Goal: Use online tool/utility

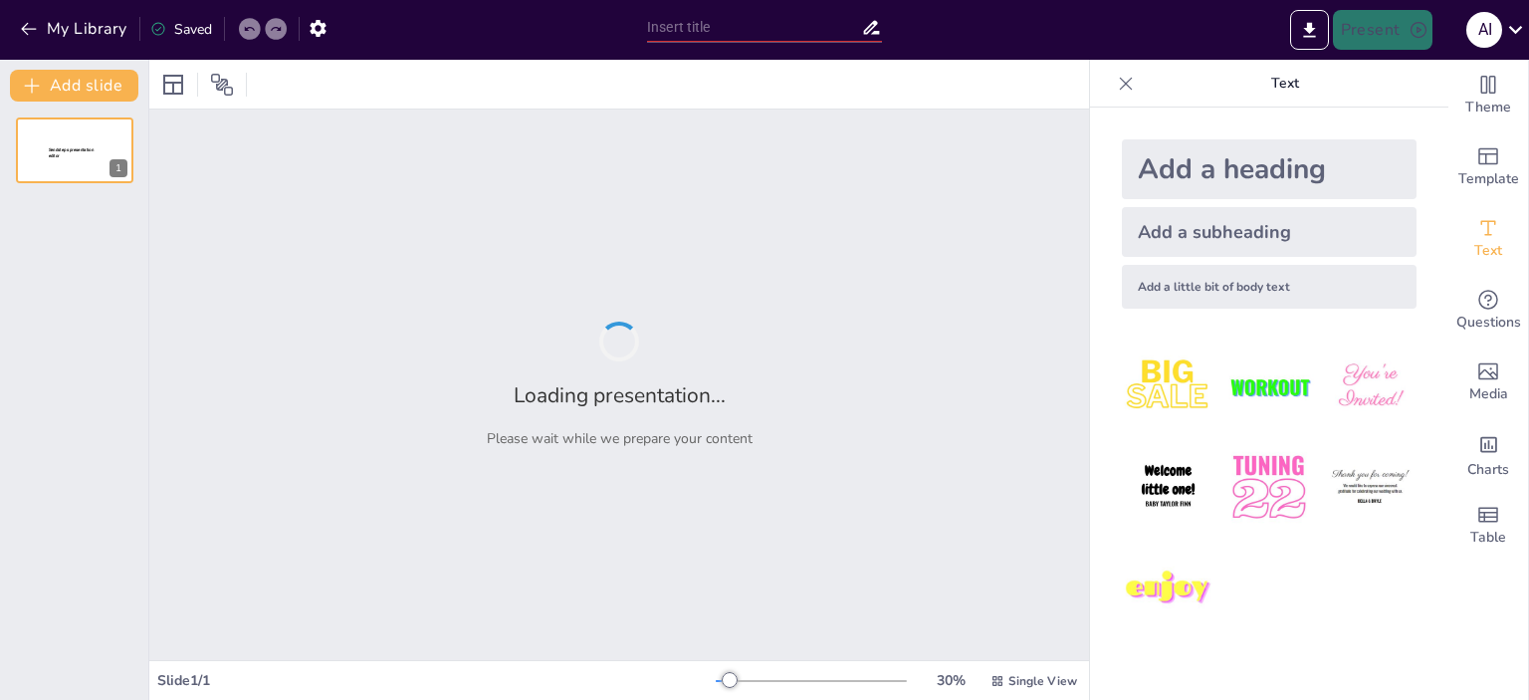
type input "Transform Your Space: The Arcmen Advantage in Interior Design"
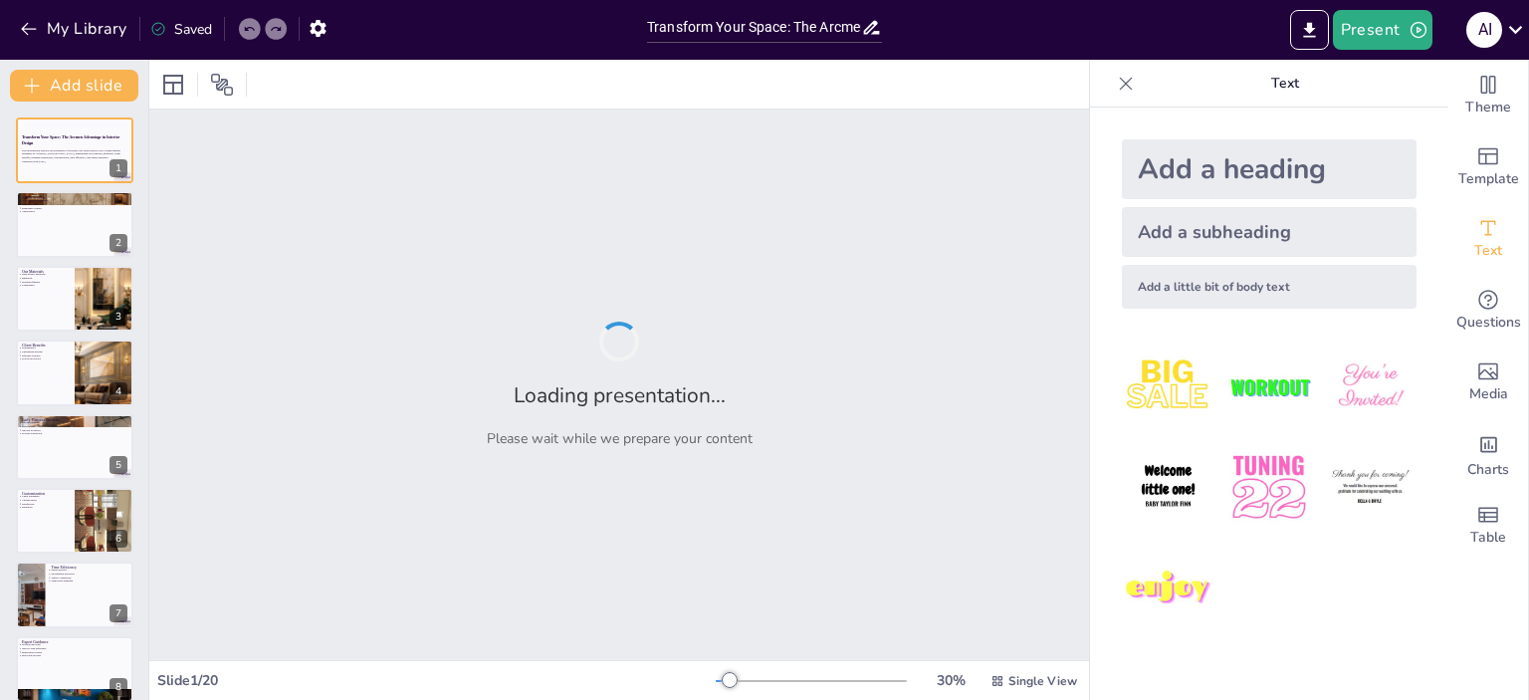
checkbox input "true"
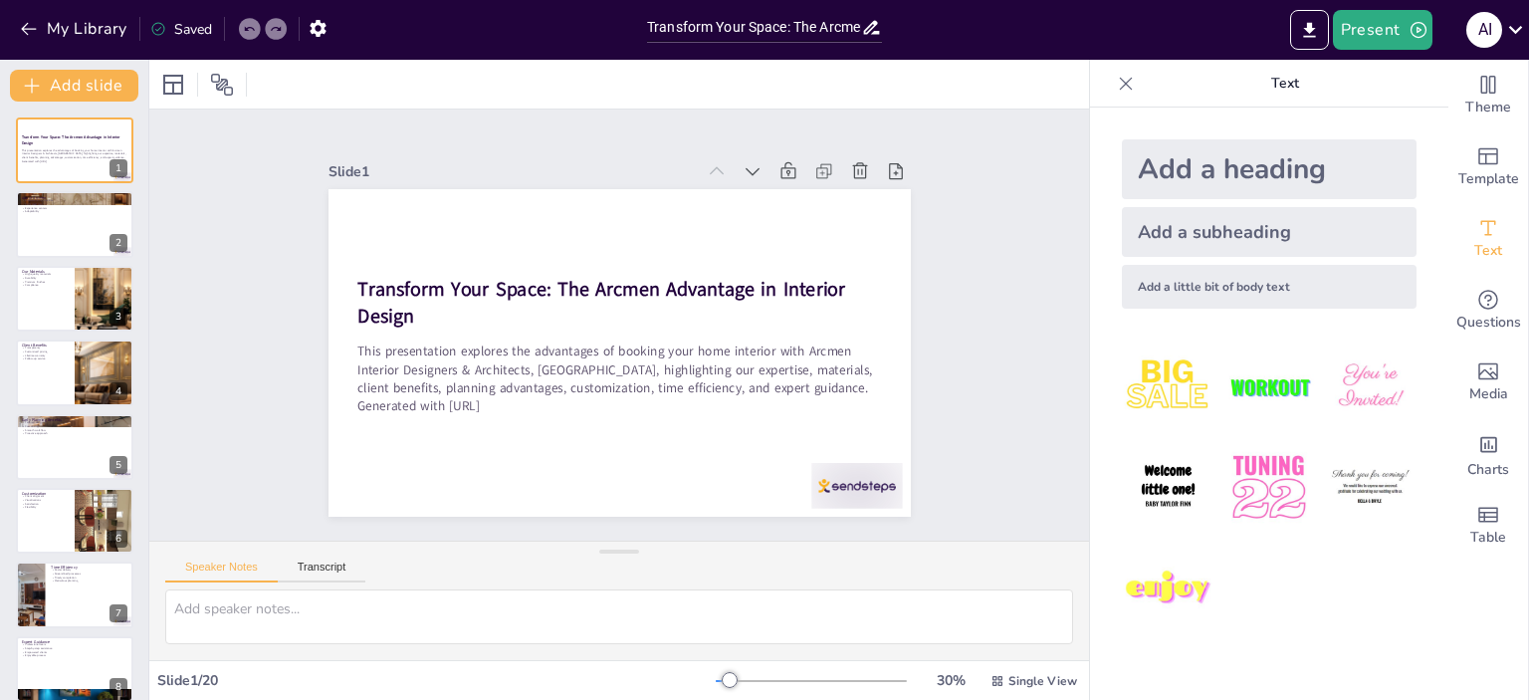
checkbox input "true"
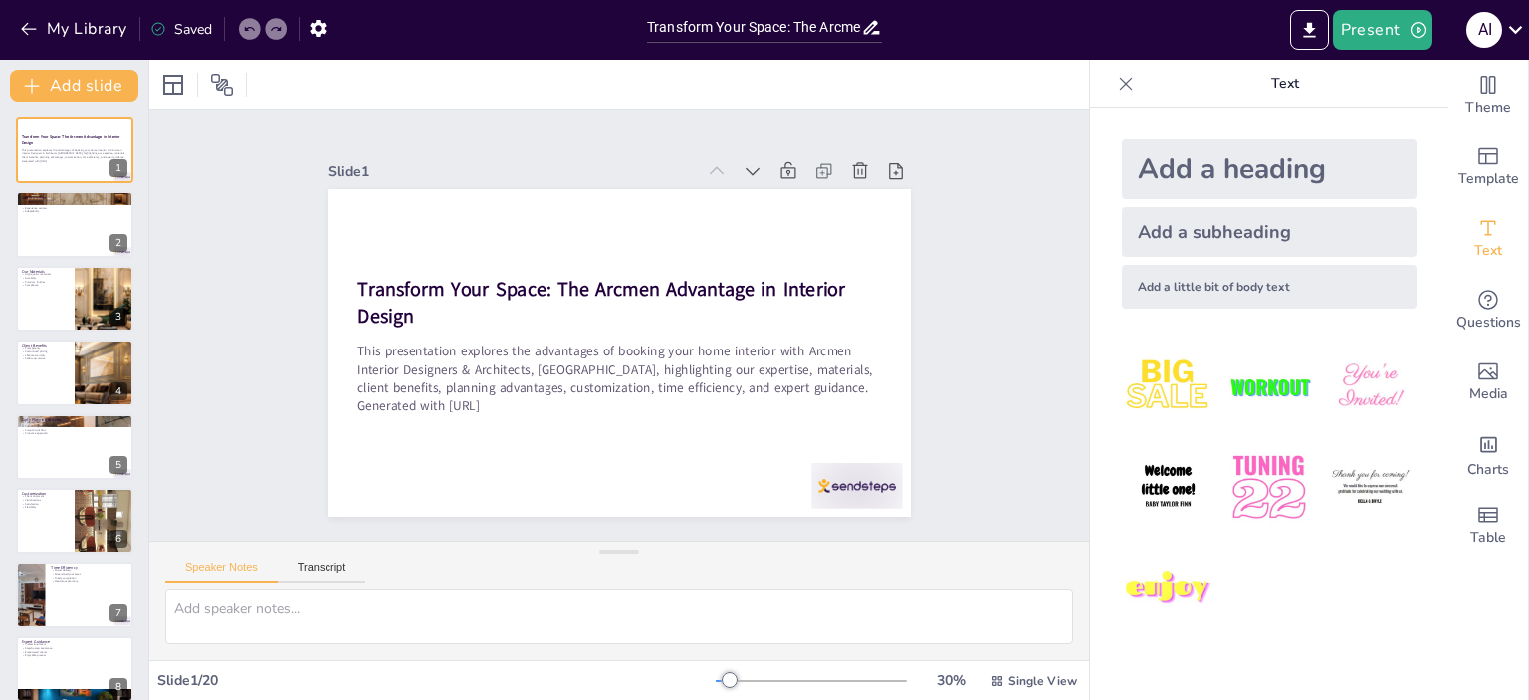
checkbox input "true"
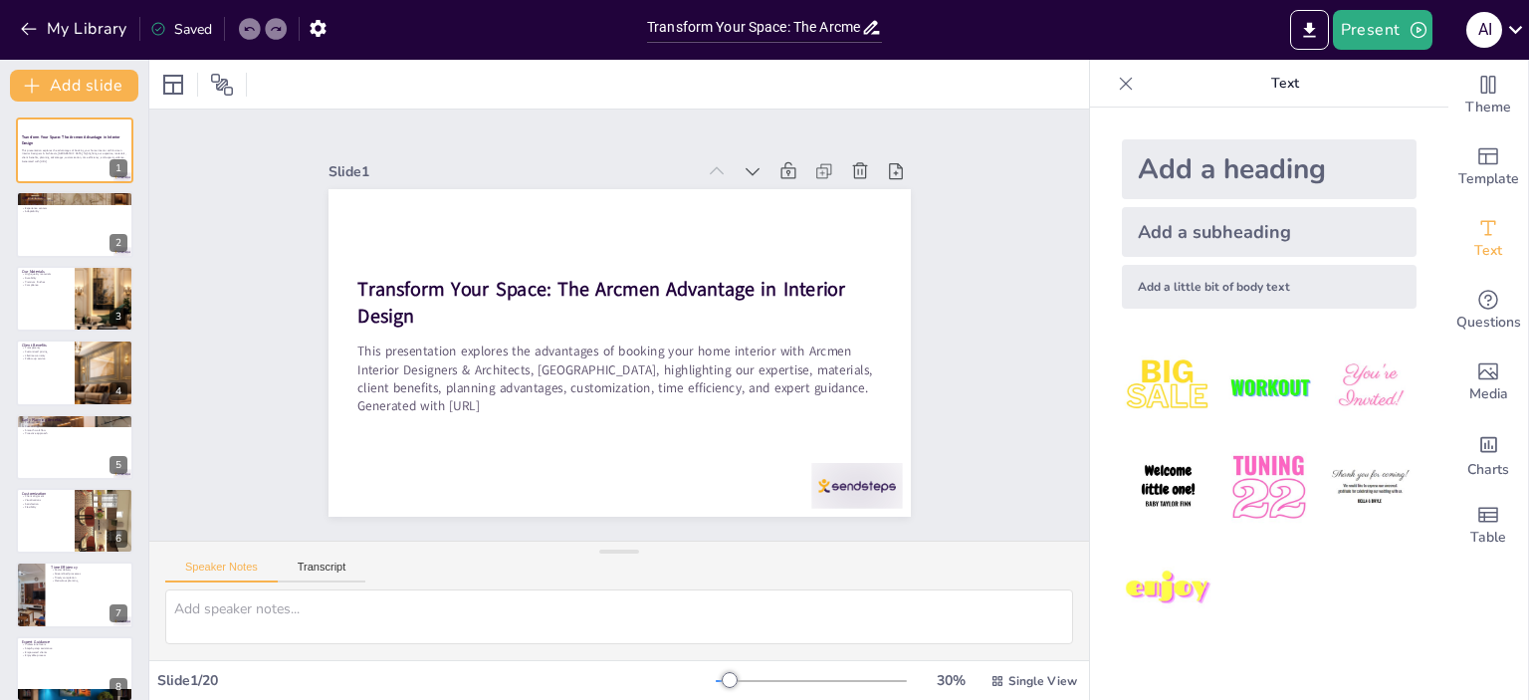
checkbox input "true"
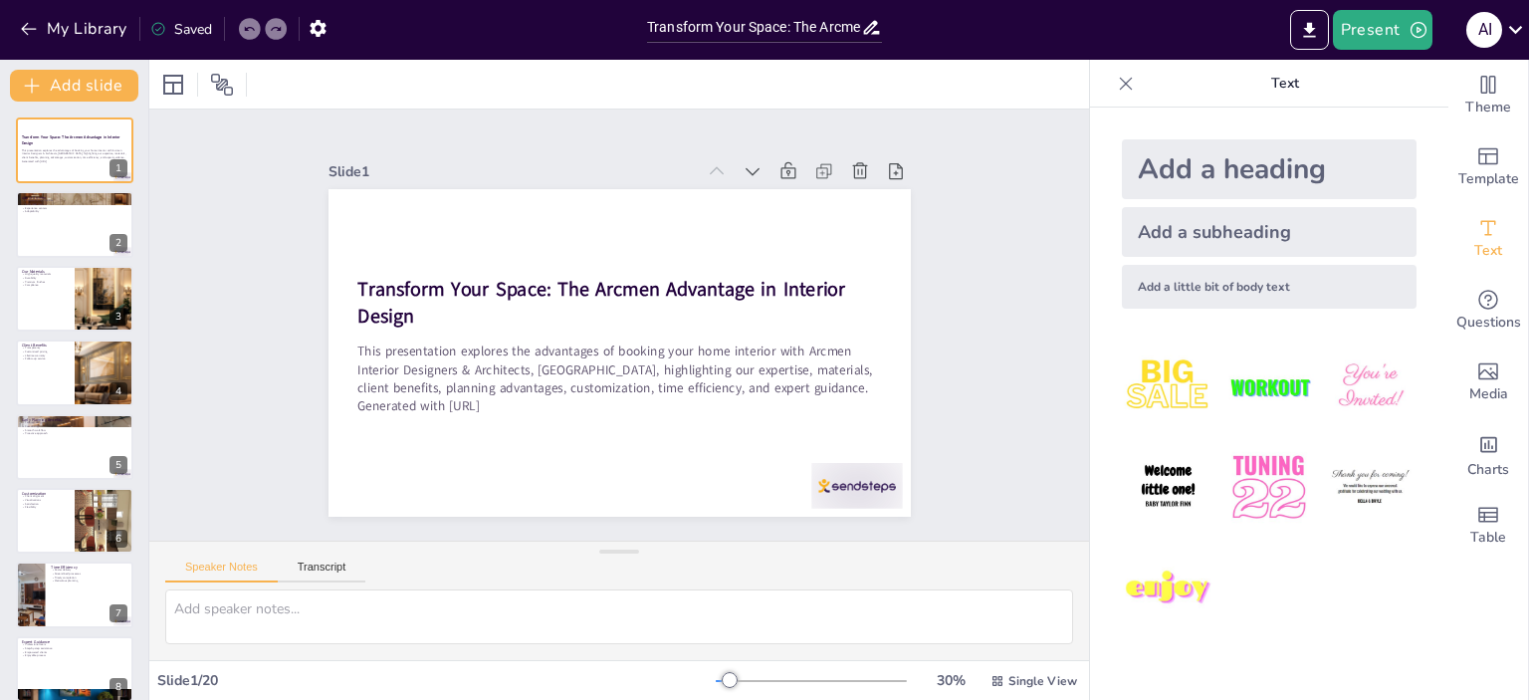
checkbox input "true"
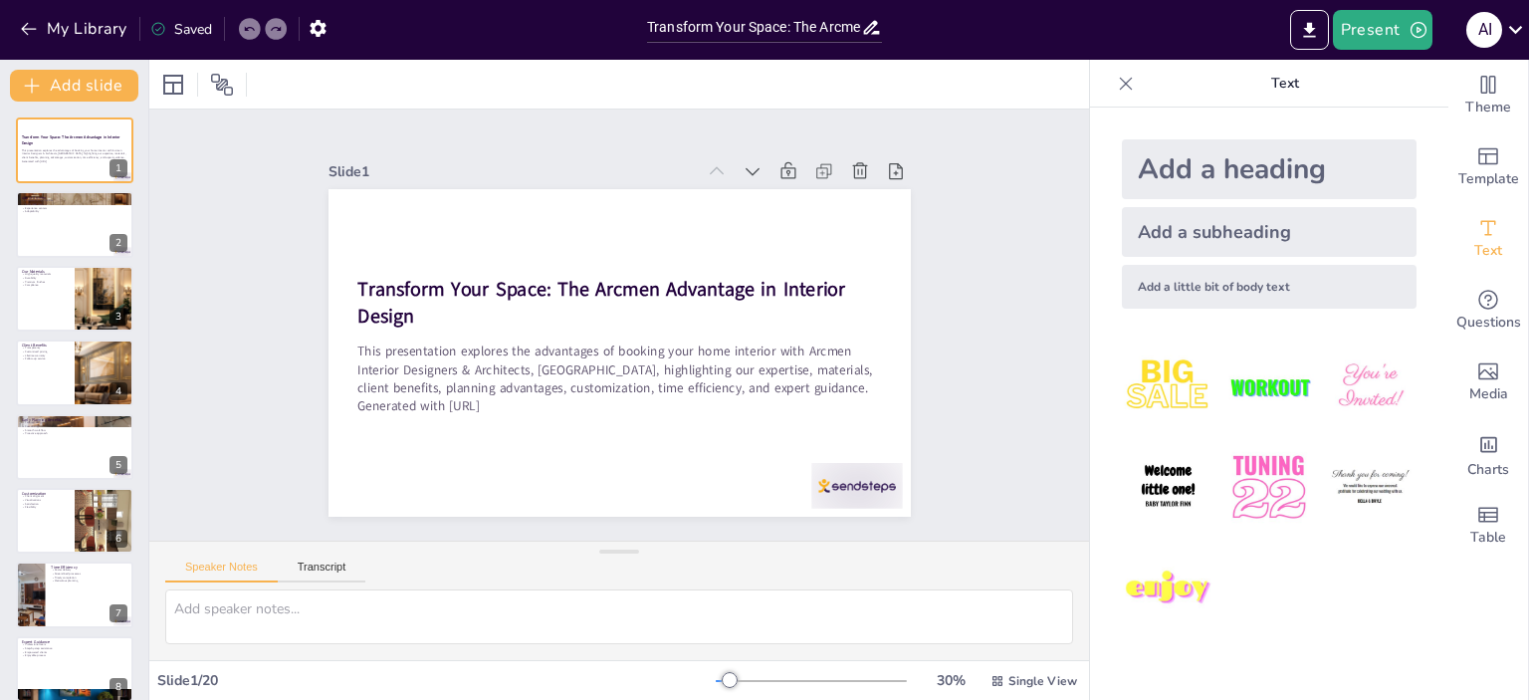
checkbox input "true"
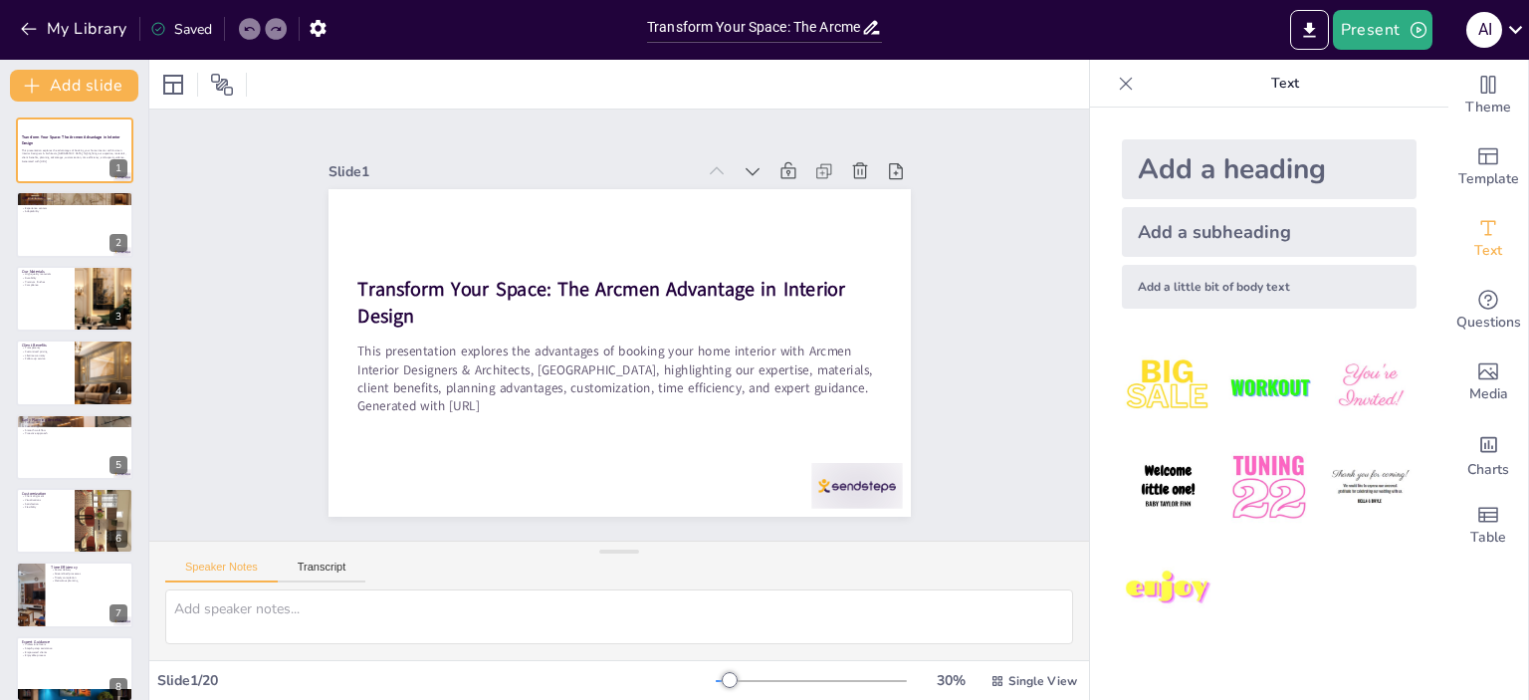
checkbox input "true"
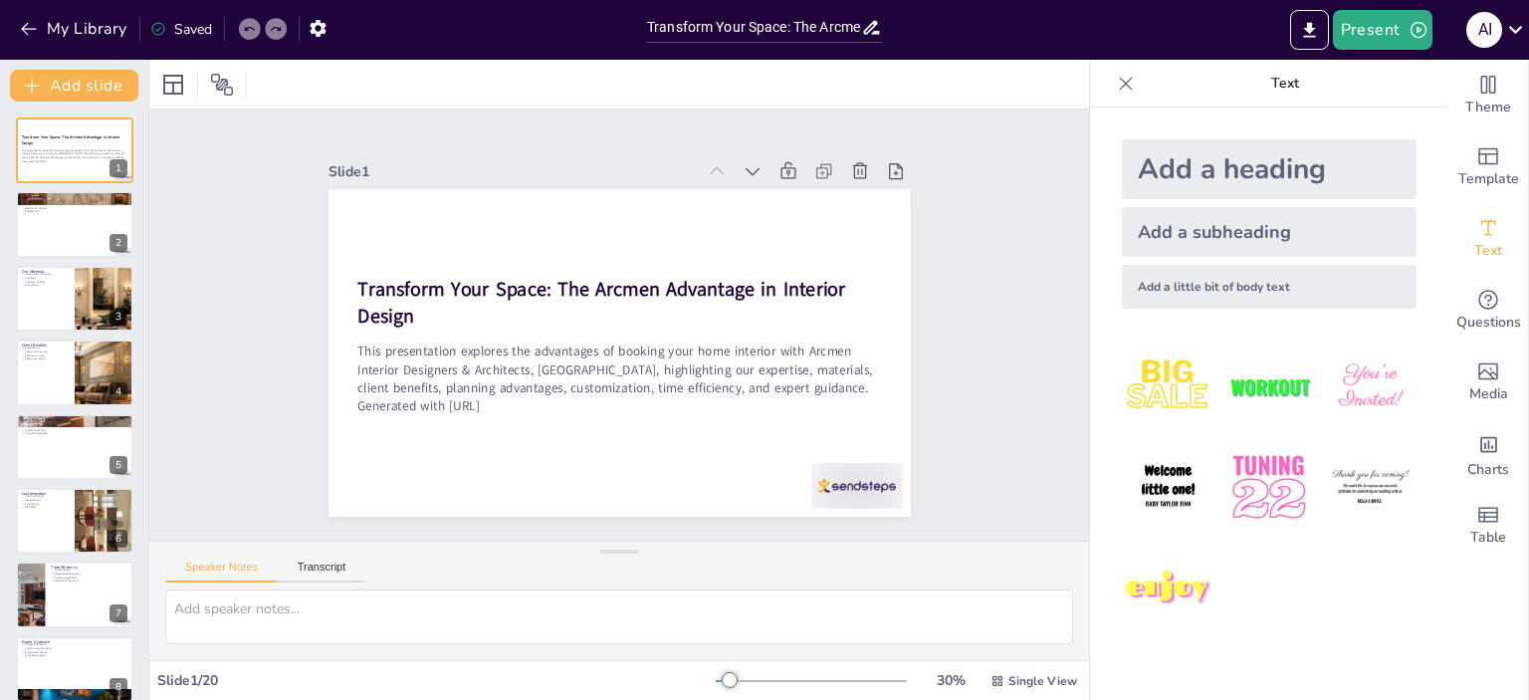
checkbox input "true"
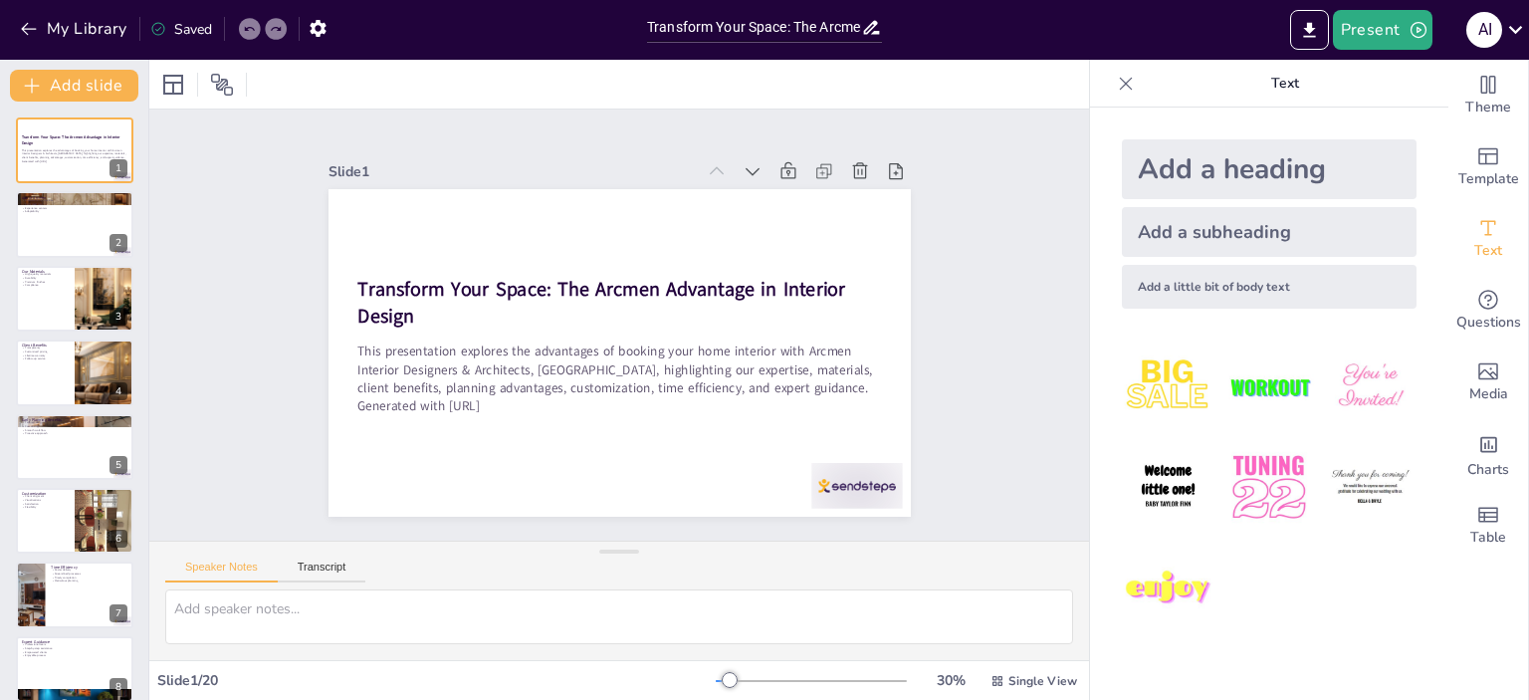
checkbox input "true"
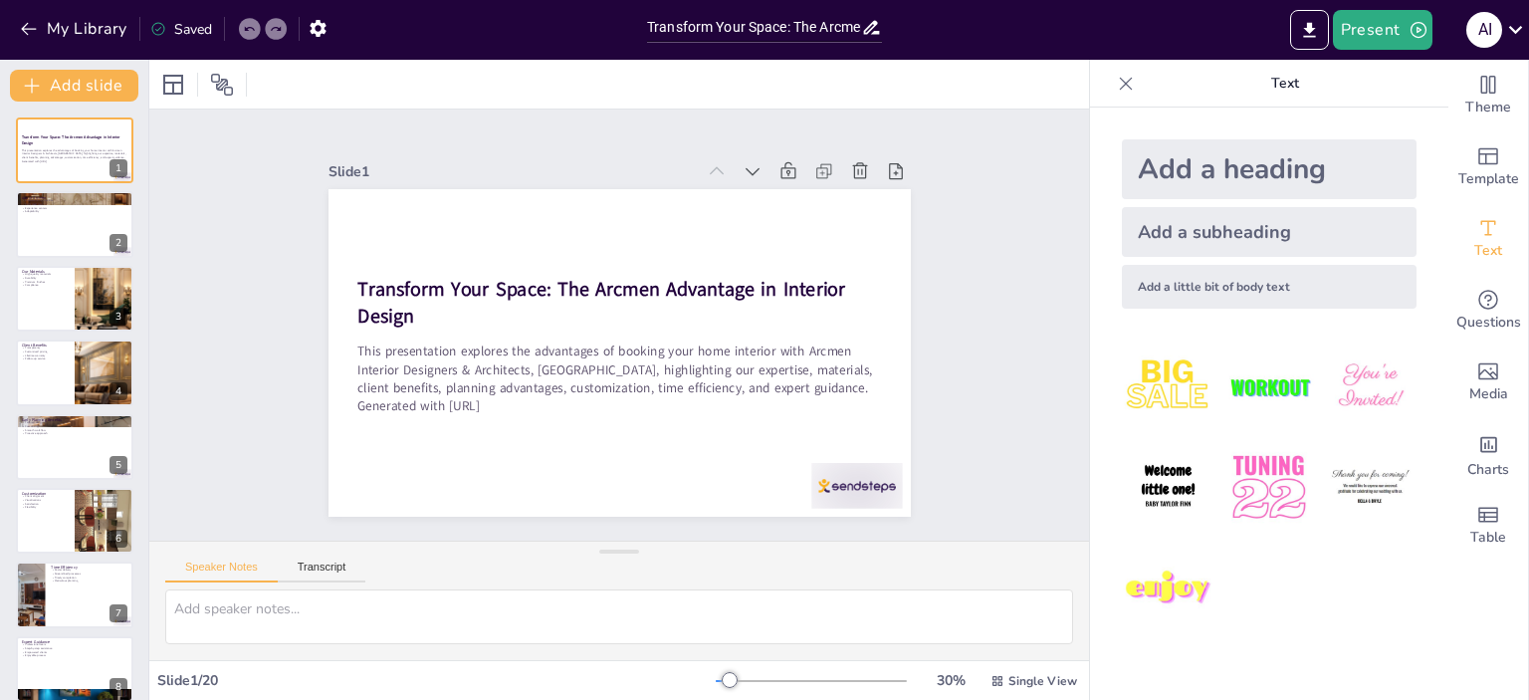
checkbox input "true"
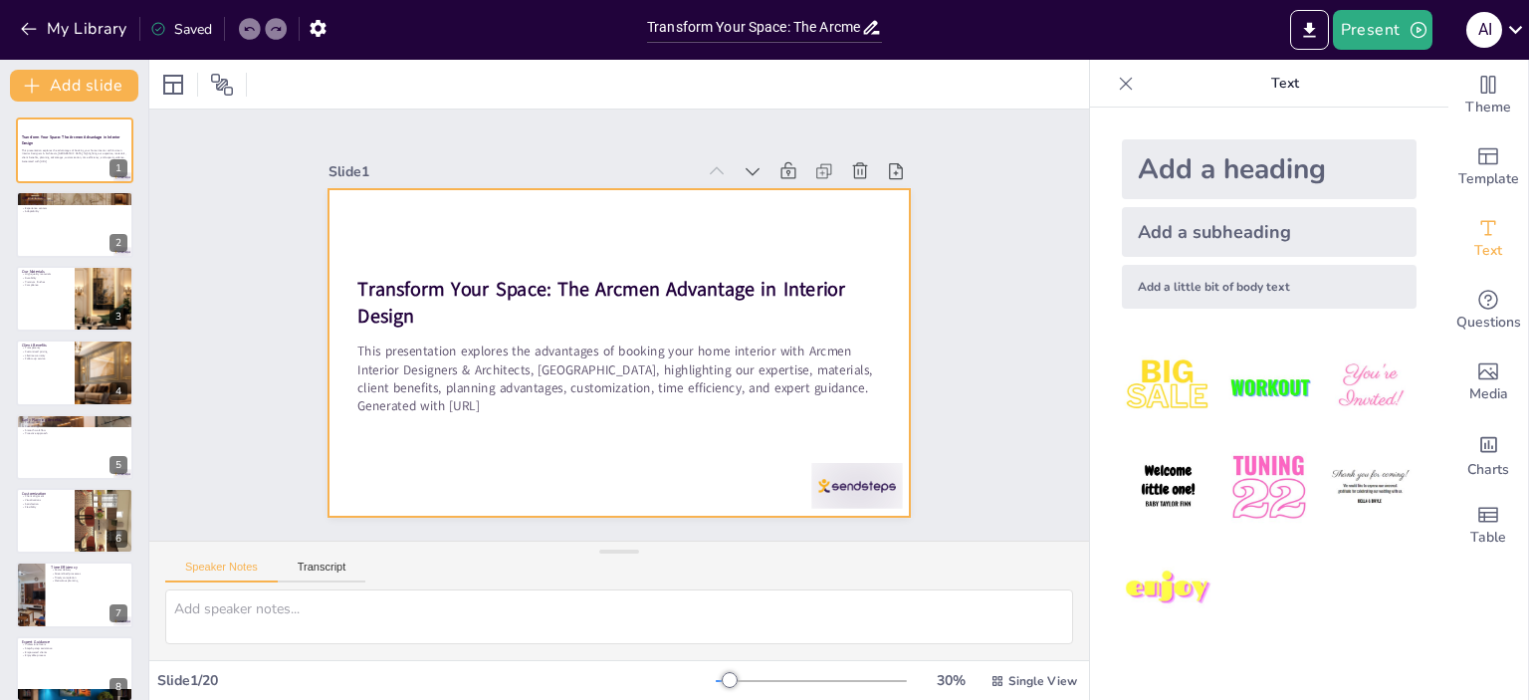
checkbox input "true"
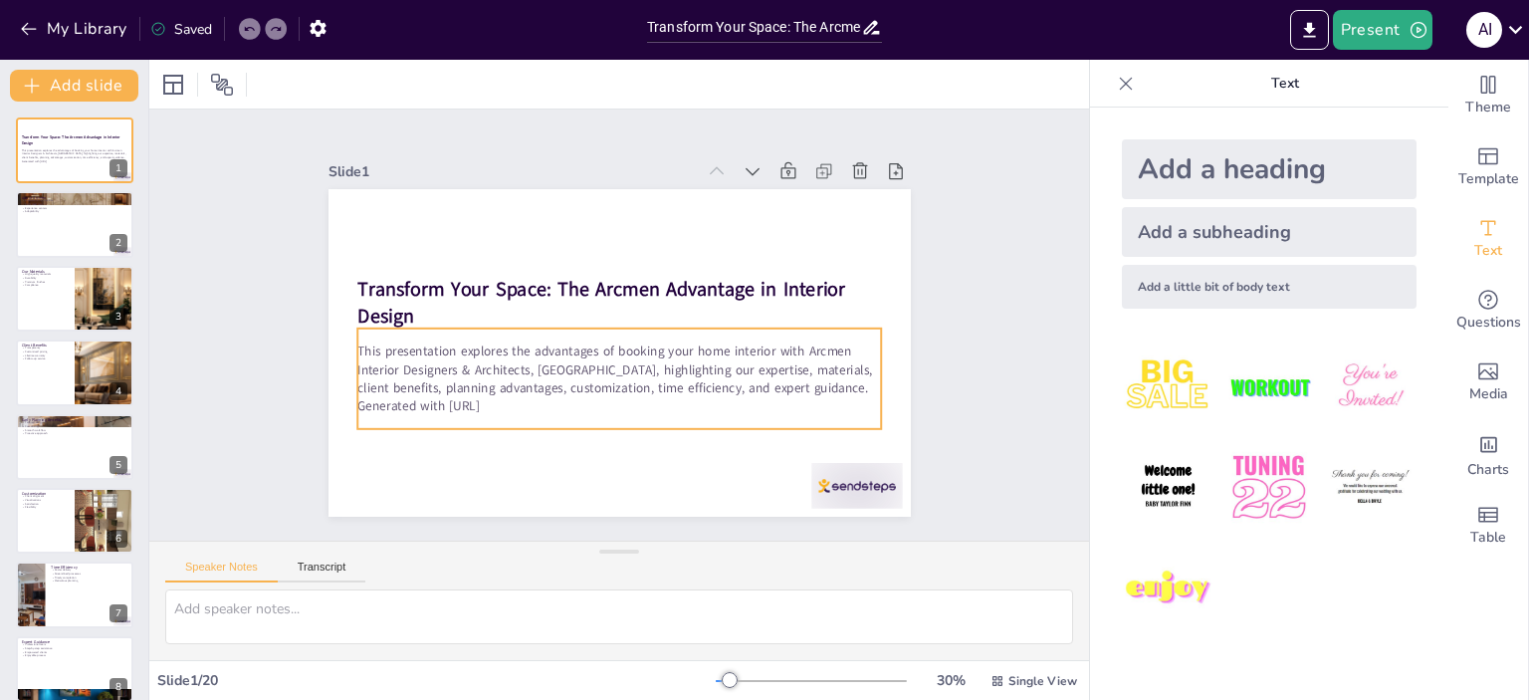
checkbox input "true"
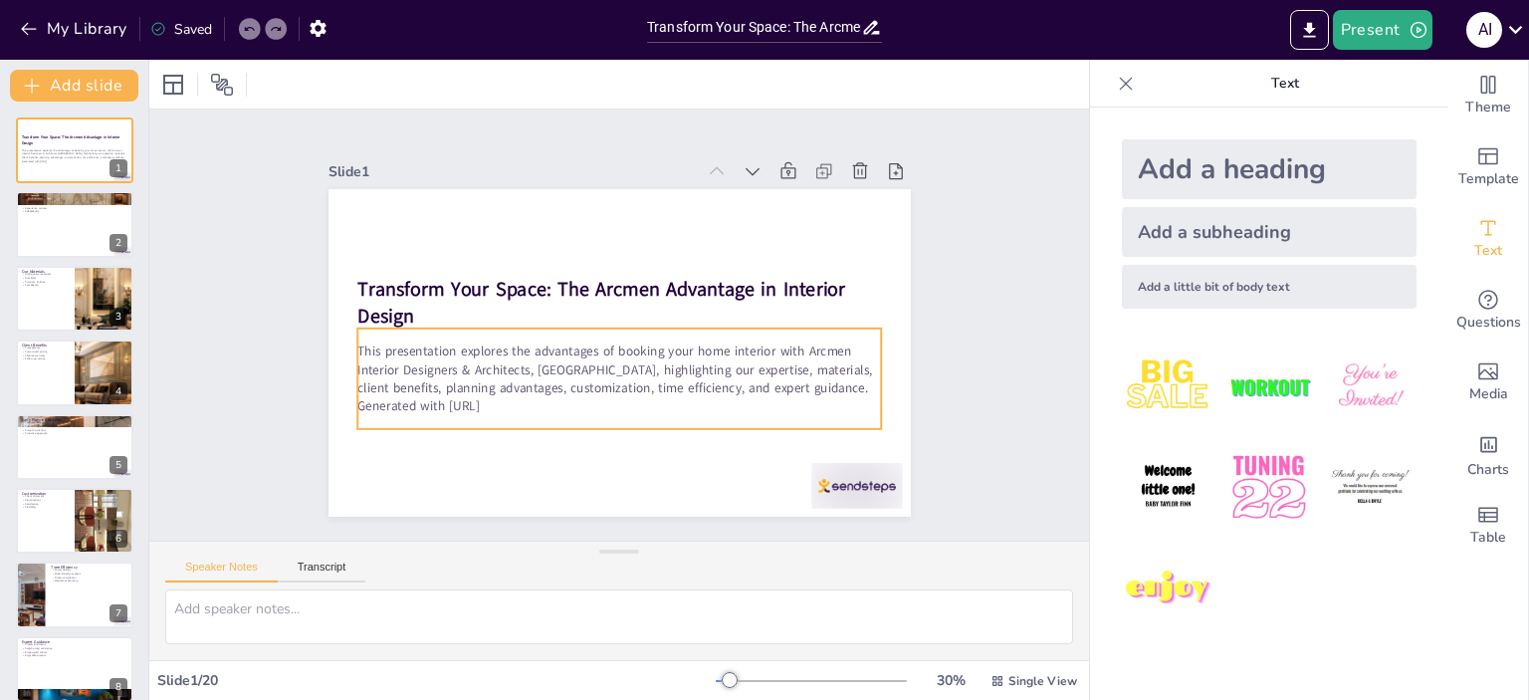
checkbox input "true"
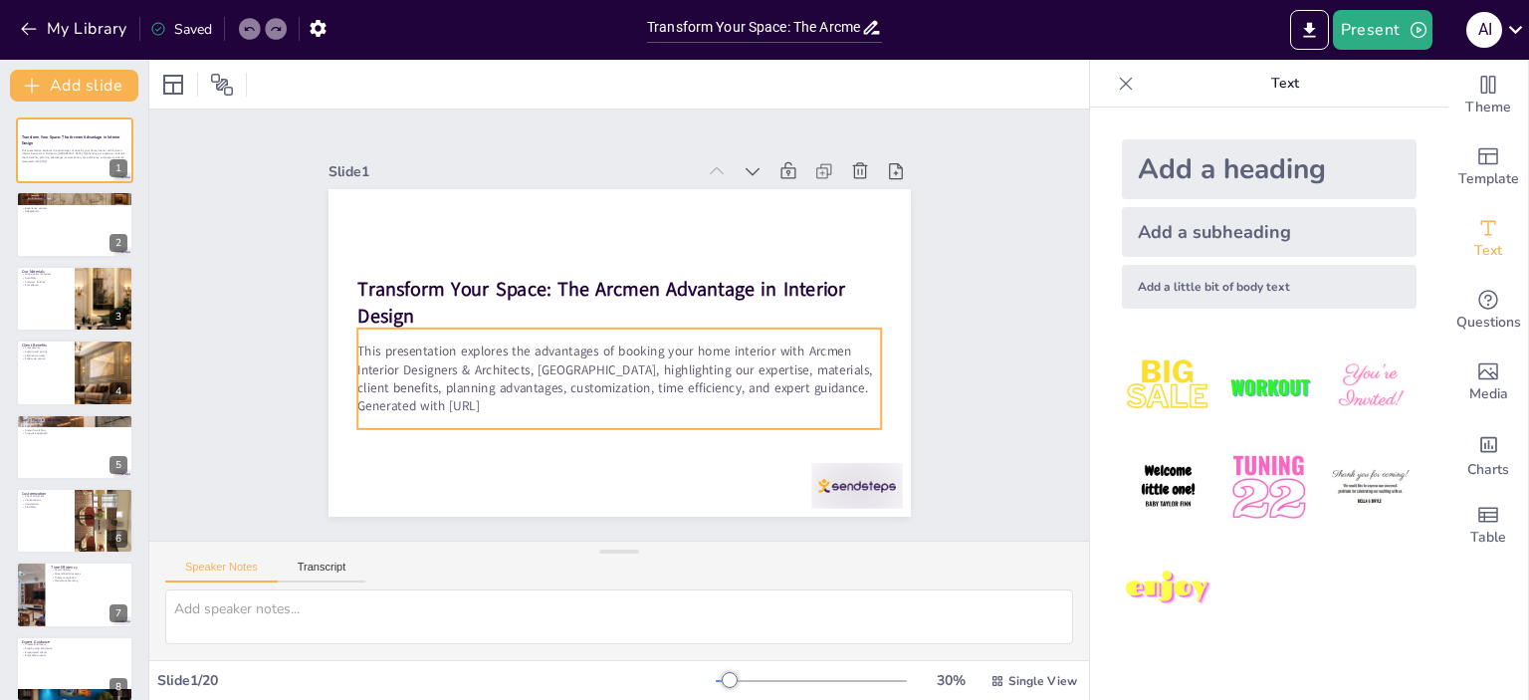
checkbox input "true"
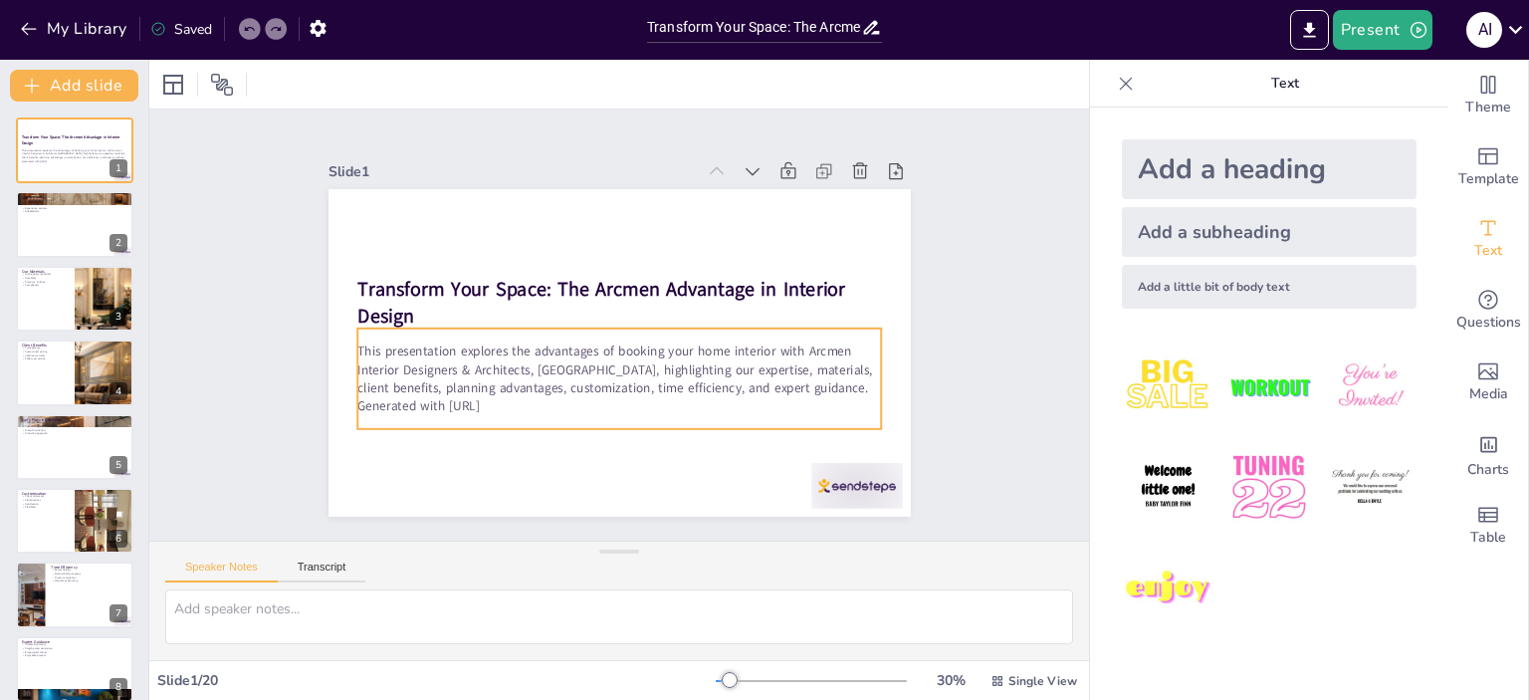
checkbox input "true"
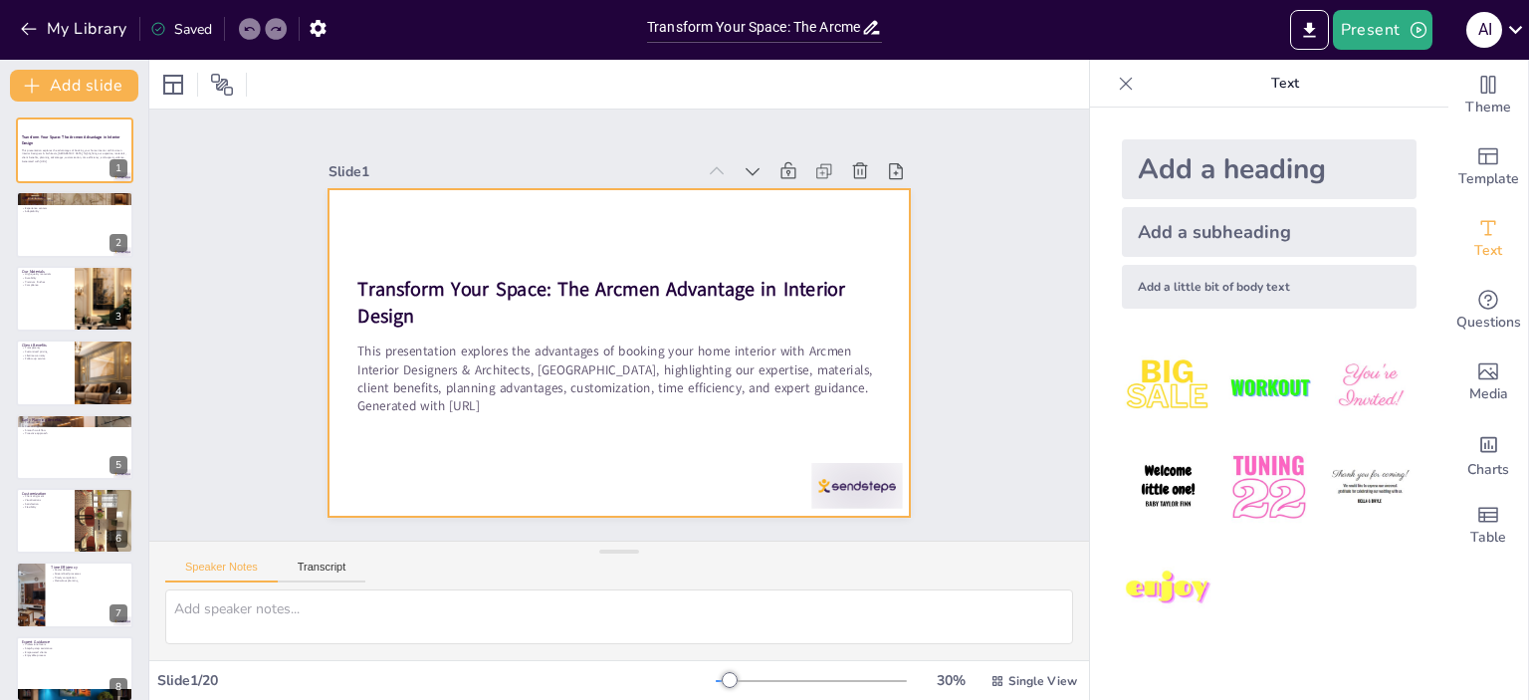
checkbox input "true"
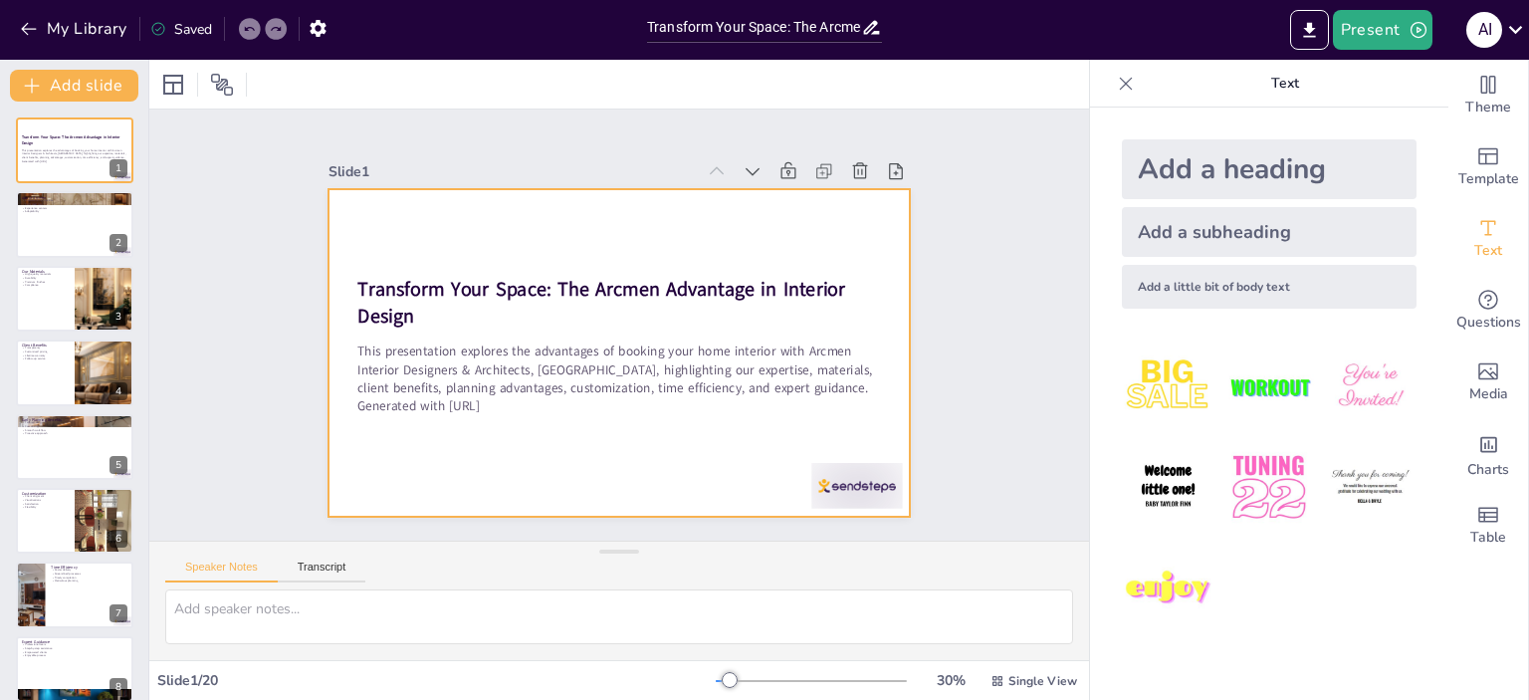
checkbox input "true"
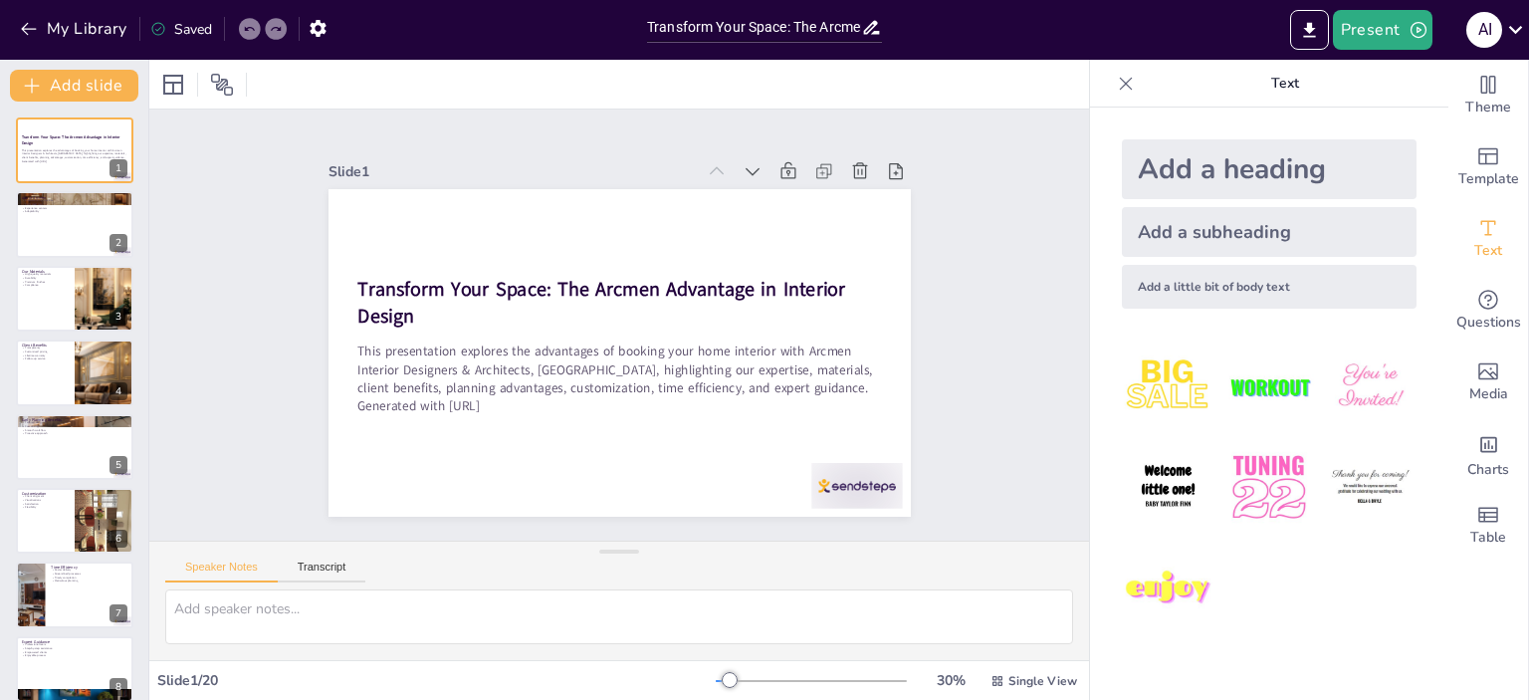
checkbox input "true"
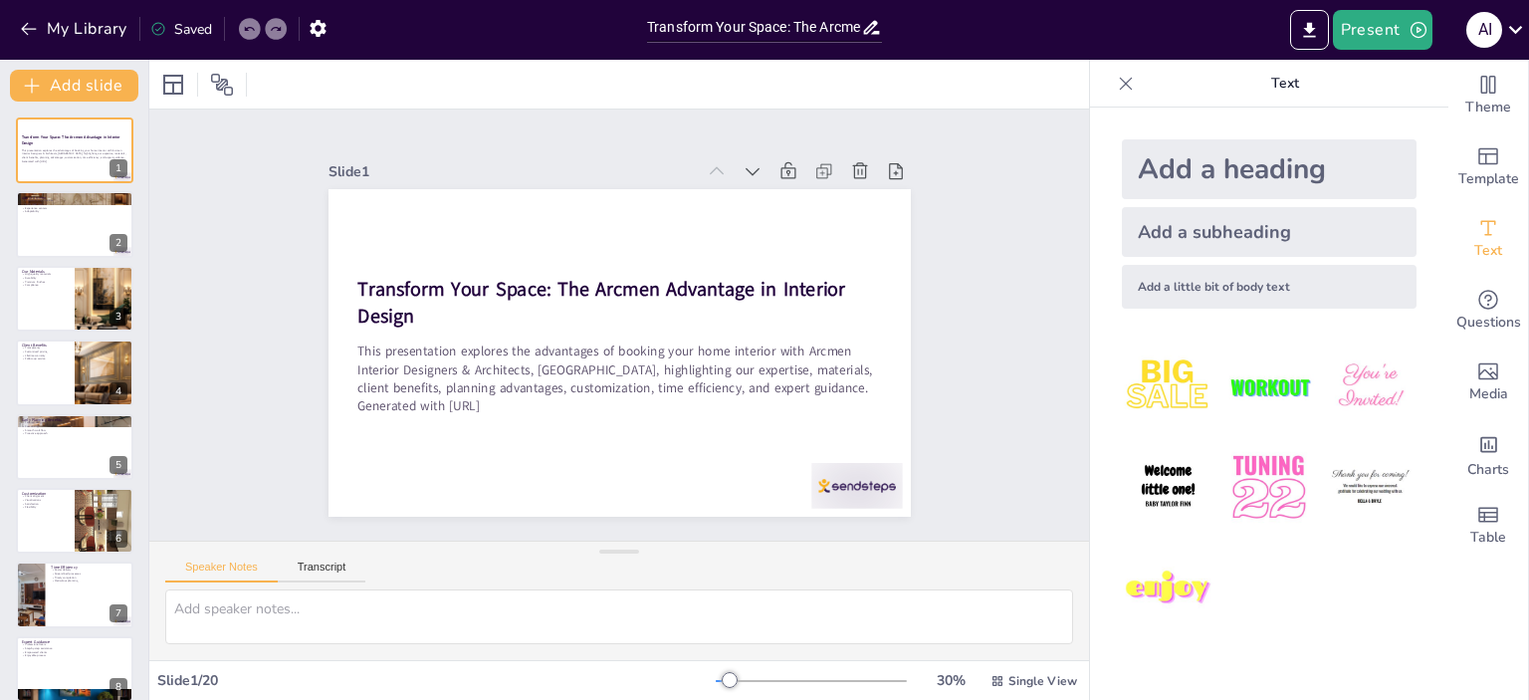
checkbox input "true"
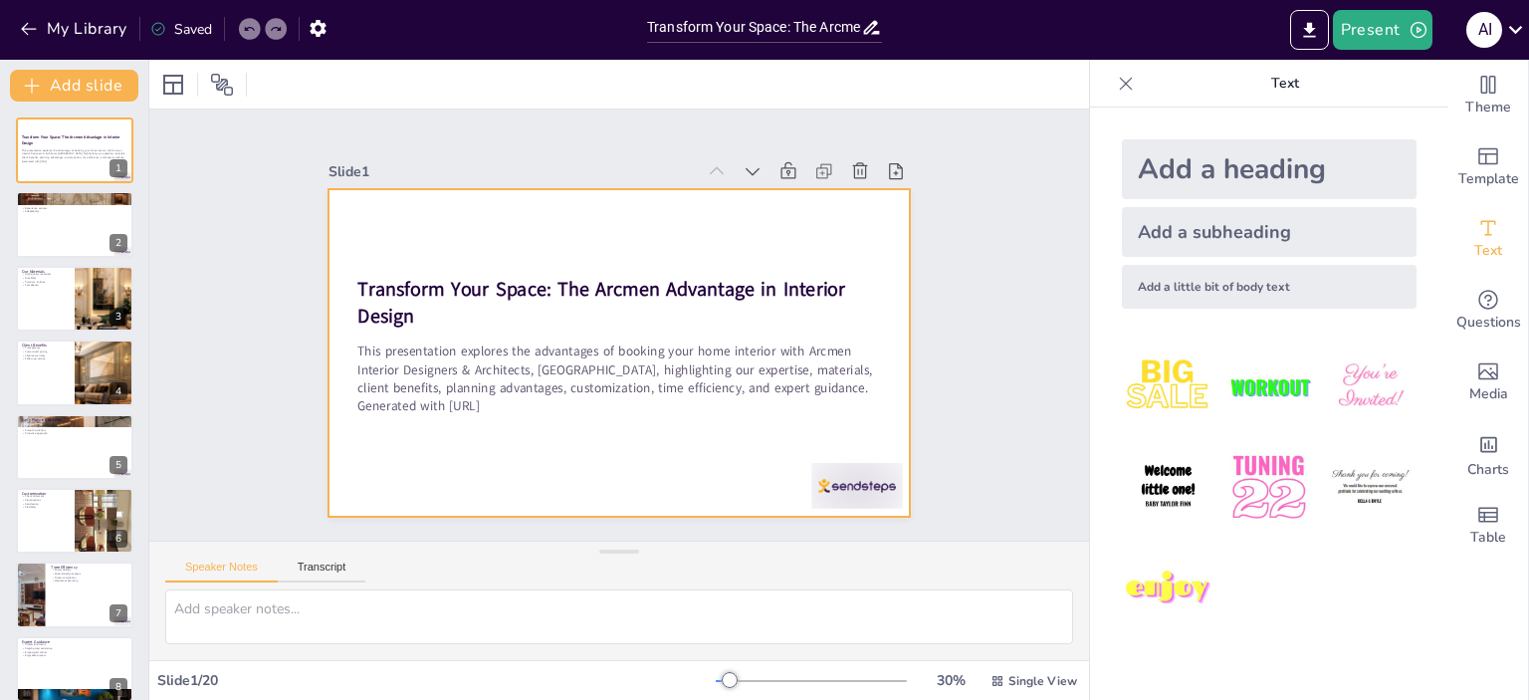
checkbox input "true"
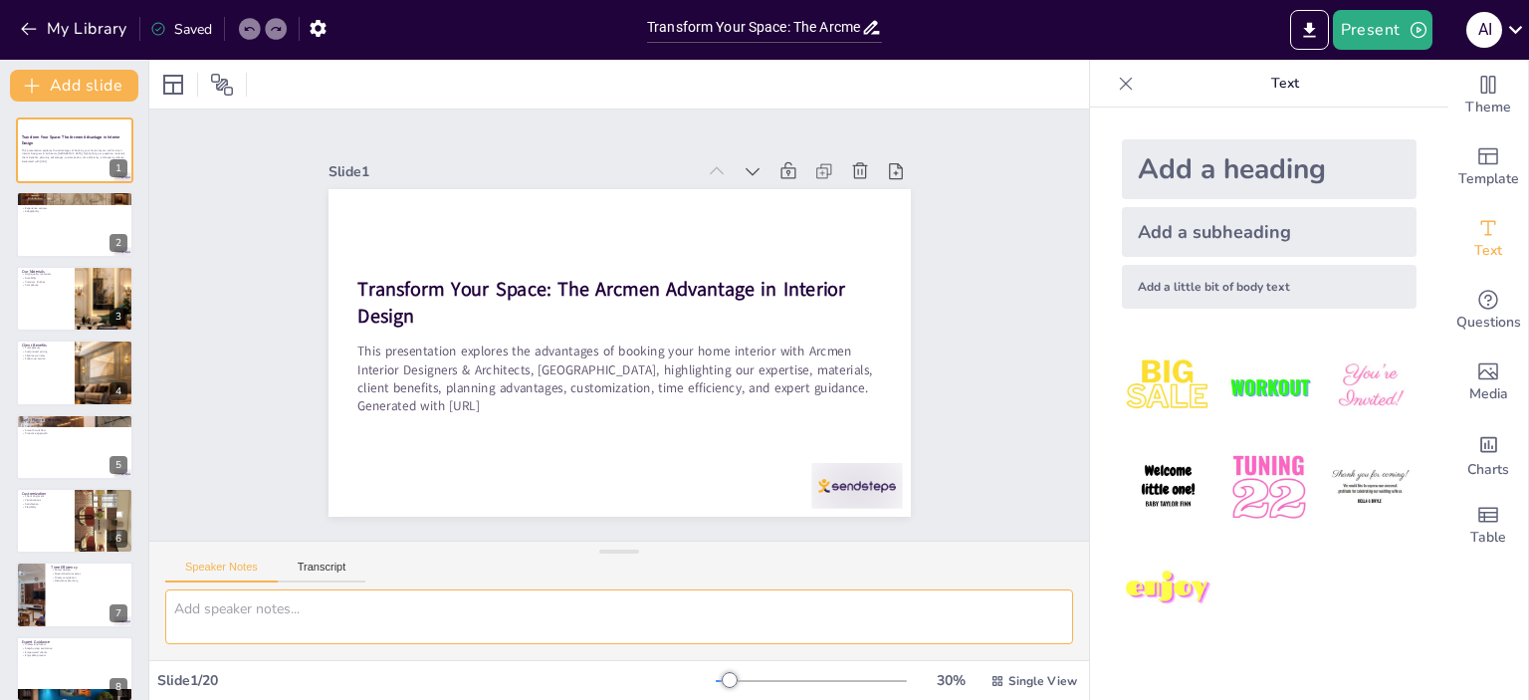
click at [702, 592] on textarea at bounding box center [619, 616] width 908 height 55
checkbox input "true"
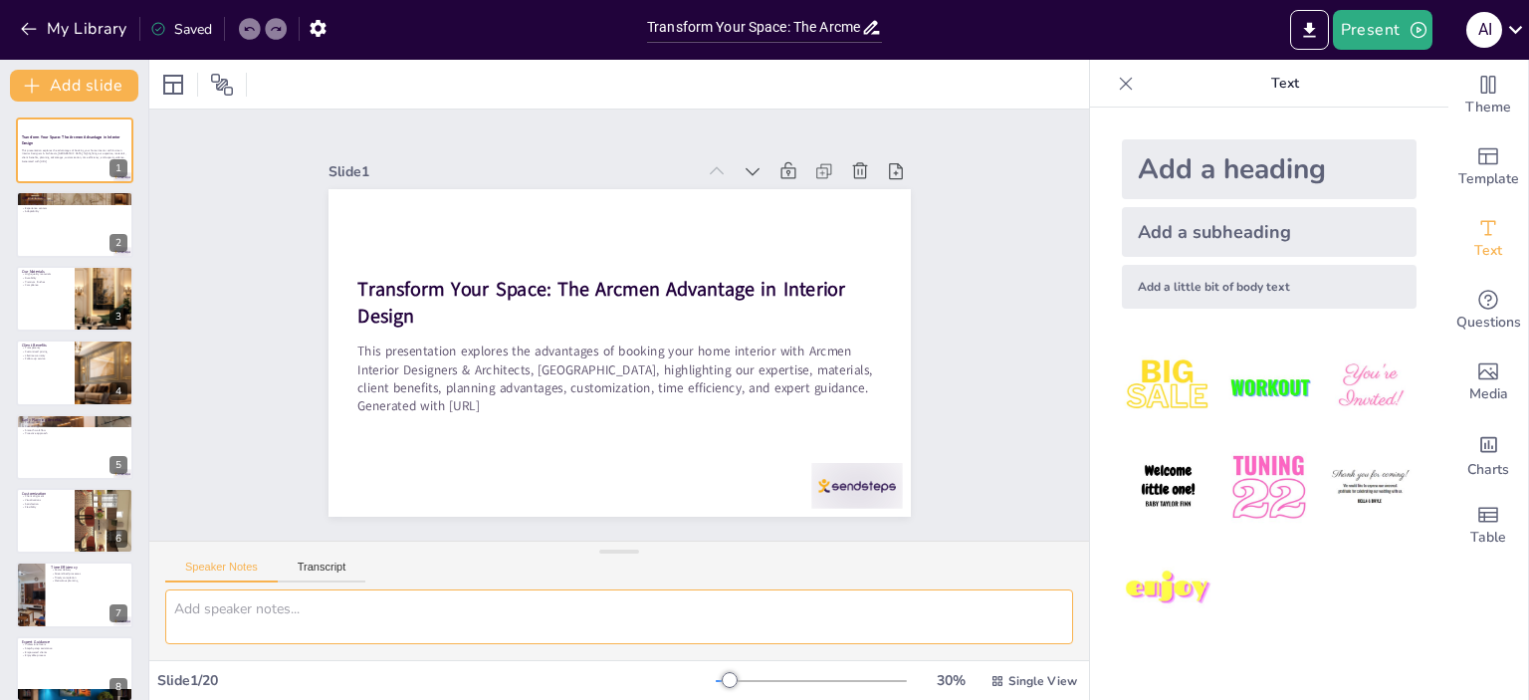
checkbox input "true"
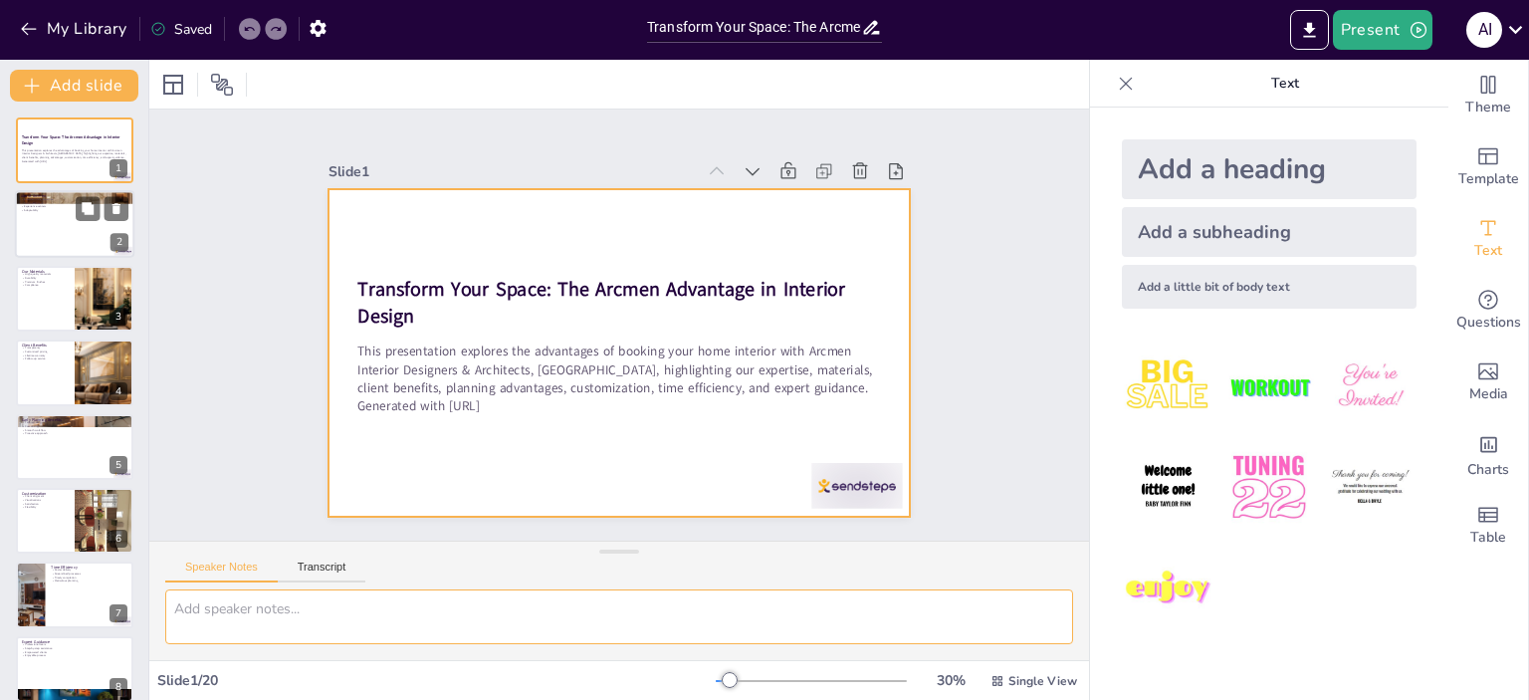
checkbox input "true"
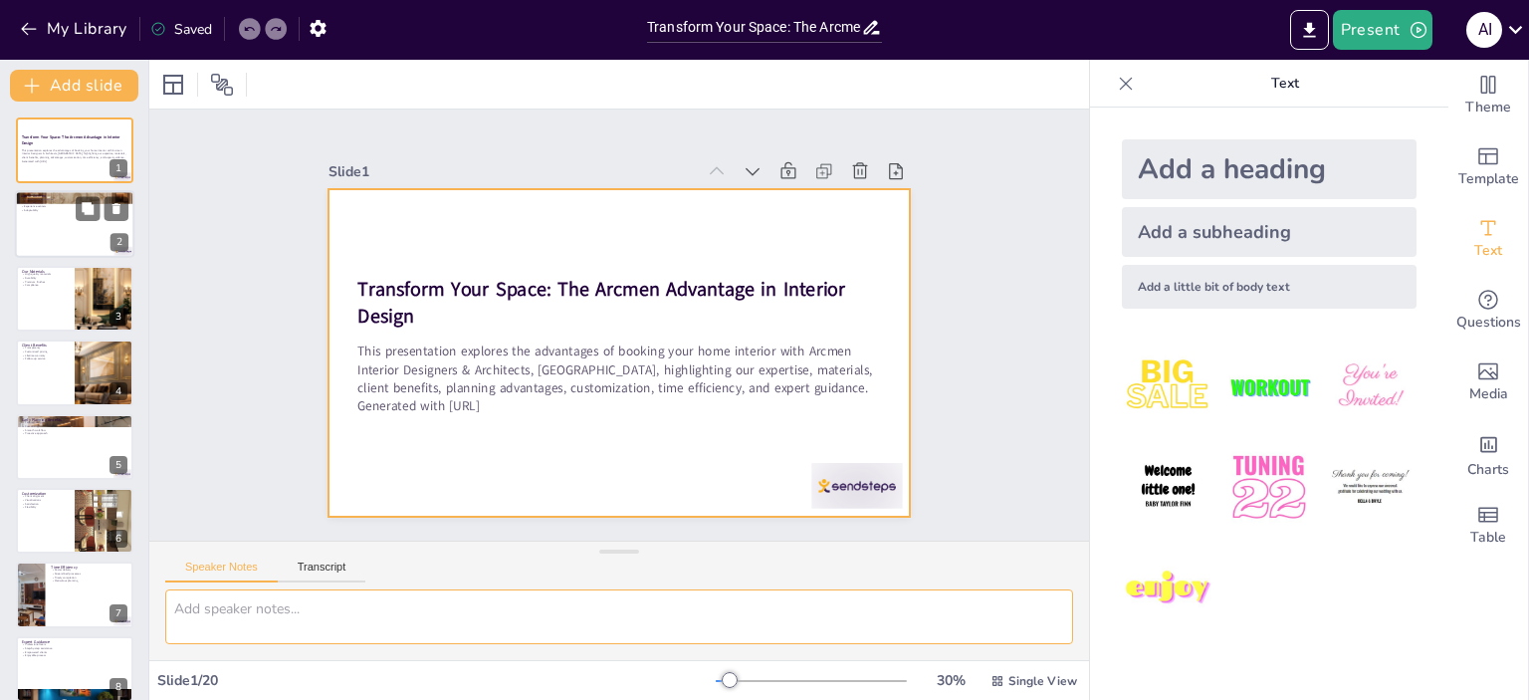
checkbox input "true"
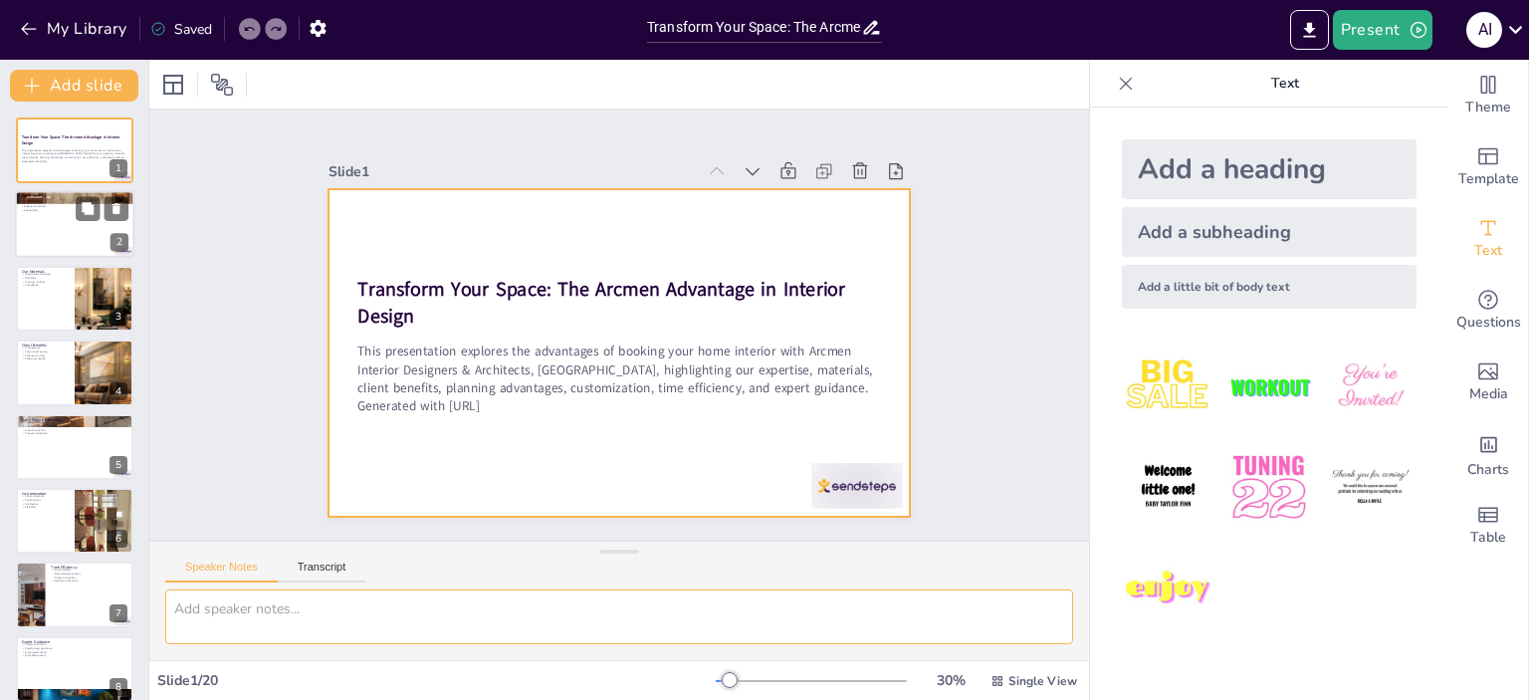
checkbox input "true"
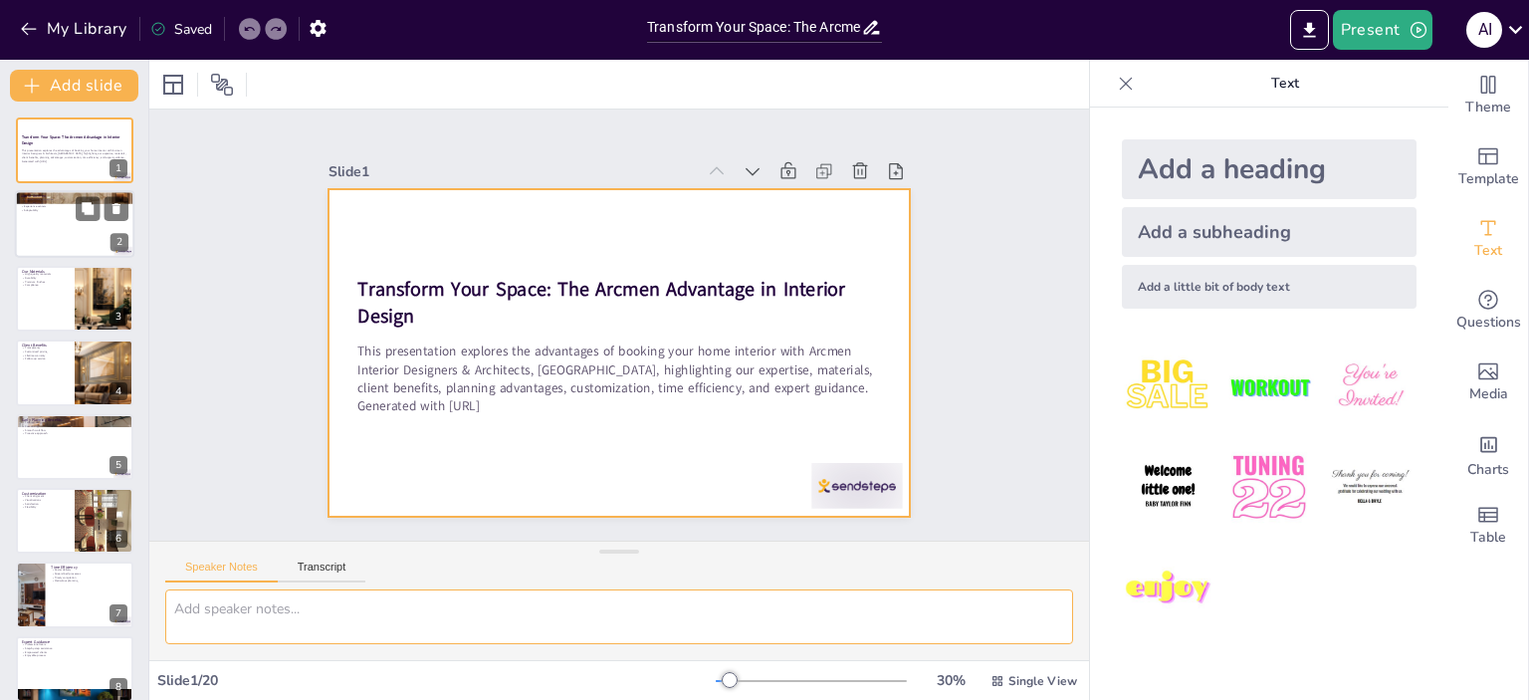
checkbox input "true"
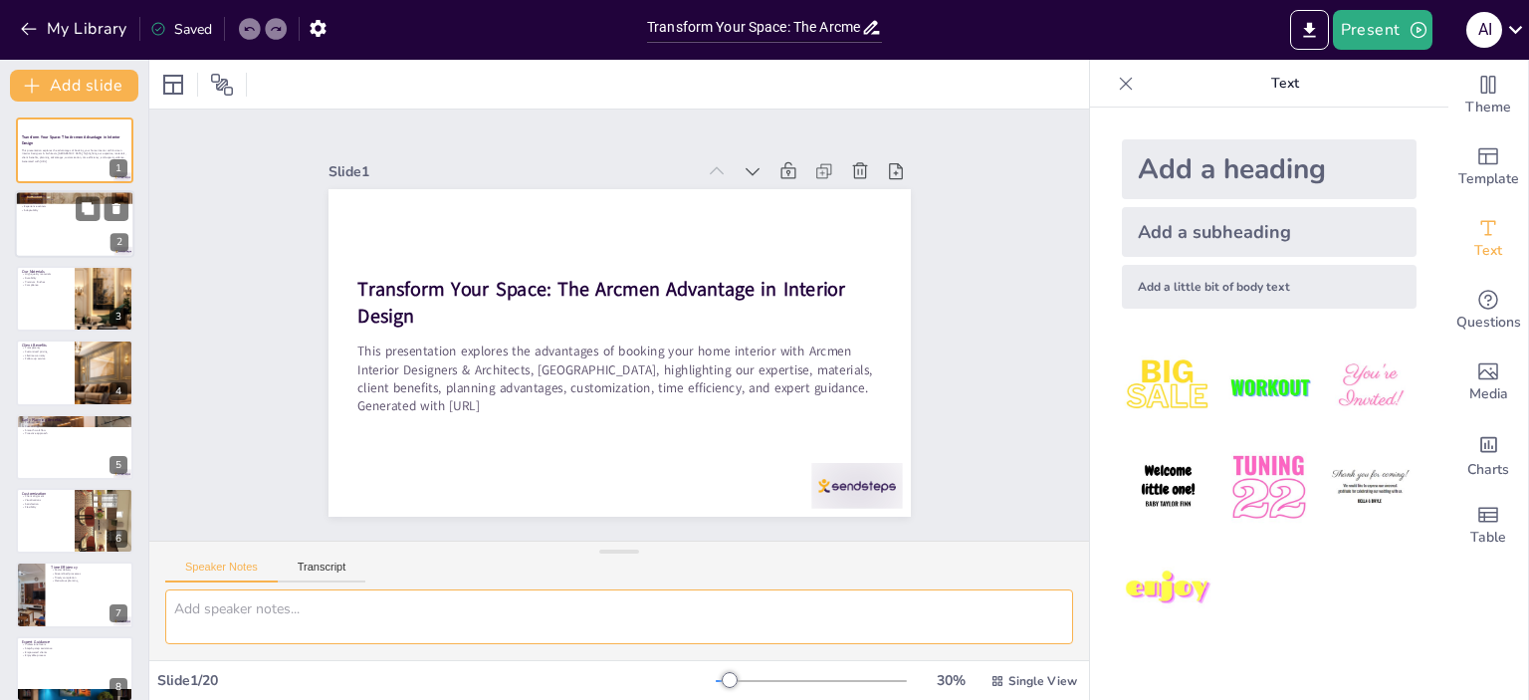
checkbox input "true"
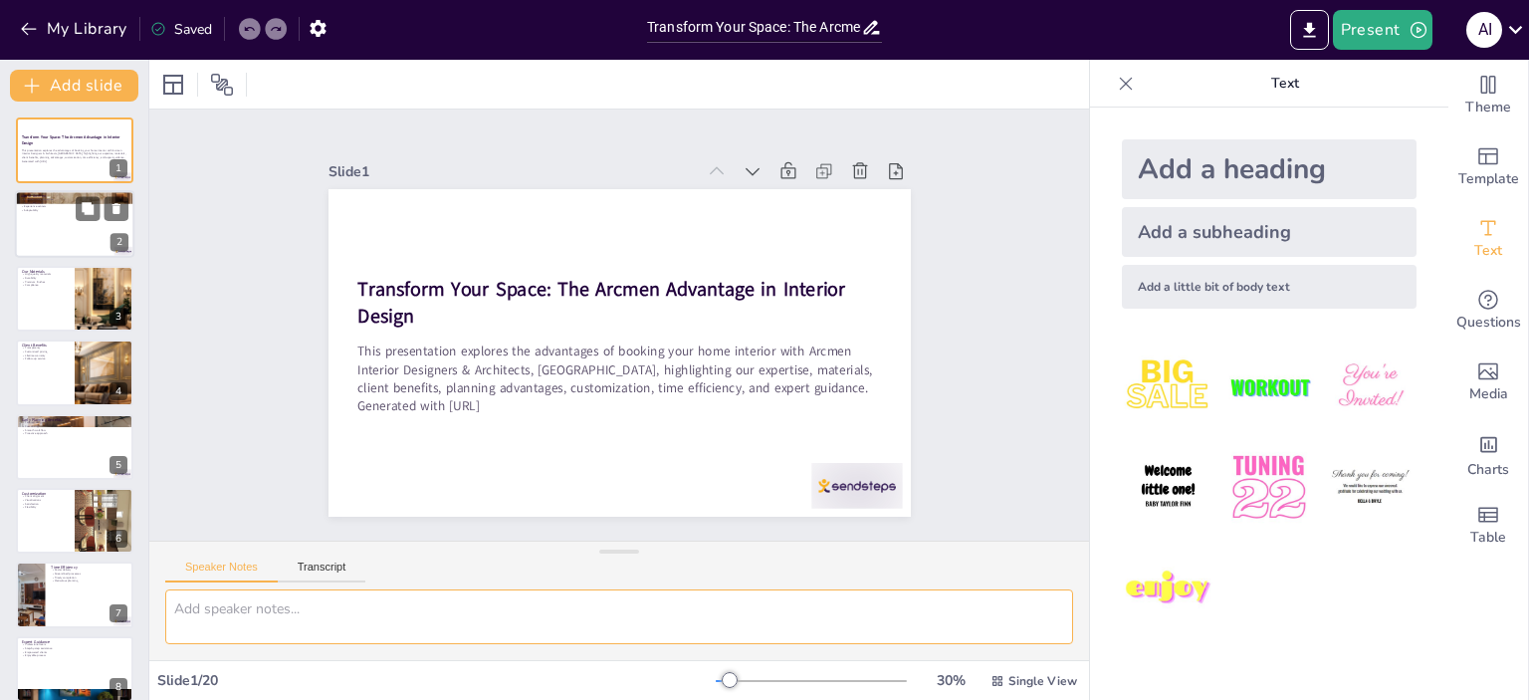
checkbox input "true"
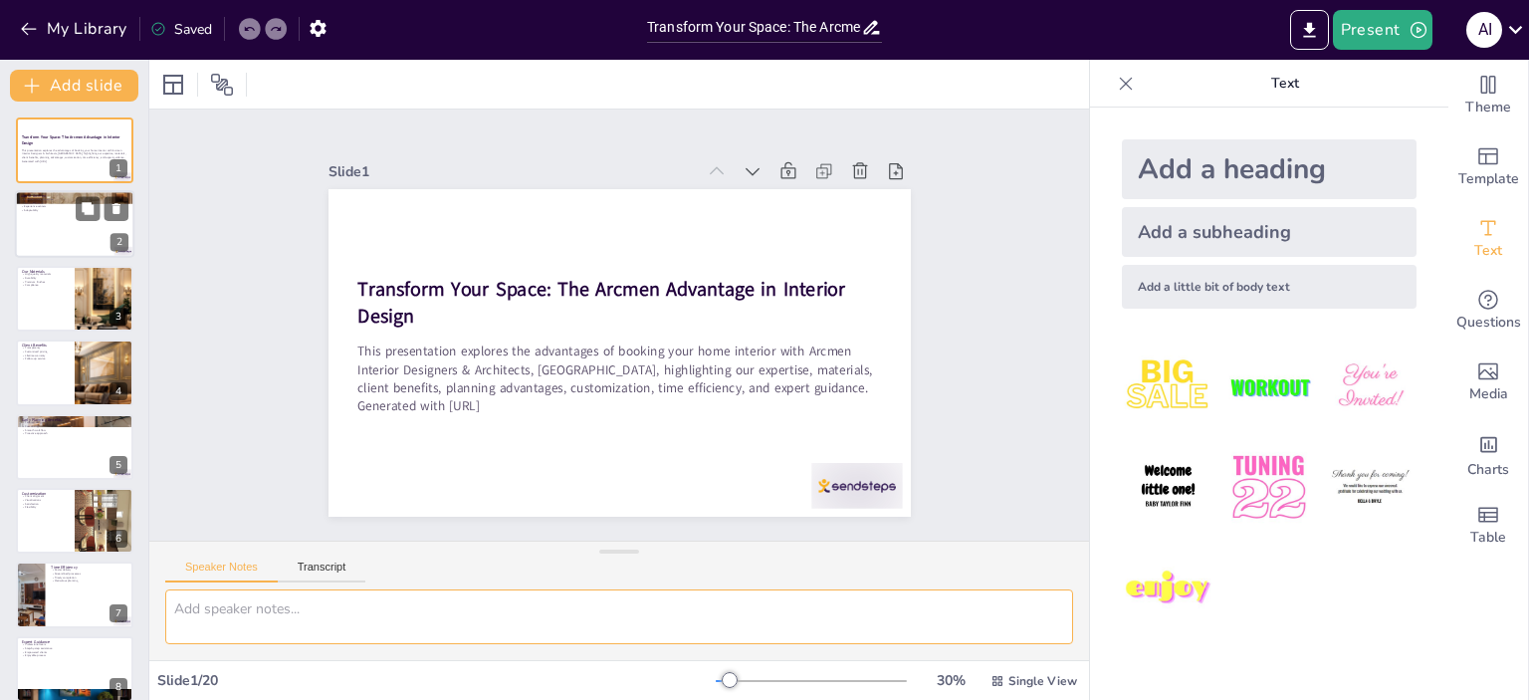
checkbox input "true"
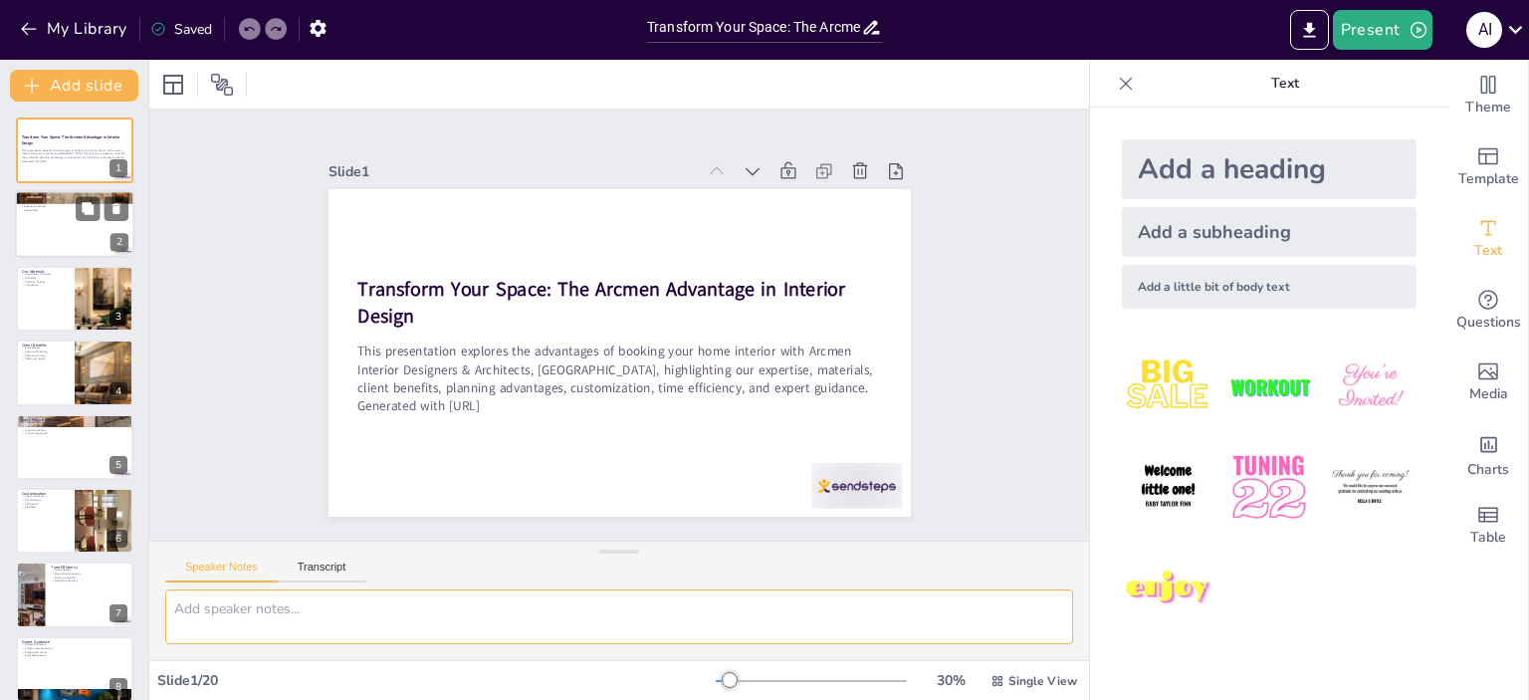
checkbox input "true"
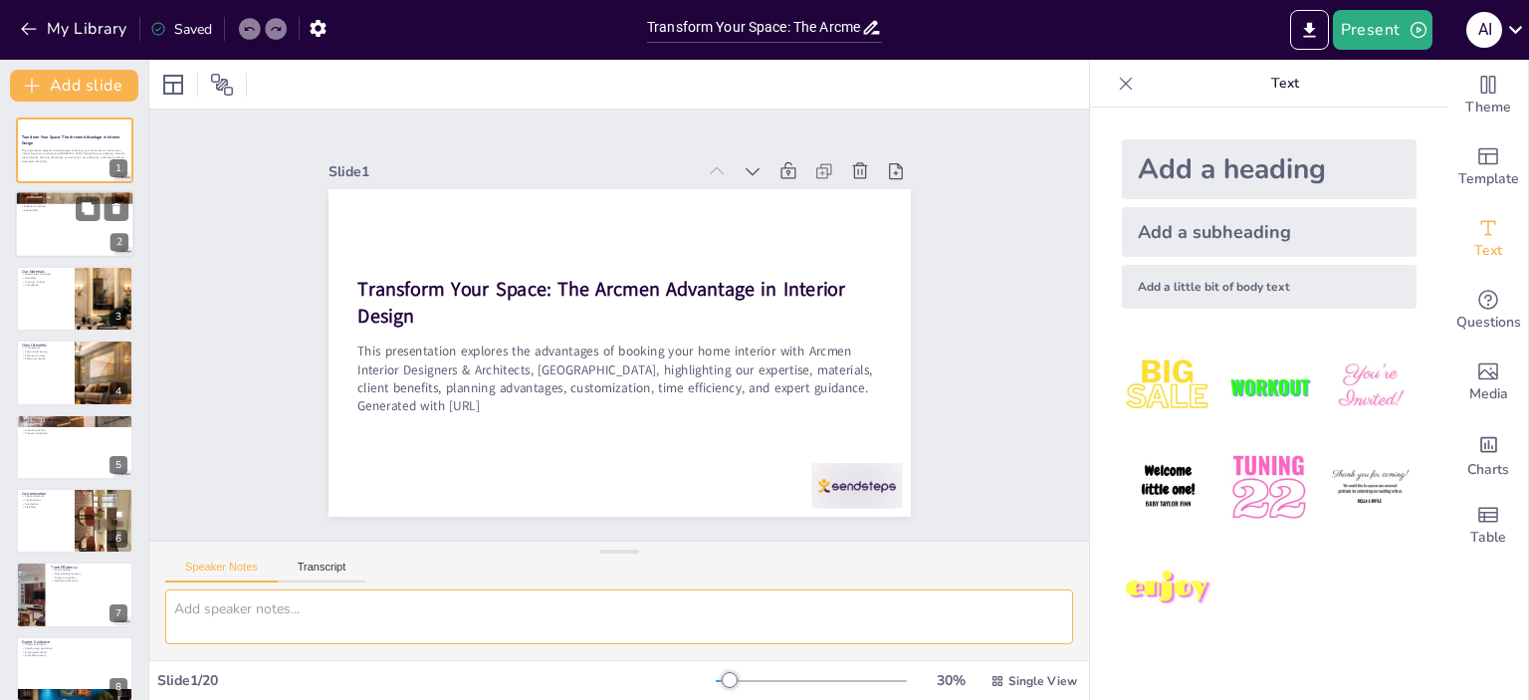
checkbox input "true"
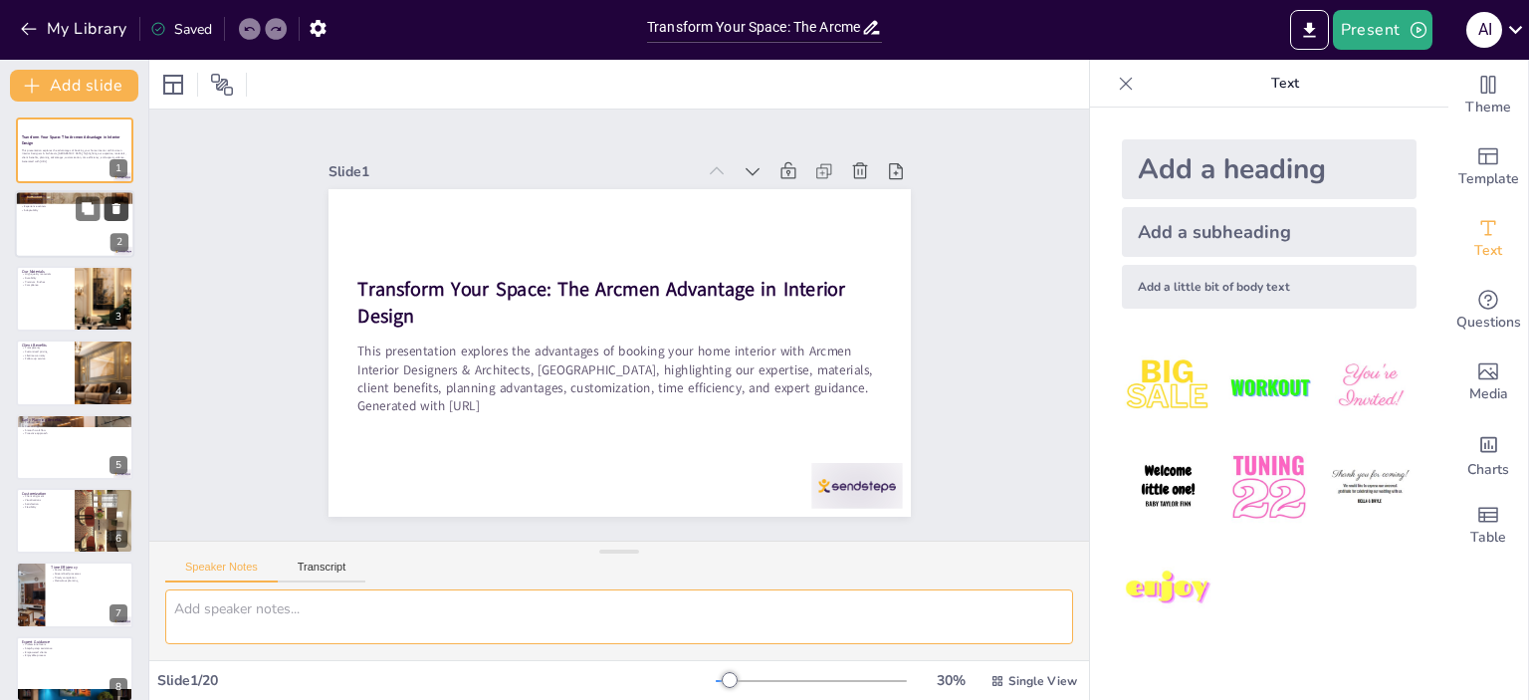
checkbox input "true"
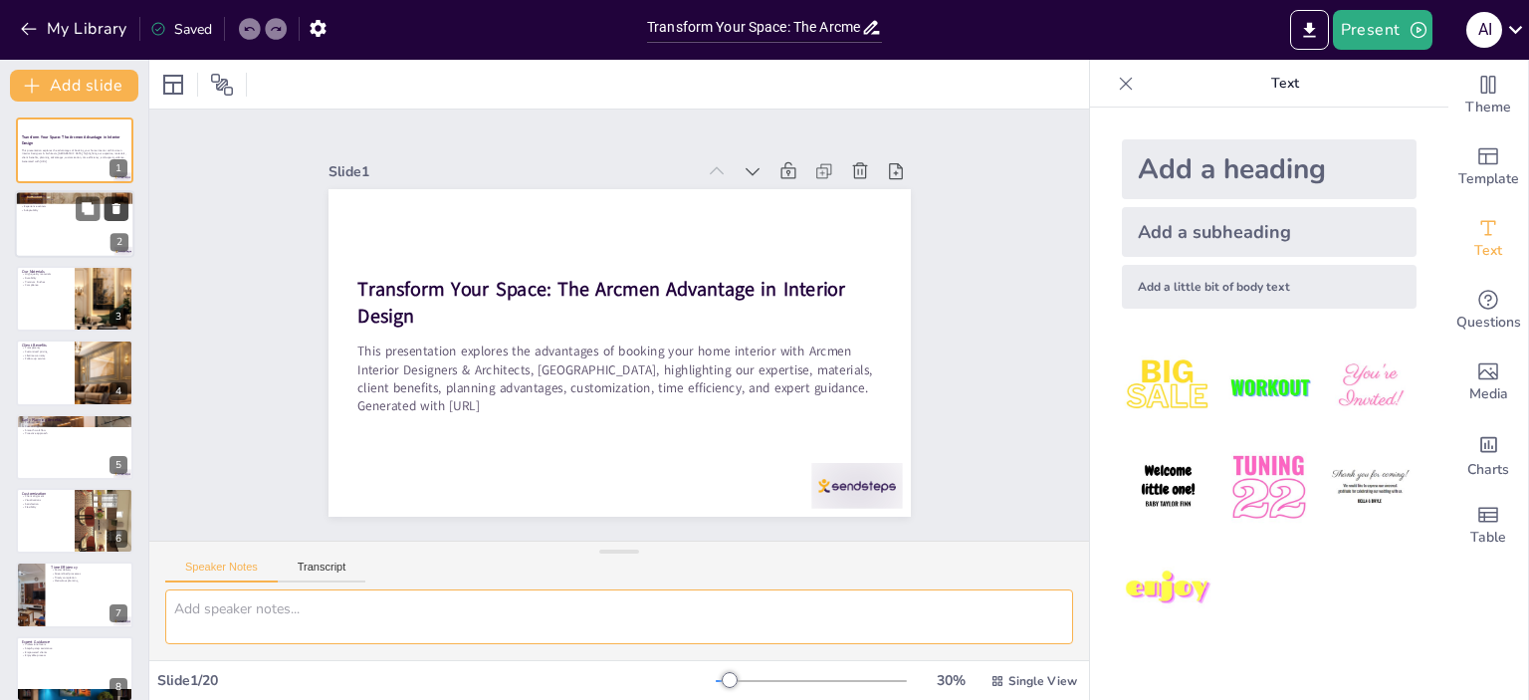
checkbox input "true"
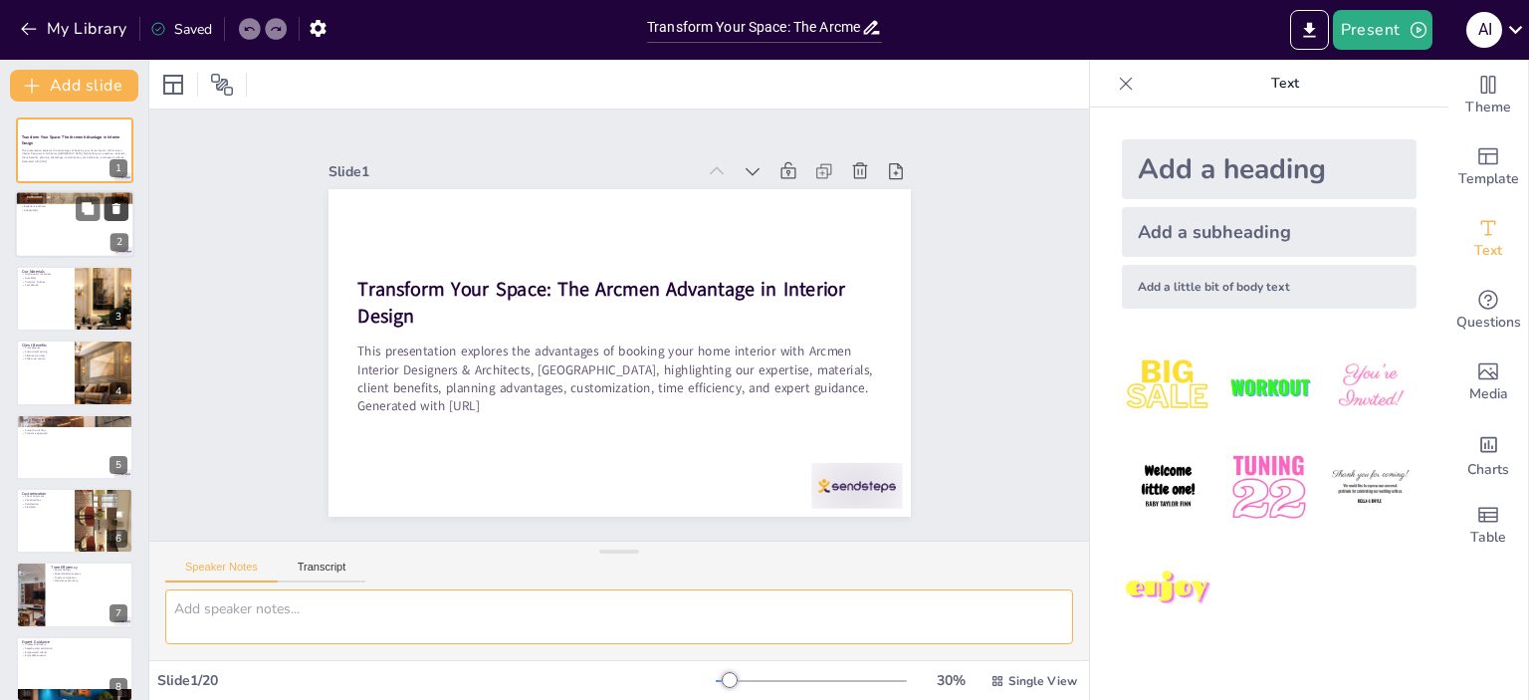
checkbox input "true"
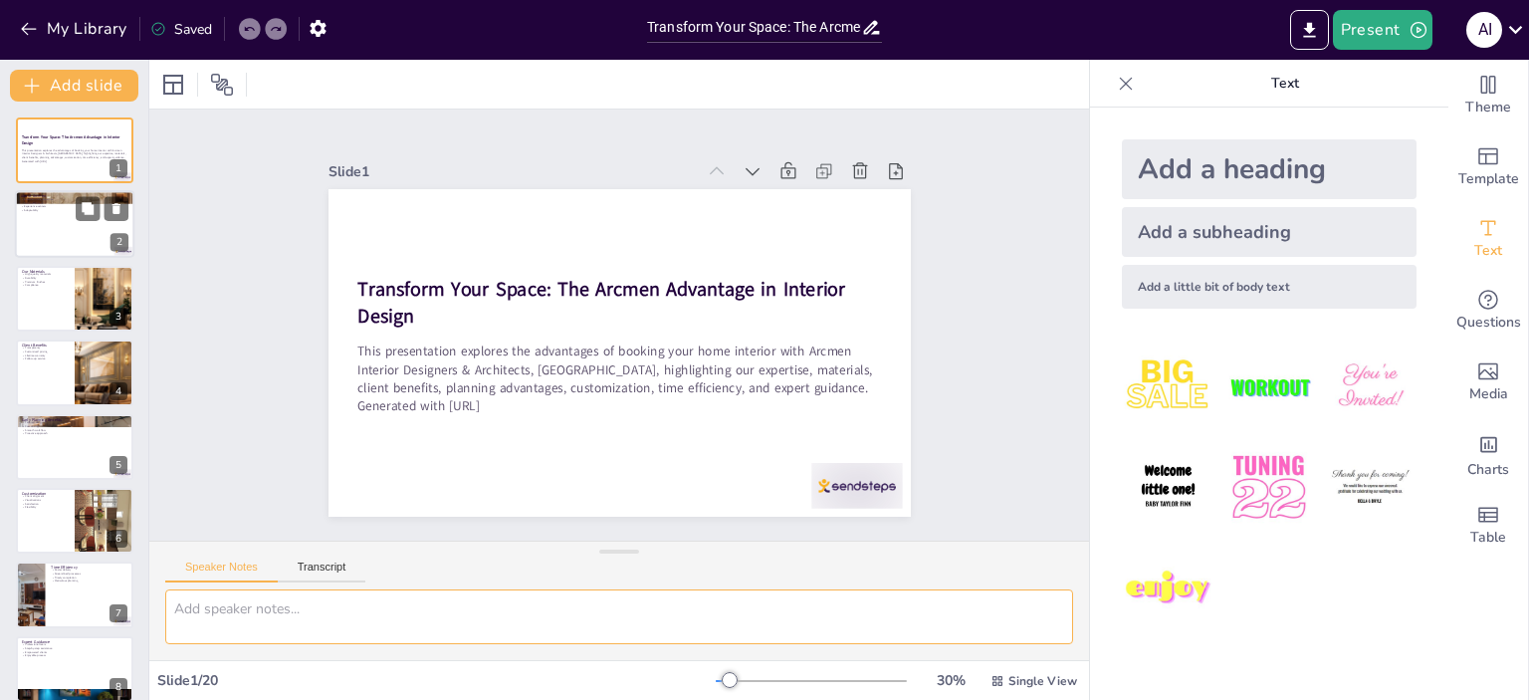
checkbox input "true"
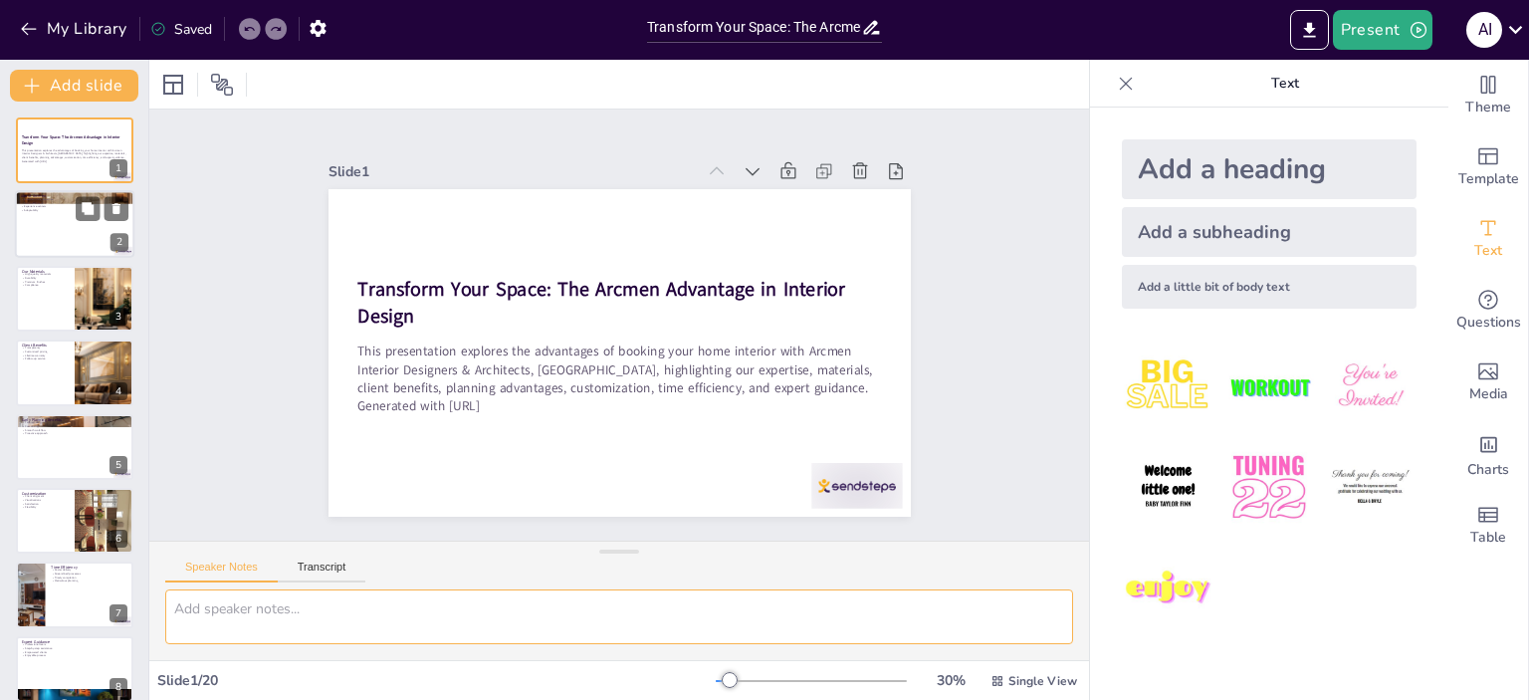
click at [84, 226] on div at bounding box center [74, 225] width 119 height 68
type textarea "Arcmen's recognition at the 2024 Goa meet highlights our commitment to quality …"
checkbox input "true"
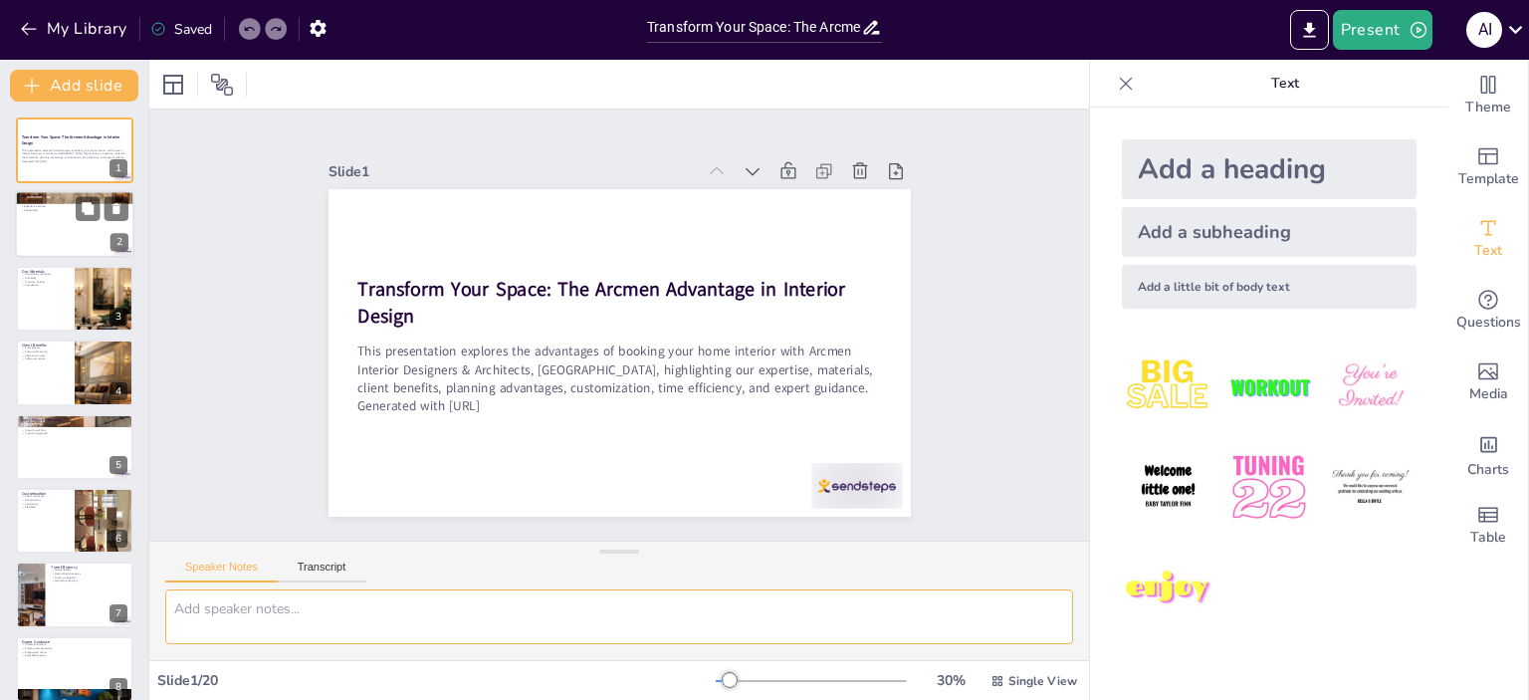
checkbox input "true"
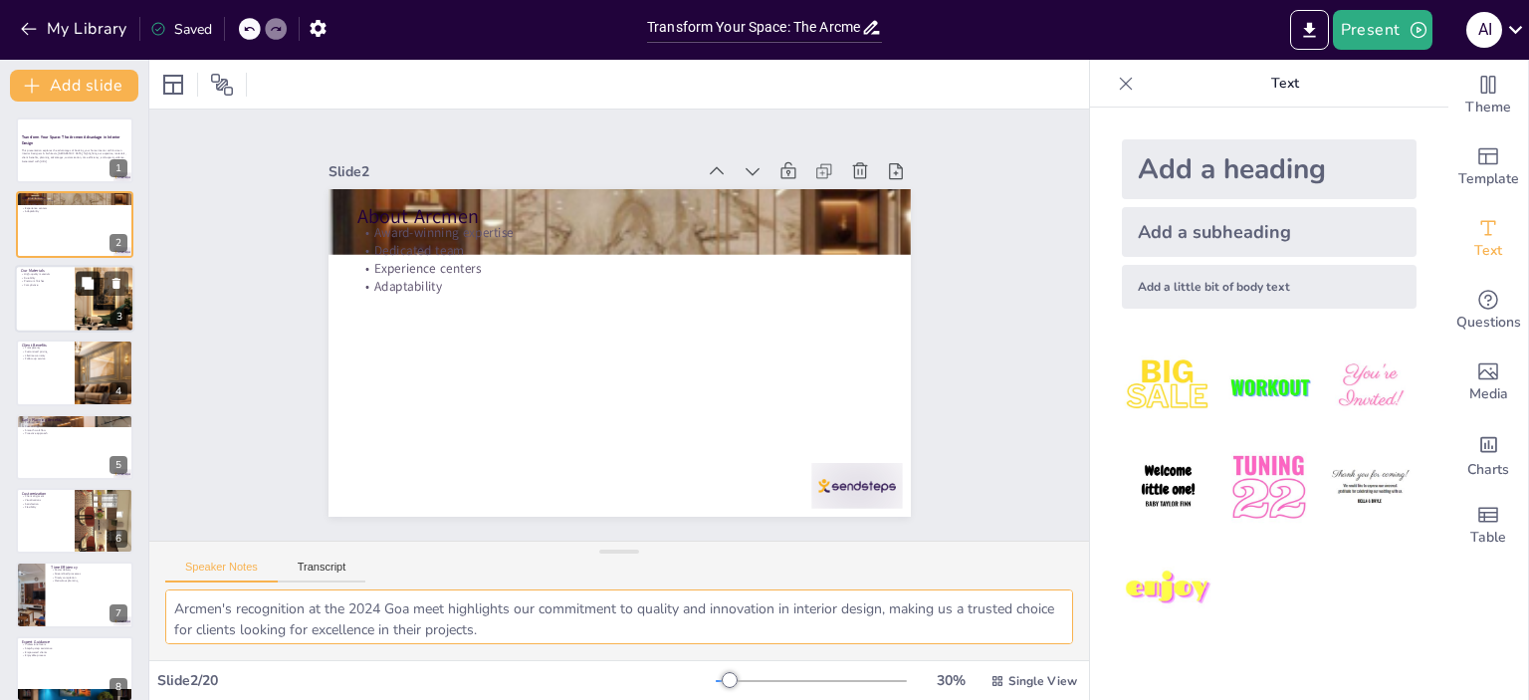
checkbox input "true"
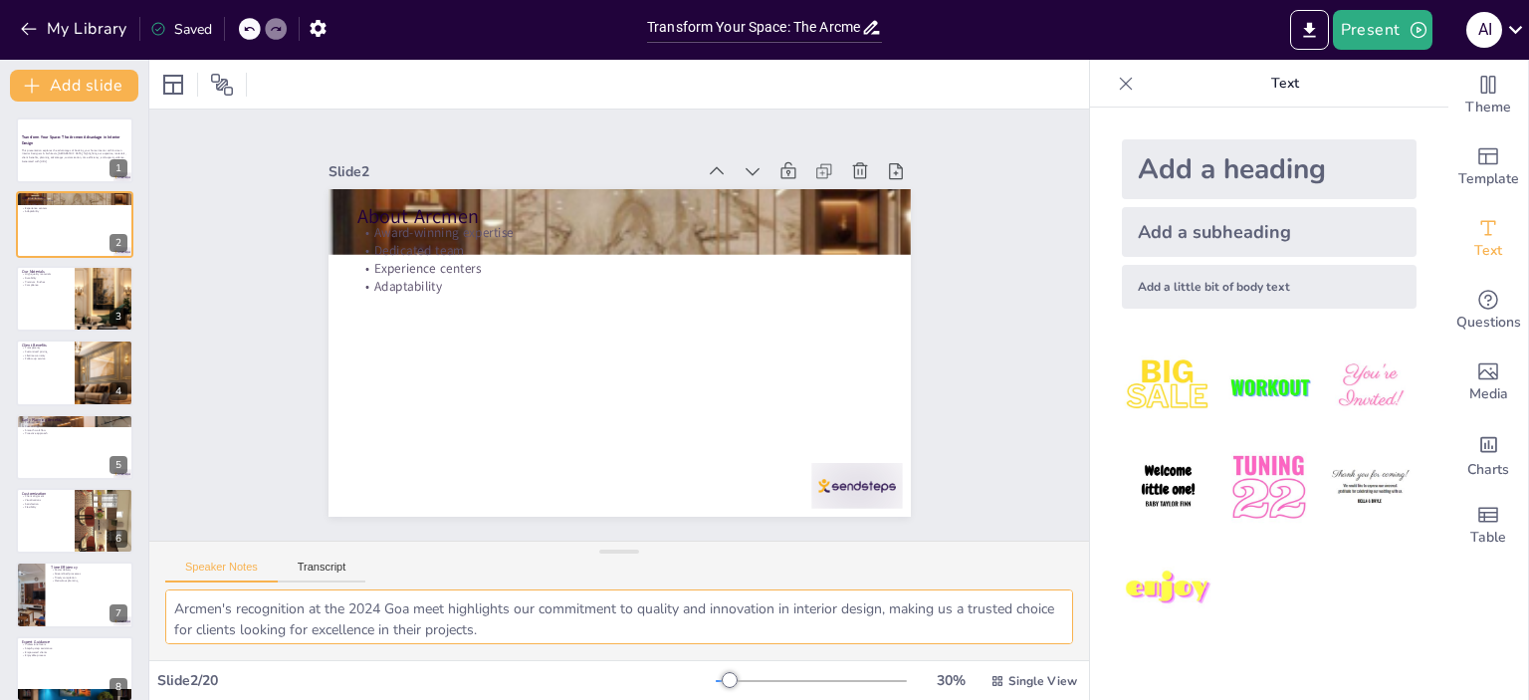
checkbox input "true"
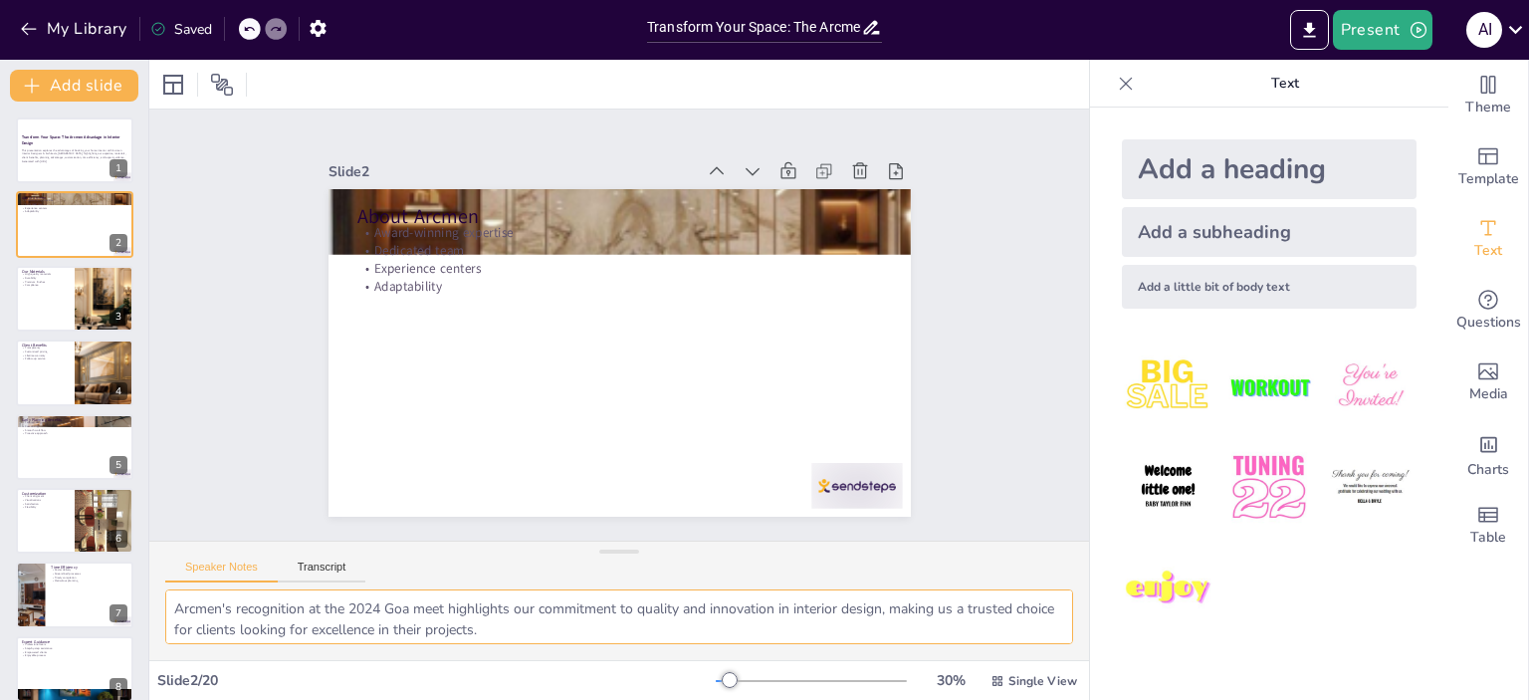
checkbox input "true"
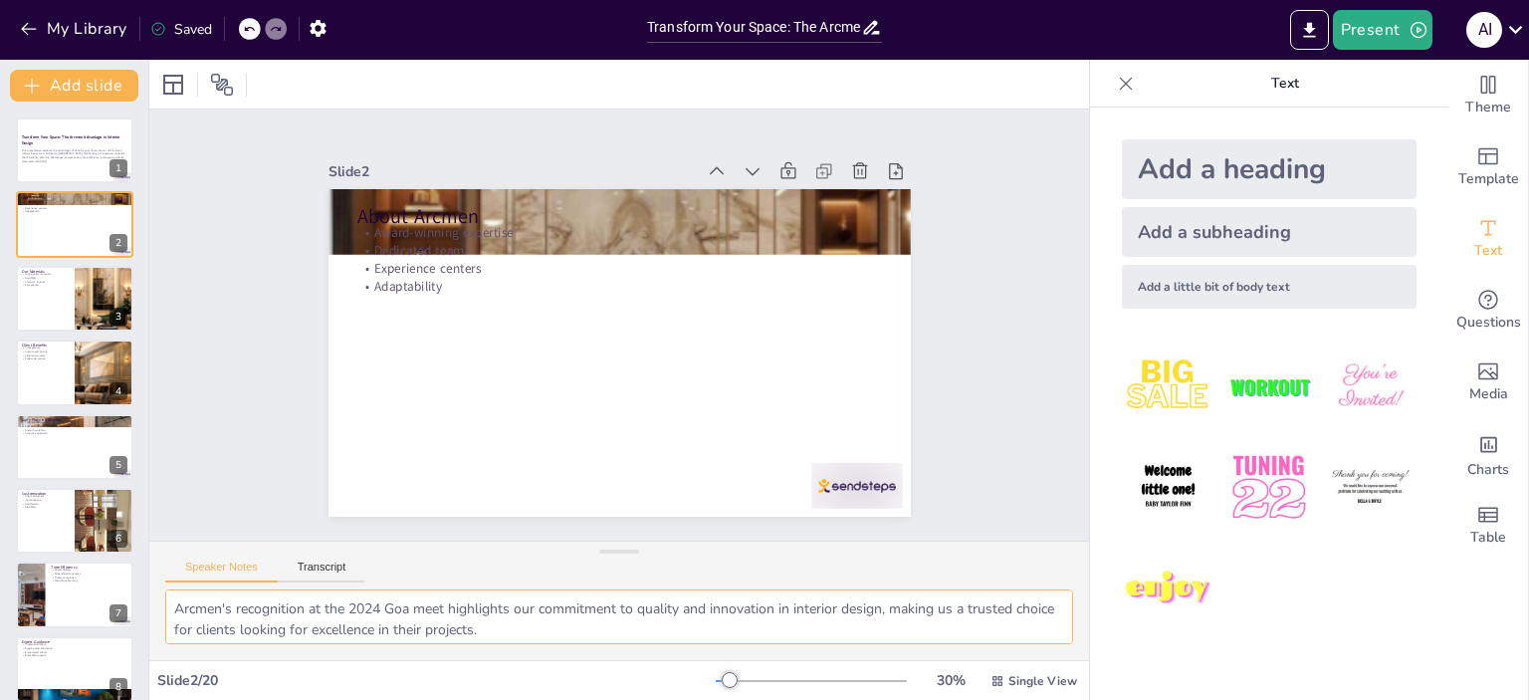
checkbox input "true"
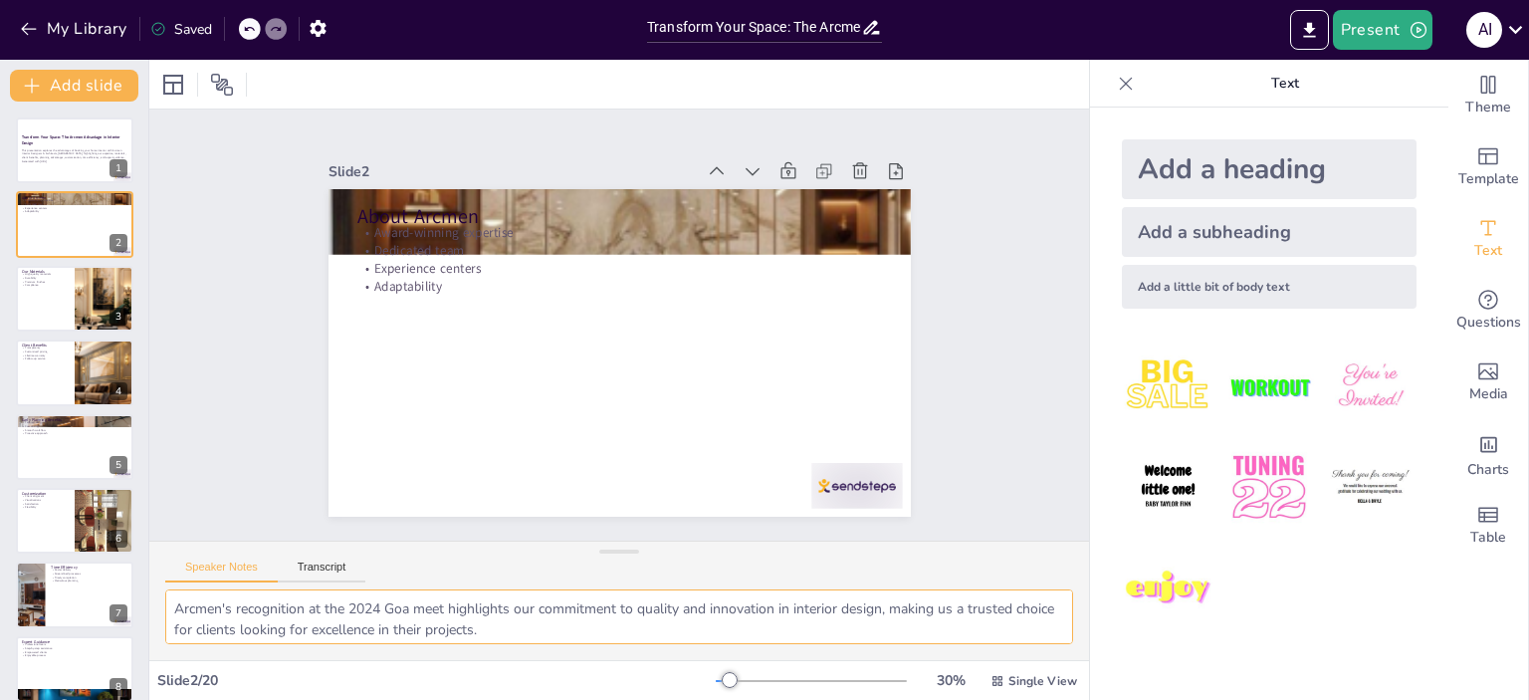
checkbox input "true"
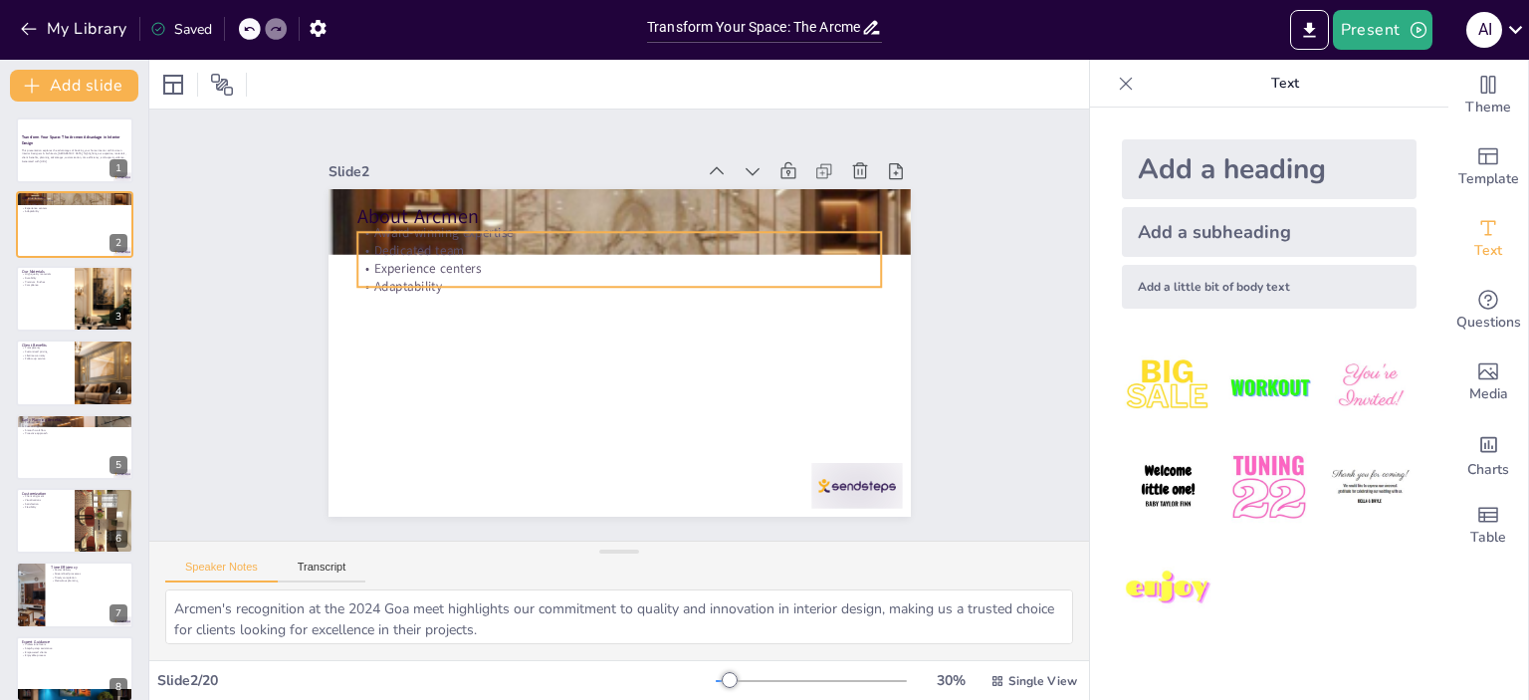
drag, startPoint x: 394, startPoint y: 233, endPoint x: 405, endPoint y: 228, distance: 12.0
click at [395, 231] on p "Dedicated team" at bounding box center [626, 251] width 522 height 73
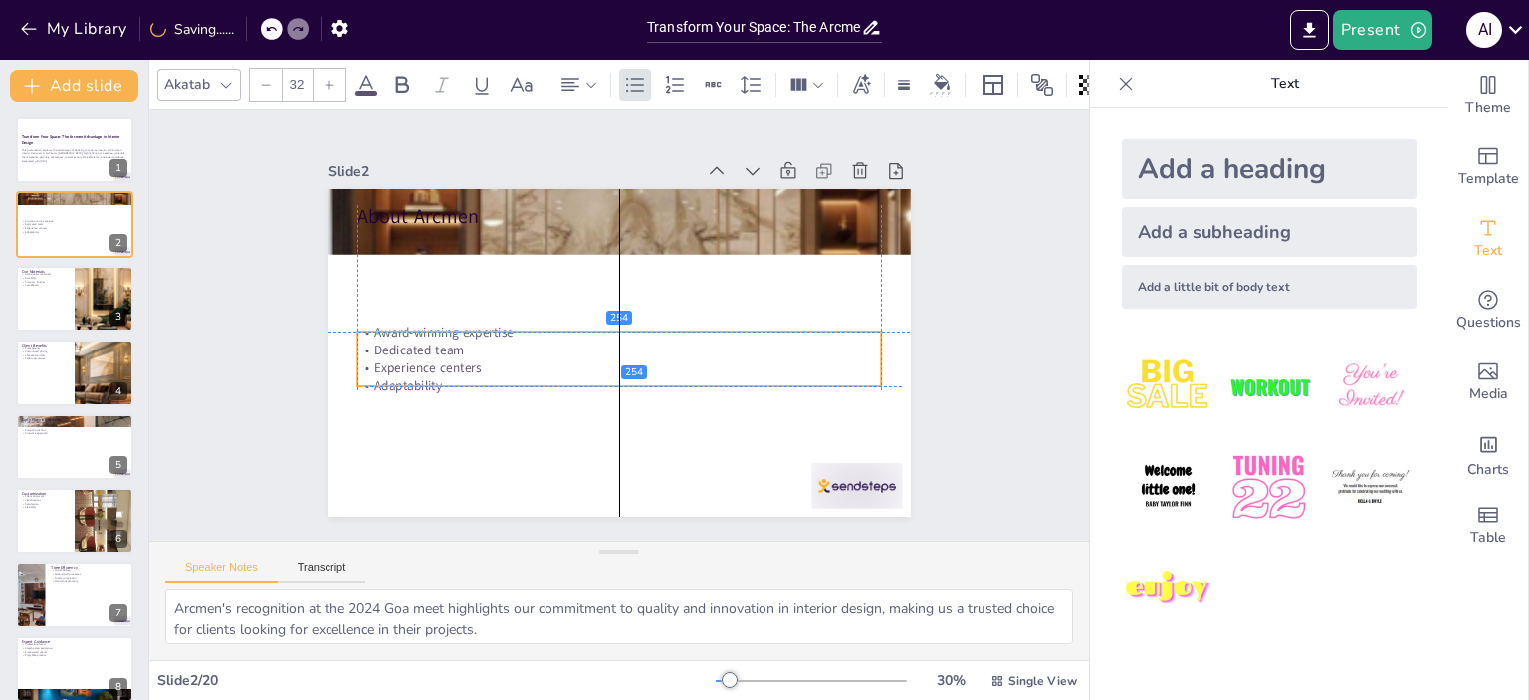
drag, startPoint x: 408, startPoint y: 283, endPoint x: 416, endPoint y: 354, distance: 72.1
click at [416, 354] on p "Experience centers" at bounding box center [601, 364] width 486 height 230
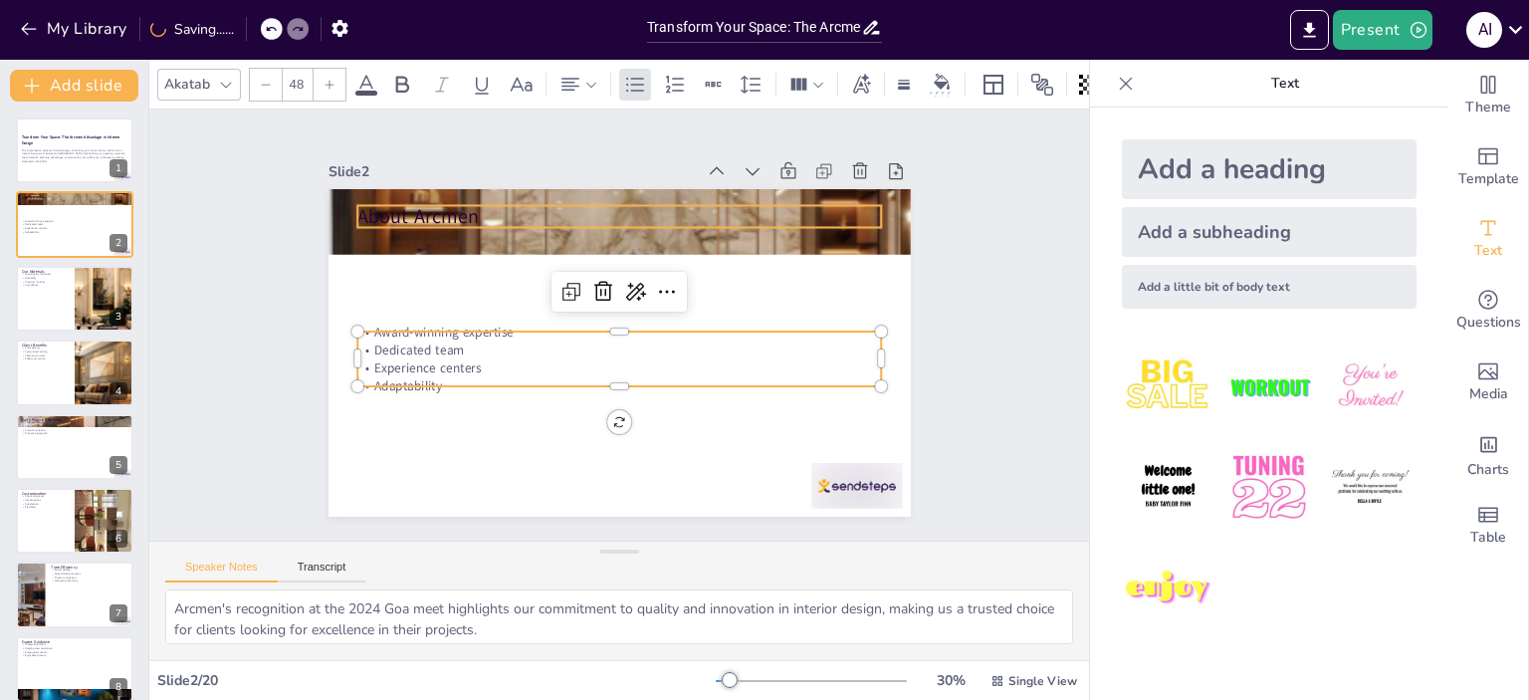
click at [406, 205] on p "About Arcmen" at bounding box center [618, 216] width 523 height 27
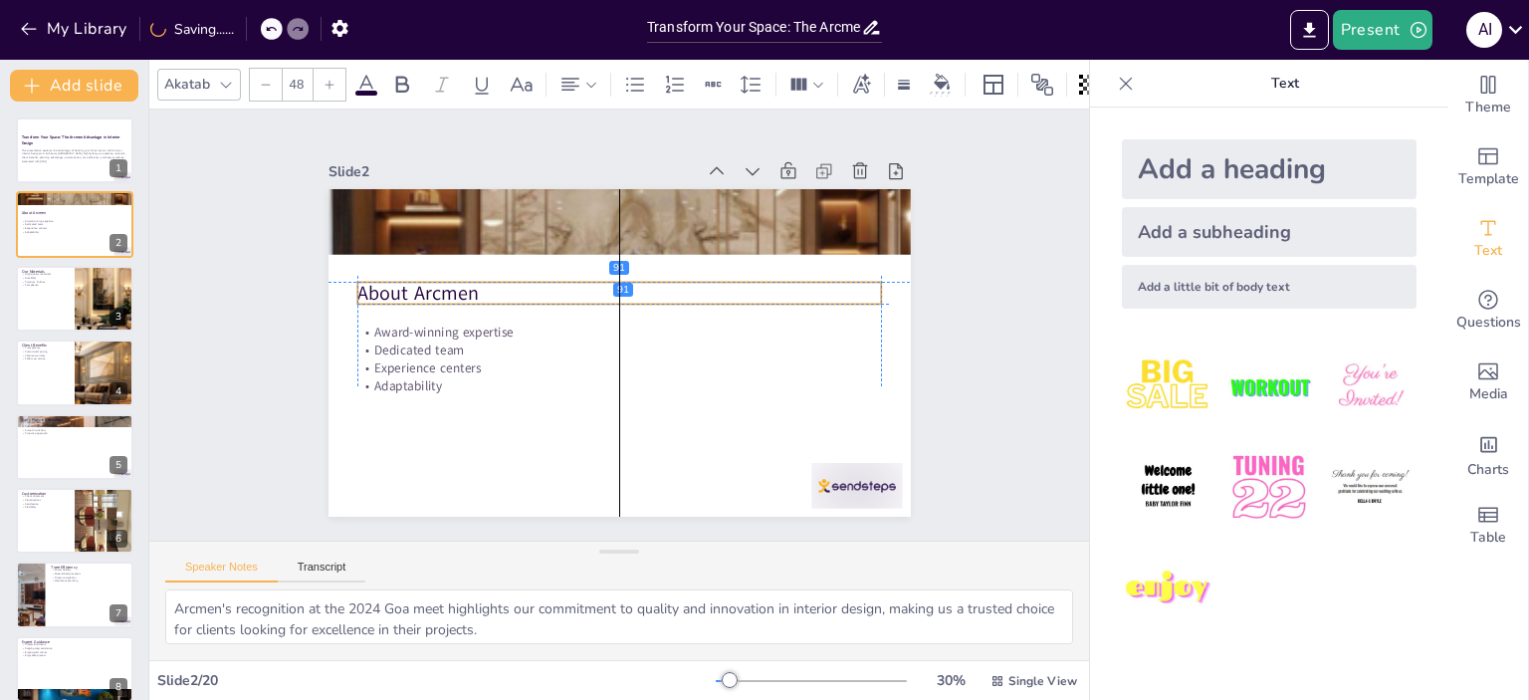
drag, startPoint x: 414, startPoint y: 209, endPoint x: 423, endPoint y: 278, distance: 69.2
click at [423, 280] on p "About Arcmen" at bounding box center [618, 293] width 523 height 27
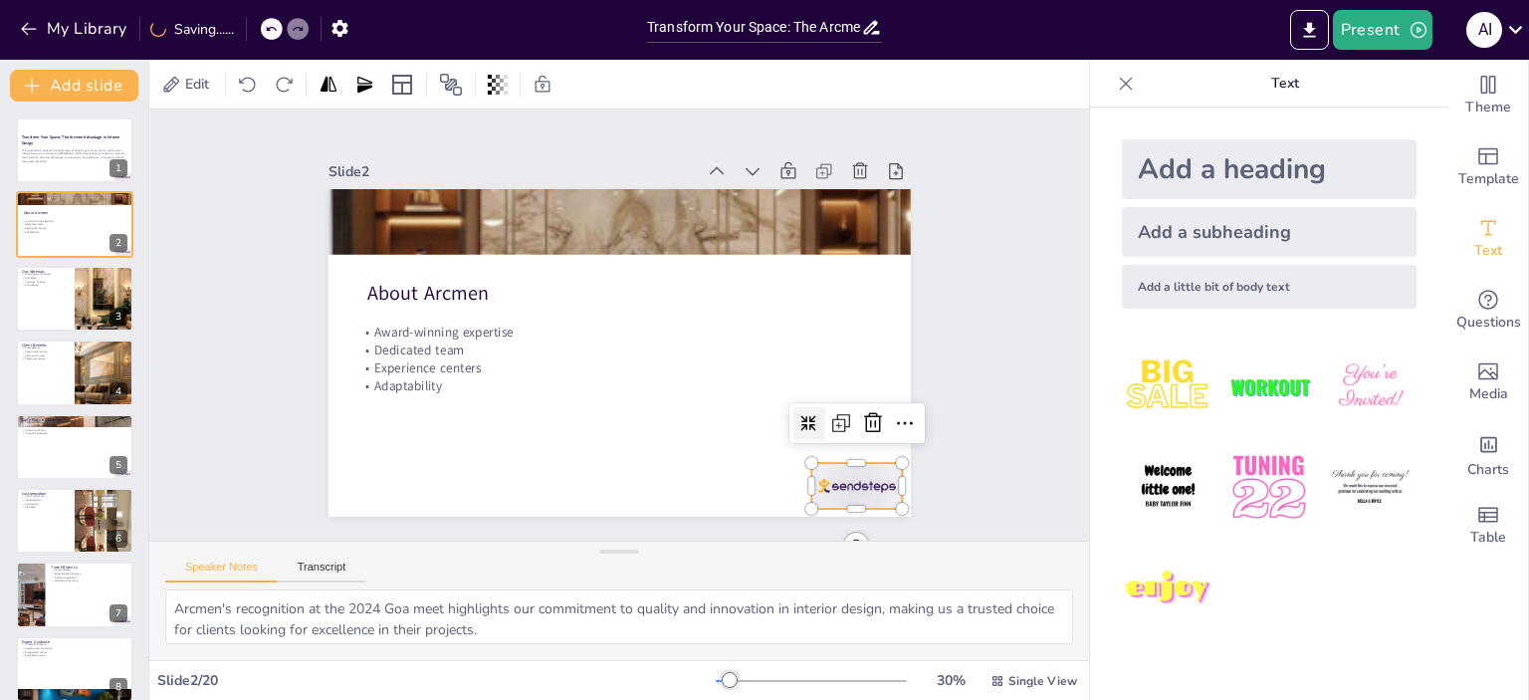
click at [851, 468] on div at bounding box center [856, 486] width 91 height 46
click at [861, 411] on icon at bounding box center [873, 423] width 24 height 24
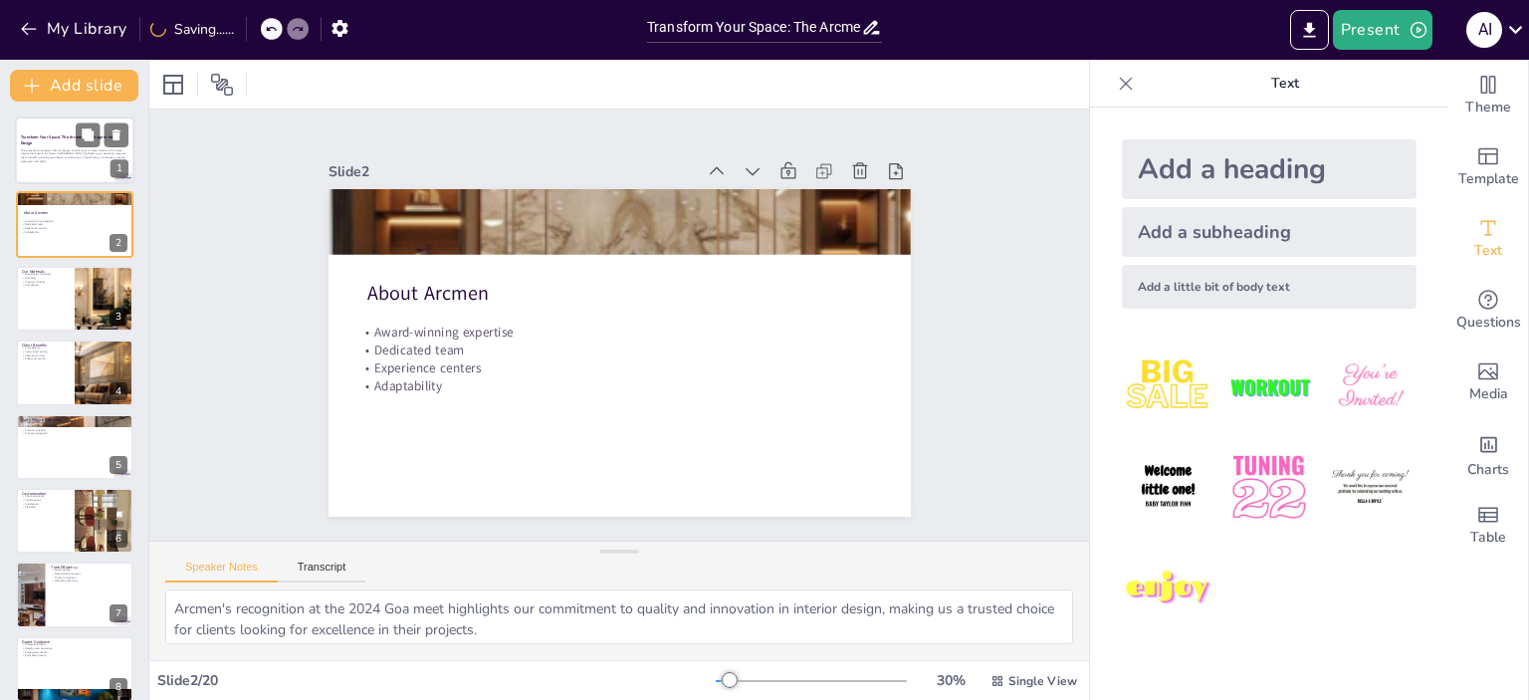
click at [71, 143] on p "Transform Your Space: The Arcmen Advantage in Interior Design" at bounding box center [74, 139] width 107 height 11
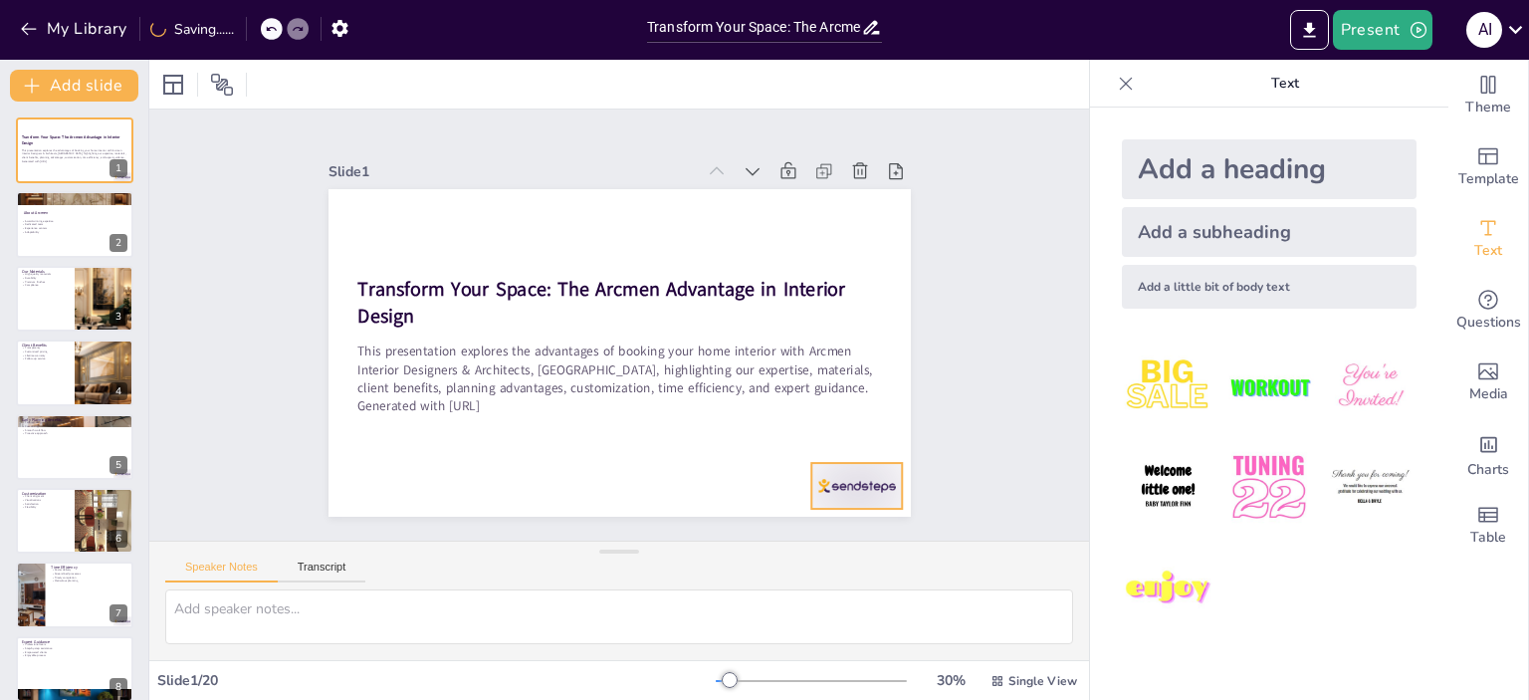
click at [828, 476] on div at bounding box center [856, 486] width 91 height 46
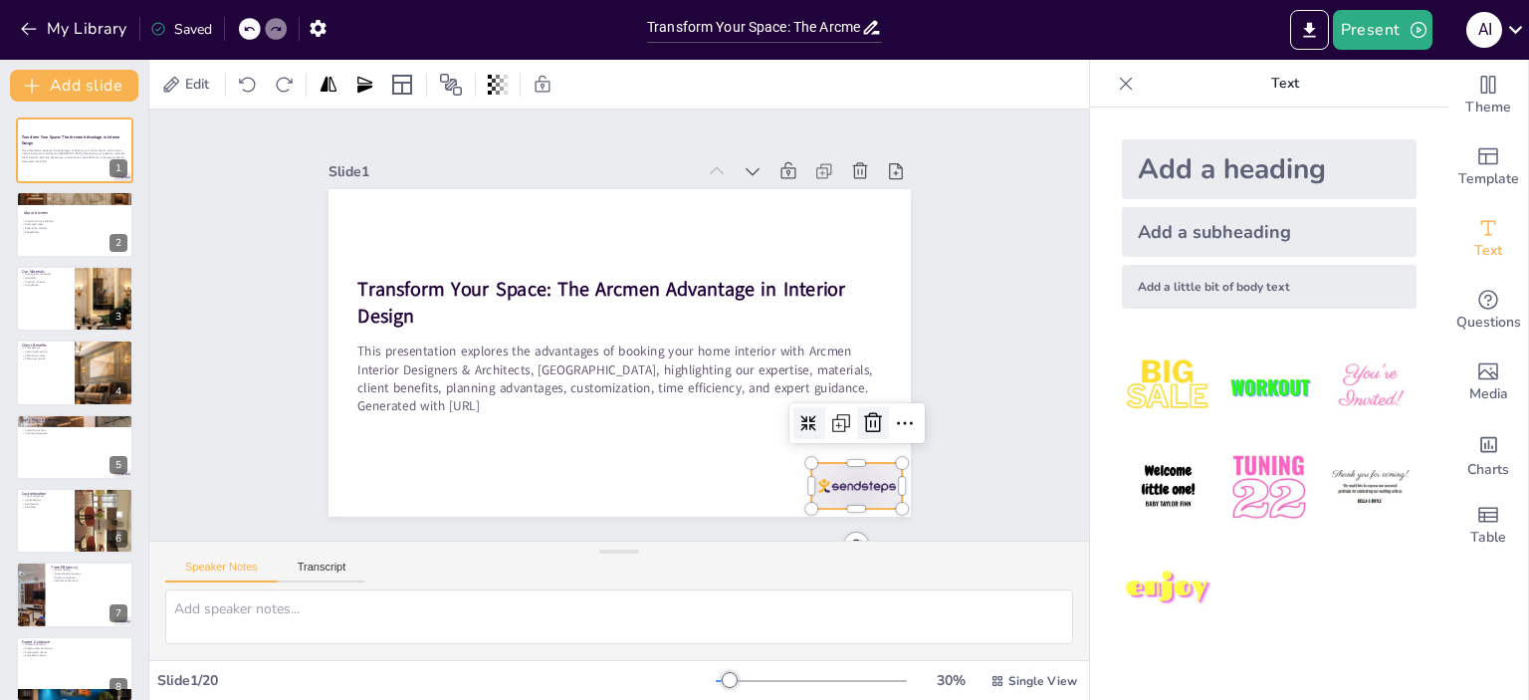
click at [864, 417] on icon at bounding box center [873, 423] width 18 height 20
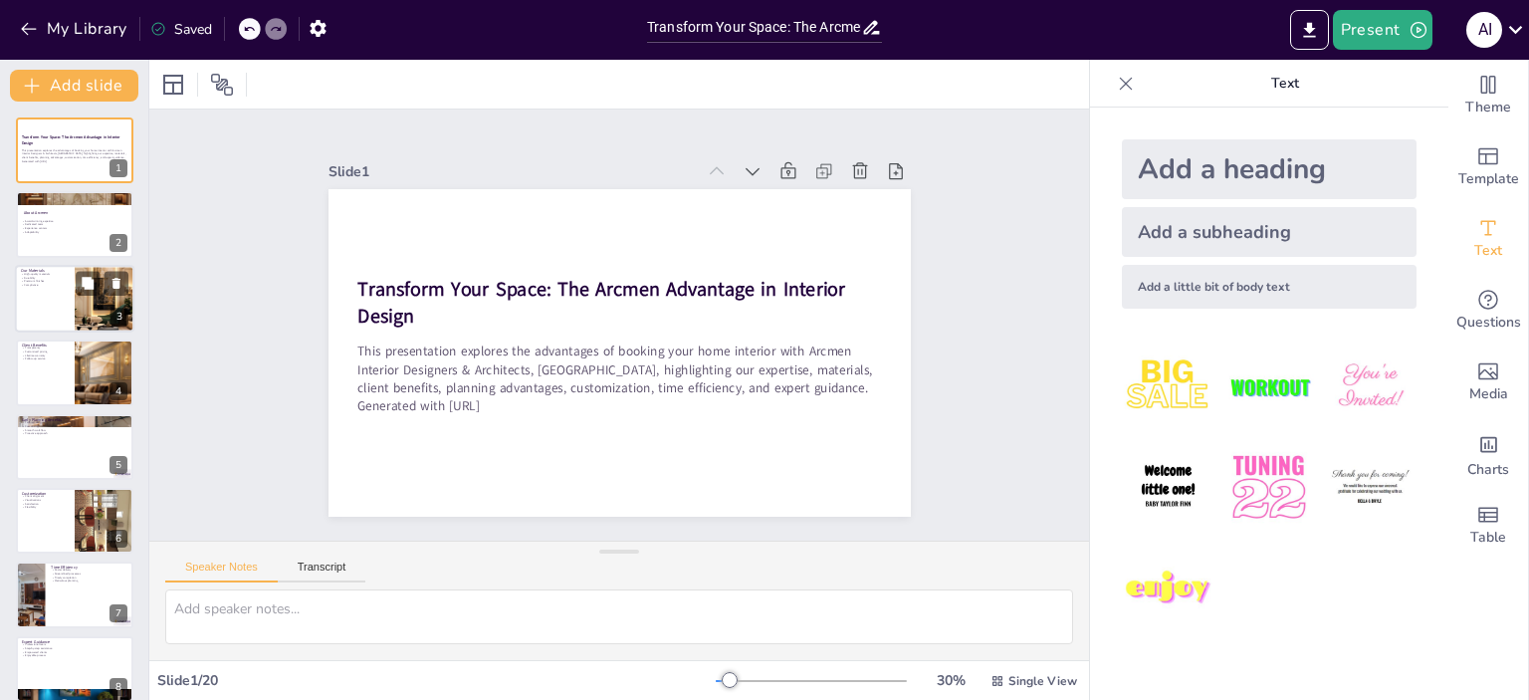
drag, startPoint x: 52, startPoint y: 275, endPoint x: 63, endPoint y: 275, distance: 10.9
click at [52, 276] on p "Durability" at bounding box center [45, 278] width 48 height 4
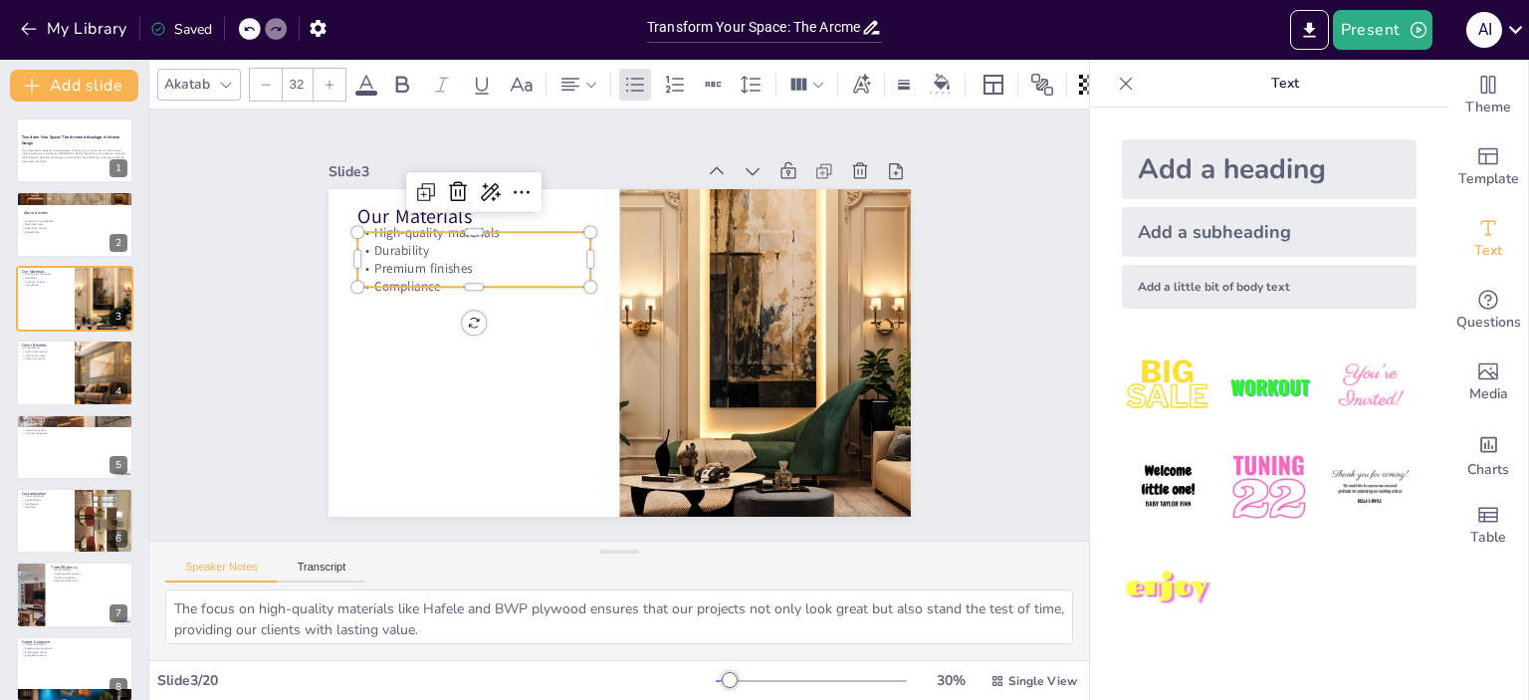
click at [381, 271] on p "Compliance" at bounding box center [478, 272] width 234 height 43
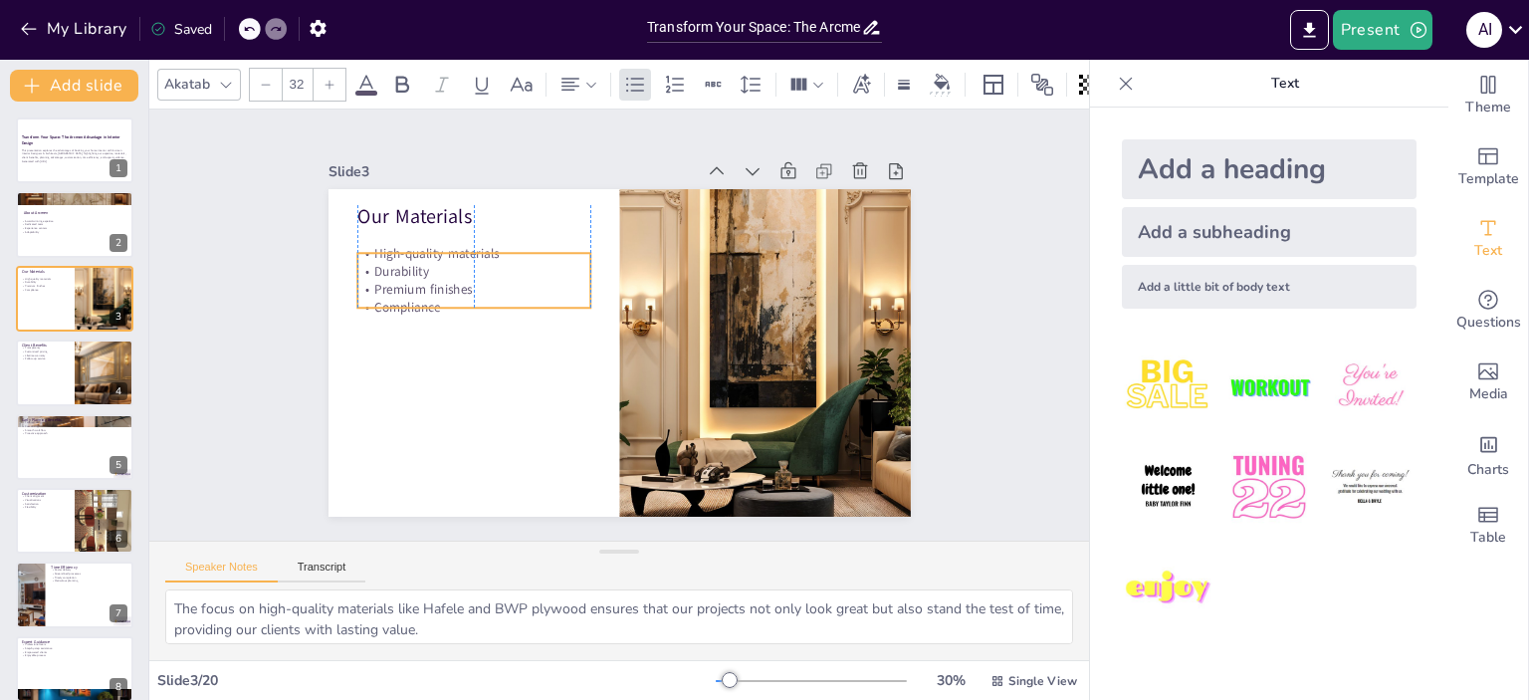
drag, startPoint x: 386, startPoint y: 250, endPoint x: 383, endPoint y: 271, distance: 21.1
click at [383, 271] on p "Durability" at bounding box center [473, 271] width 233 height 18
click at [96, 366] on button at bounding box center [88, 357] width 24 height 24
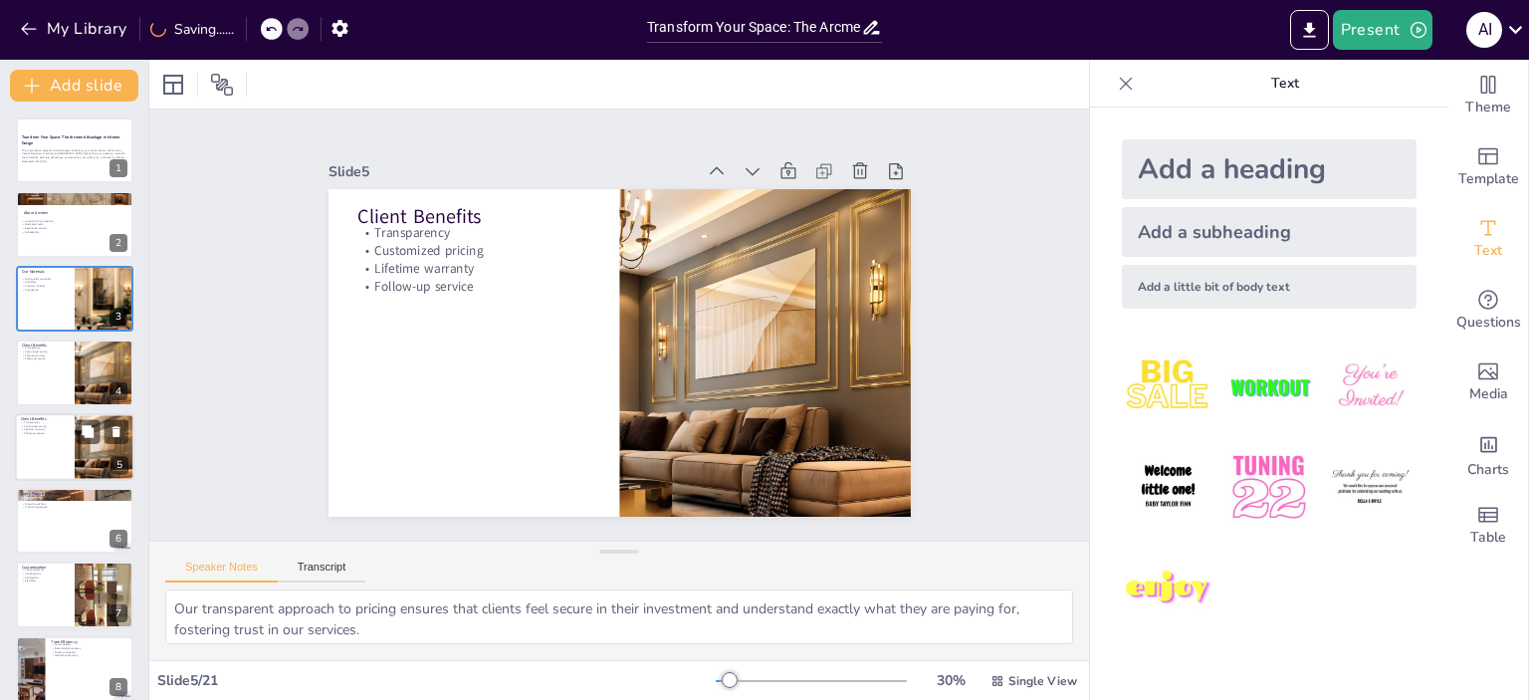
scroll to position [46, 0]
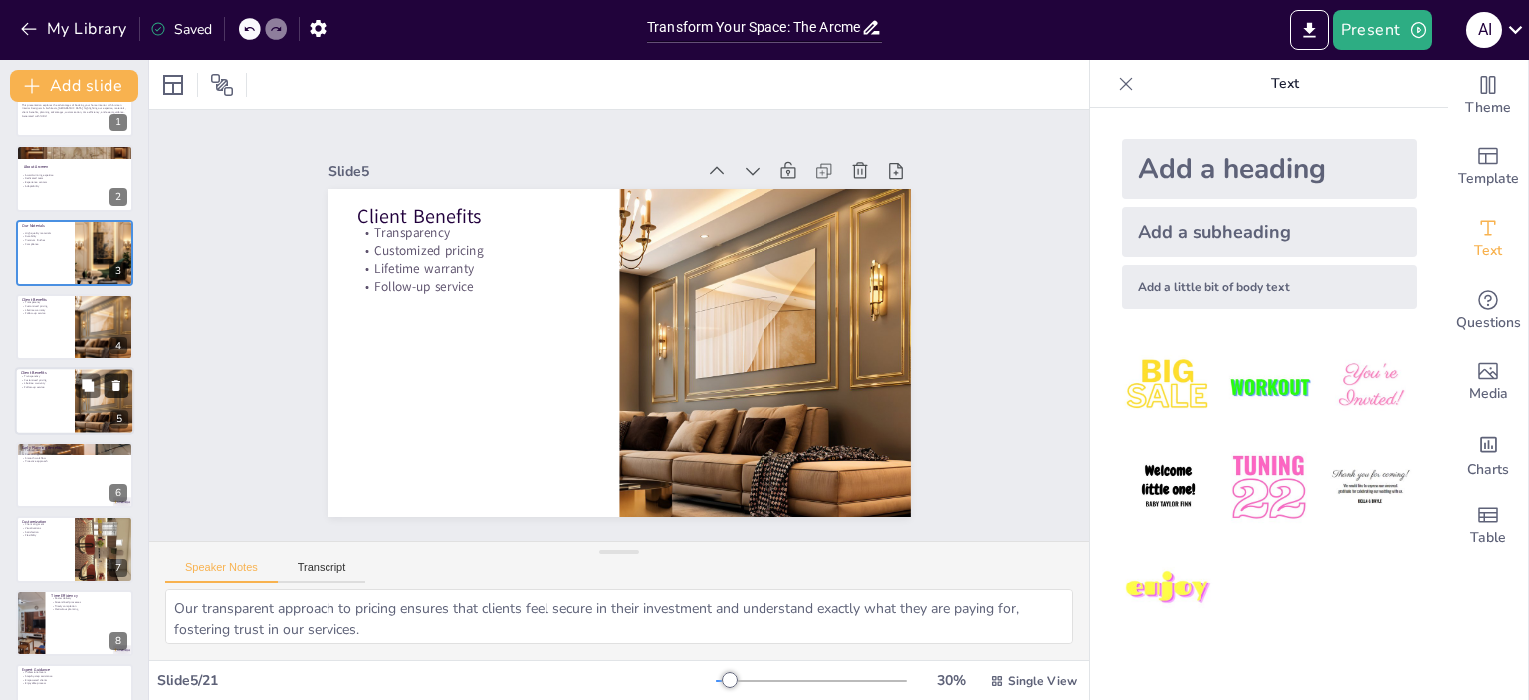
click at [119, 385] on icon at bounding box center [116, 385] width 8 height 11
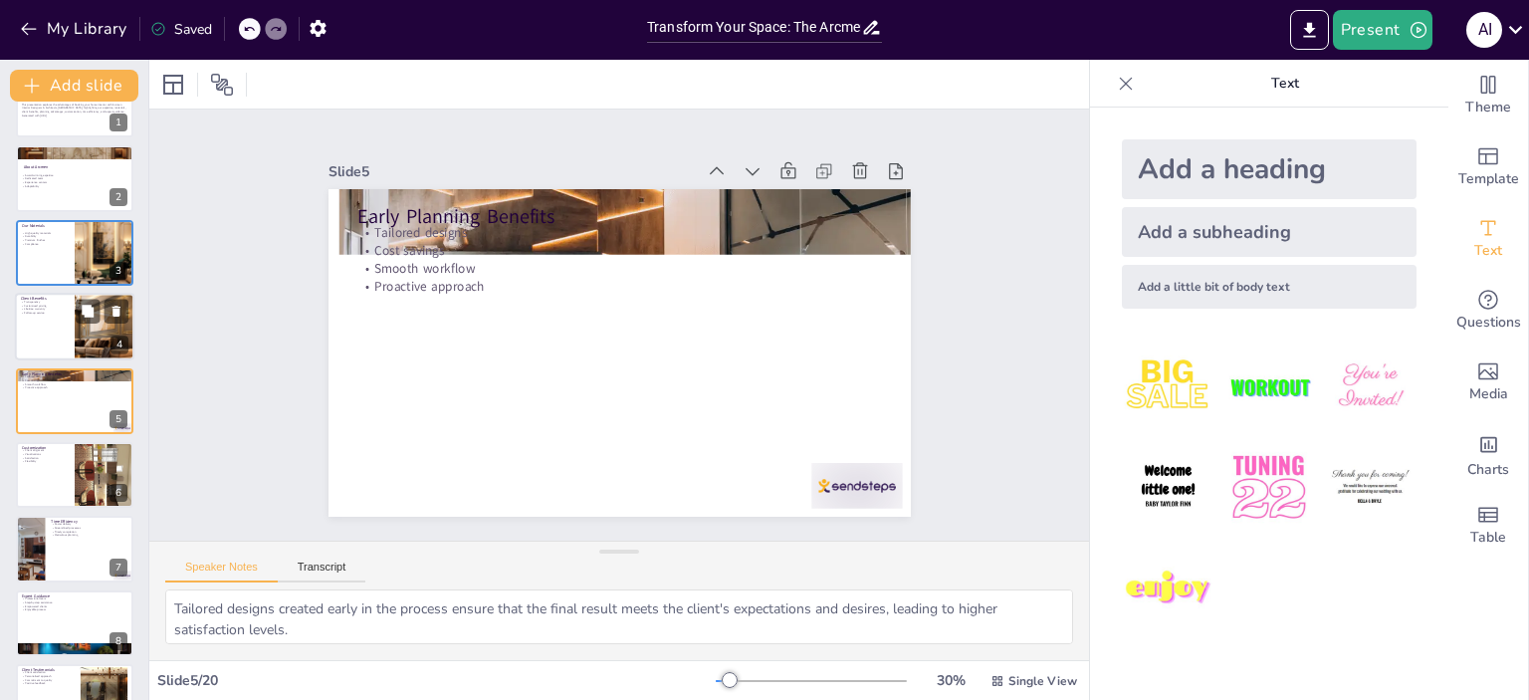
click at [56, 327] on div at bounding box center [74, 327] width 119 height 68
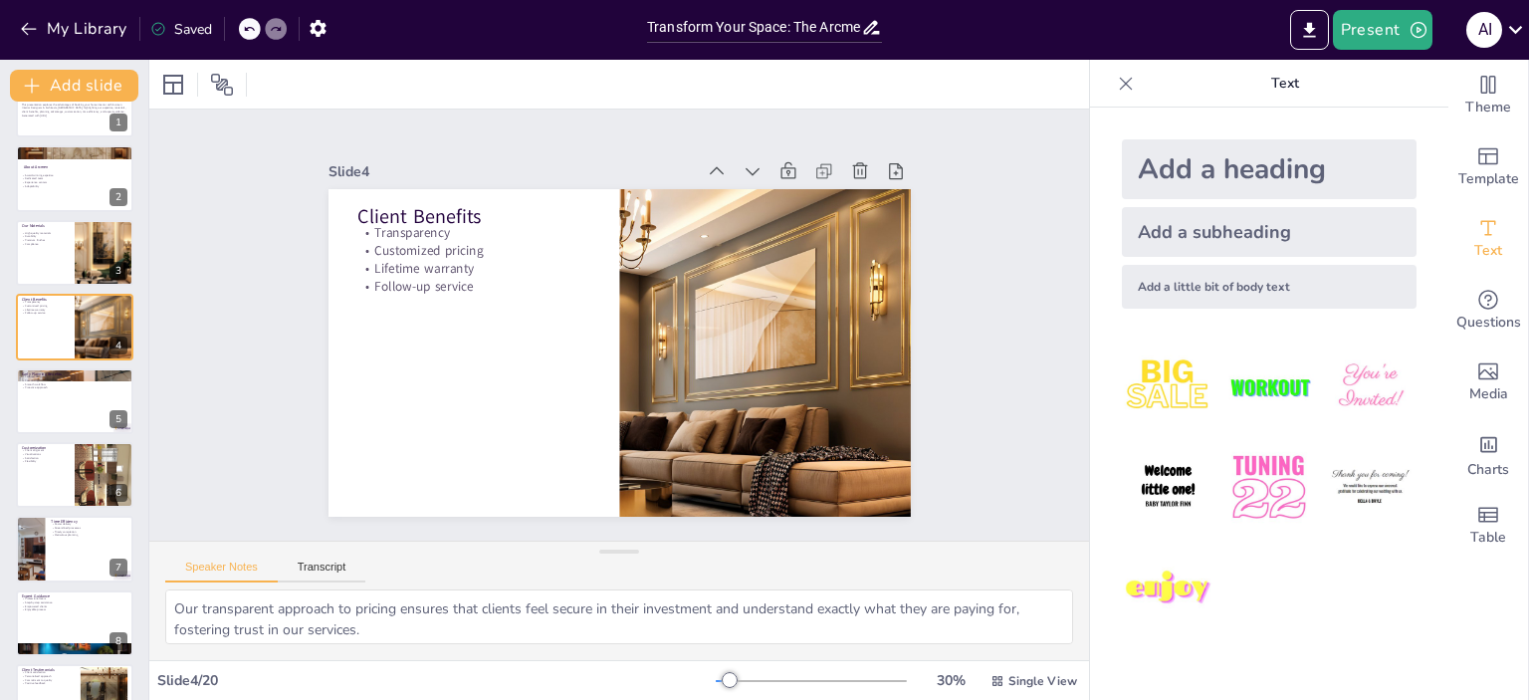
scroll to position [0, 0]
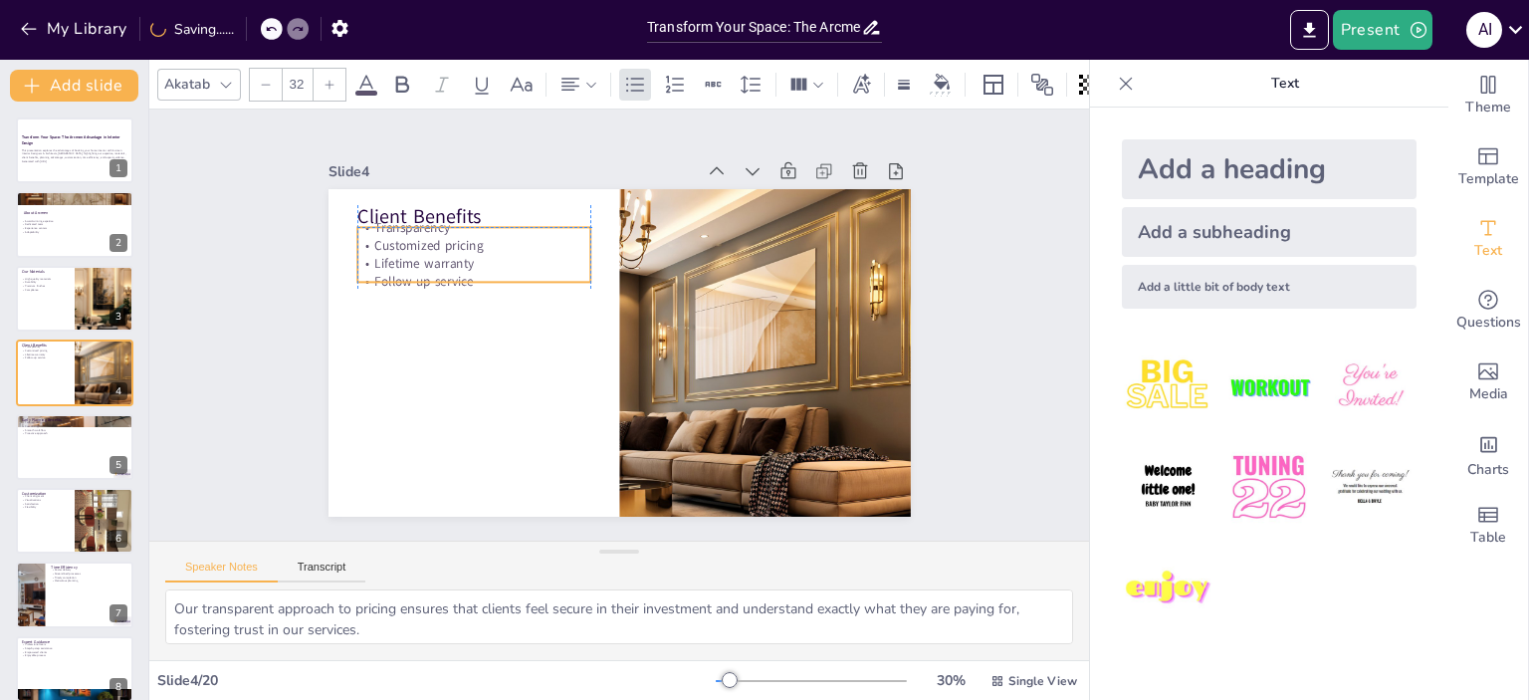
click at [416, 251] on div "Transparency Customized pricing Lifetime warranty Follow-up service" at bounding box center [473, 254] width 233 height 73
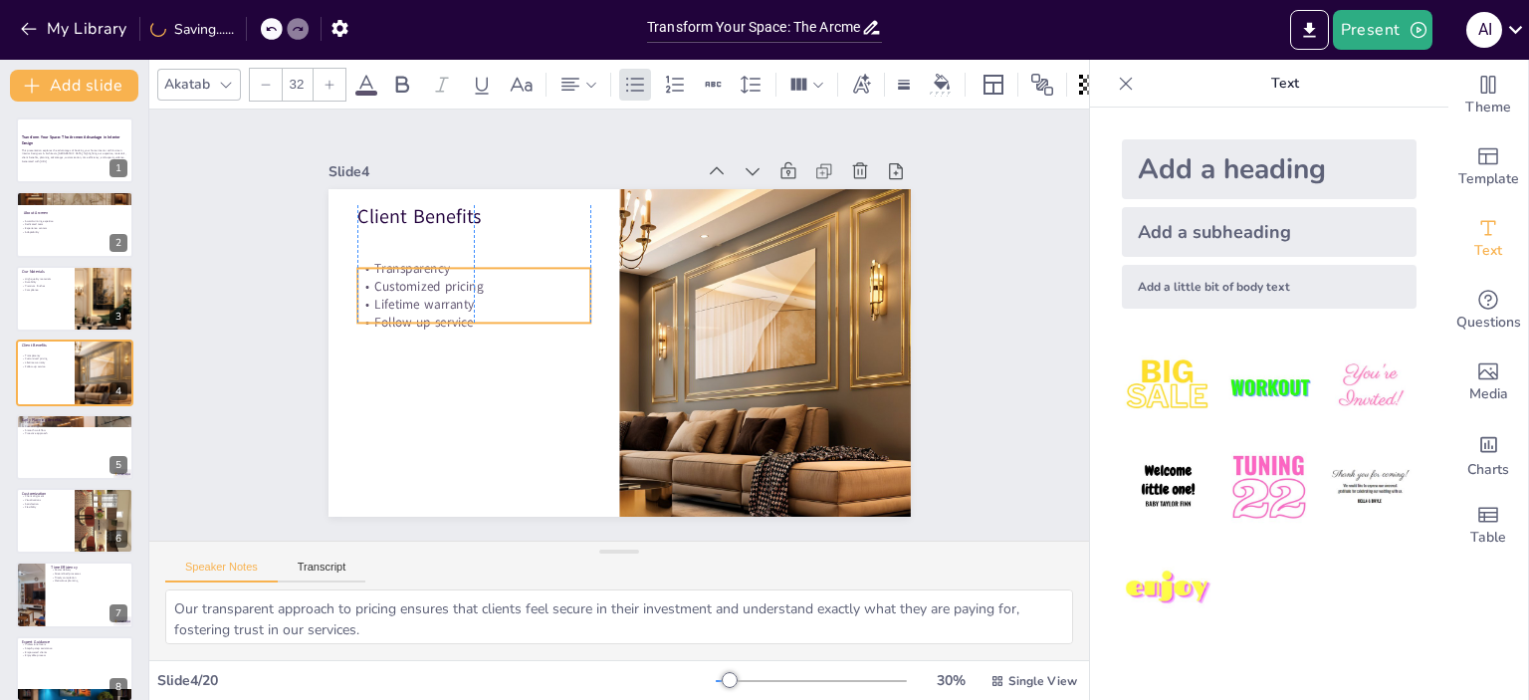
drag, startPoint x: 423, startPoint y: 246, endPoint x: 426, endPoint y: 287, distance: 40.9
click at [426, 287] on div "Transparency Customized pricing Lifetime warranty Follow-up service" at bounding box center [473, 295] width 233 height 73
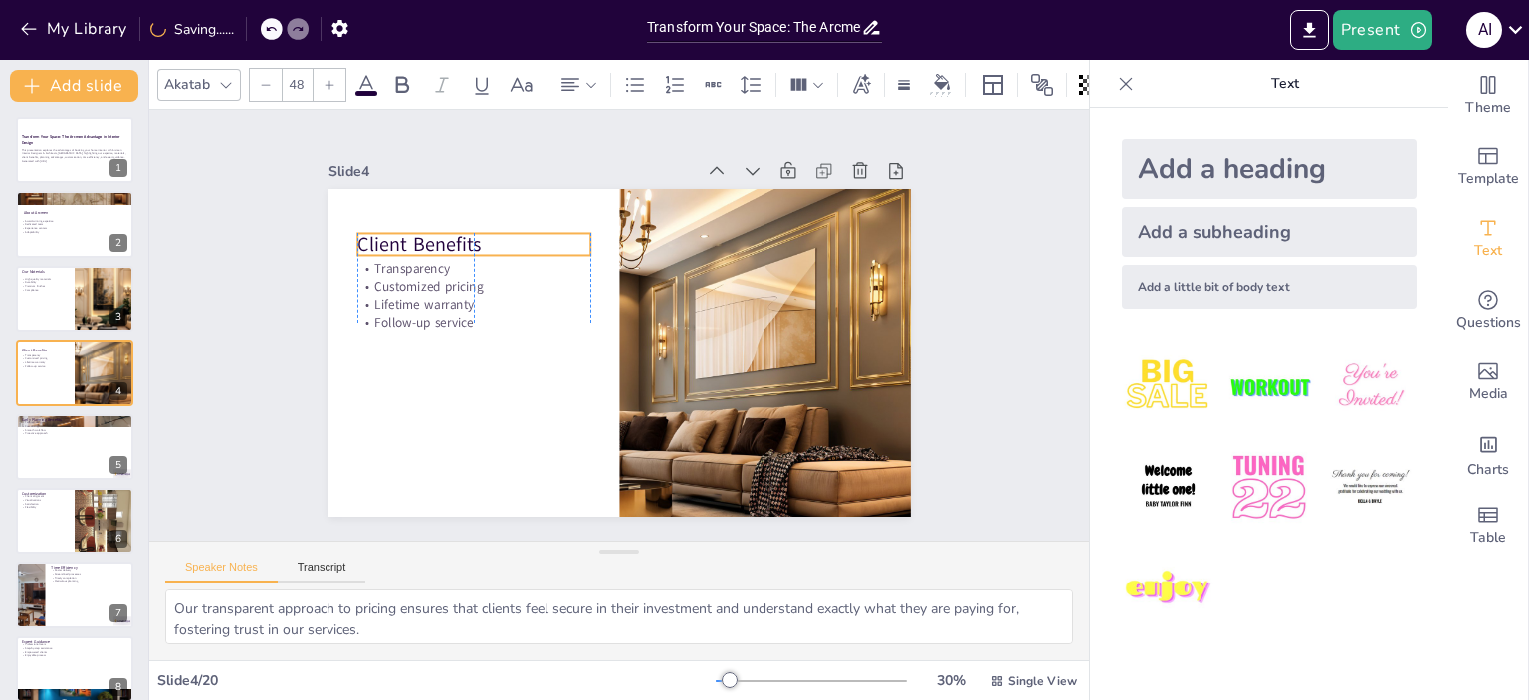
drag, startPoint x: 375, startPoint y: 206, endPoint x: 374, endPoint y: 234, distance: 27.9
click at [374, 234] on p "Client Benefits" at bounding box center [482, 230] width 235 height 52
click at [44, 445] on div at bounding box center [74, 447] width 119 height 68
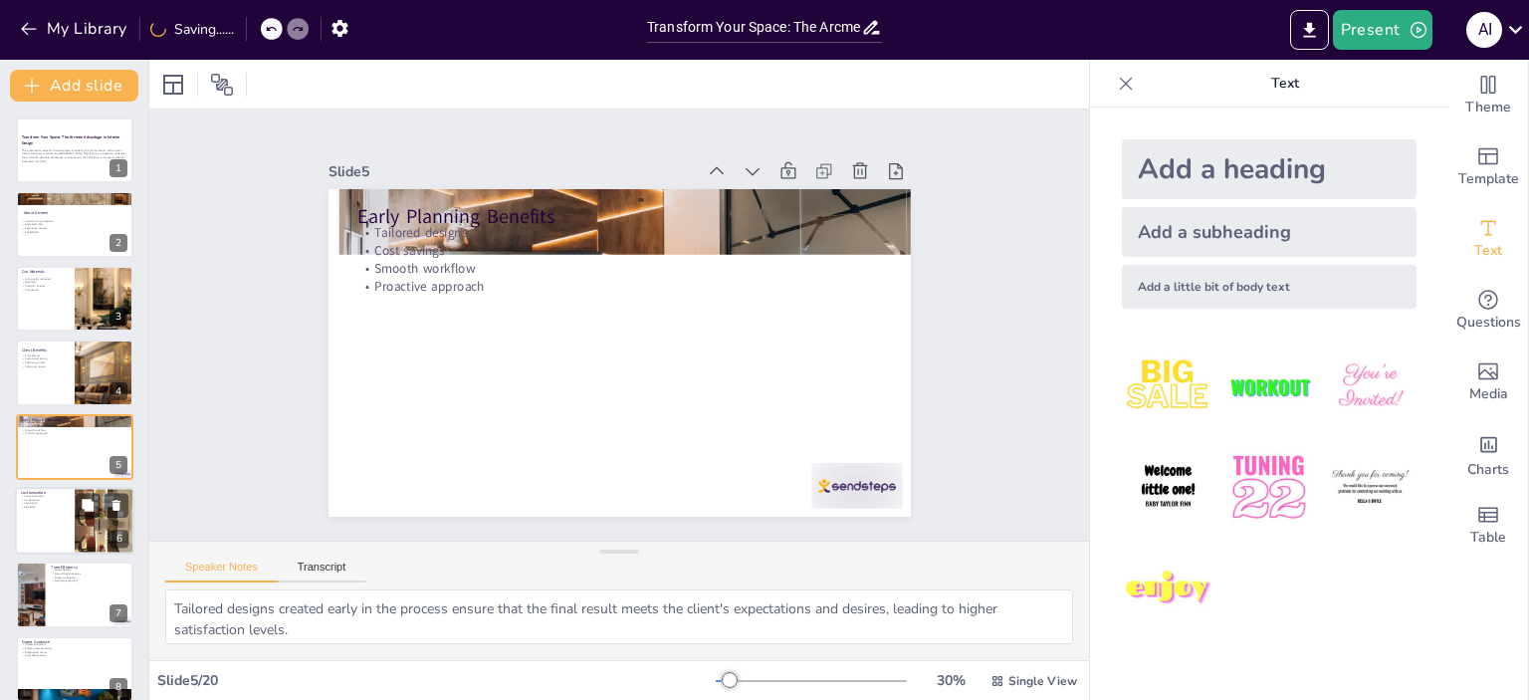
scroll to position [46, 0]
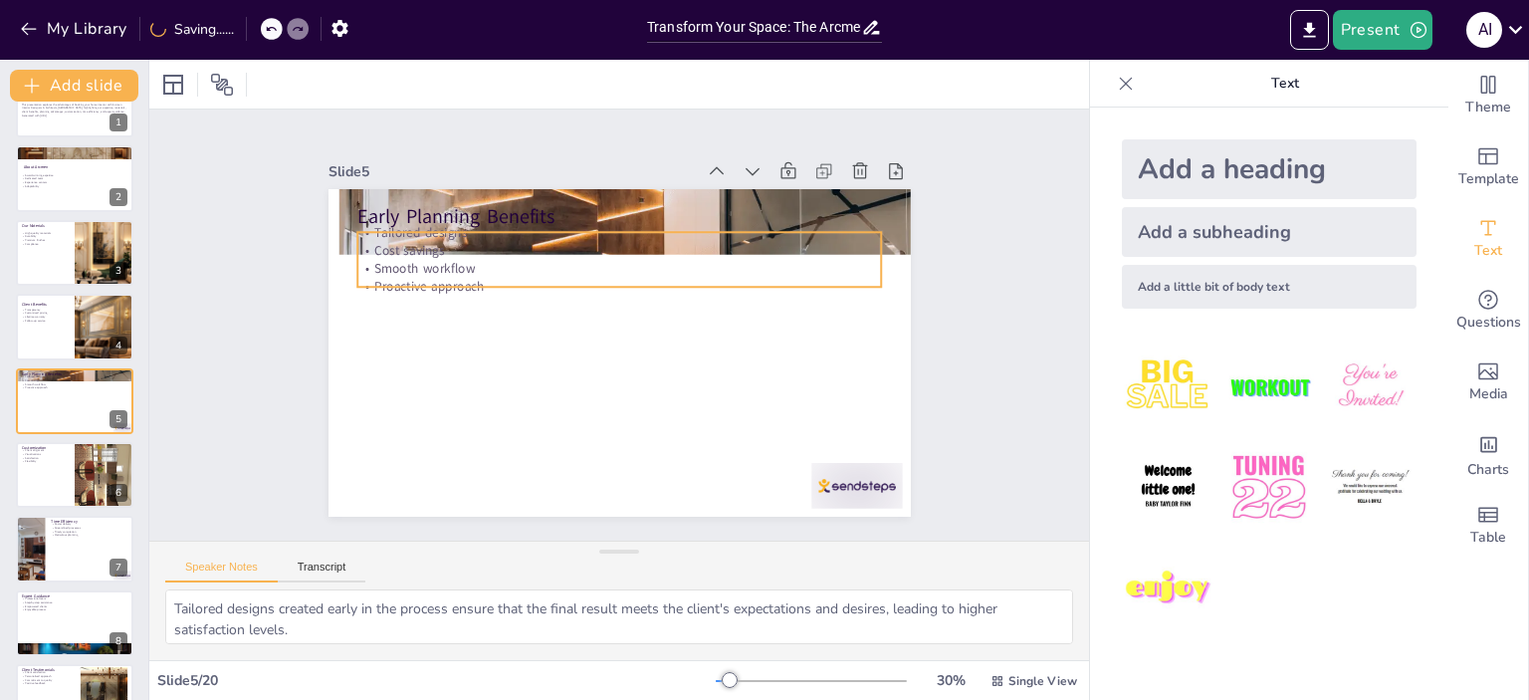
click at [398, 278] on p "Proactive approach" at bounding box center [618, 287] width 523 height 18
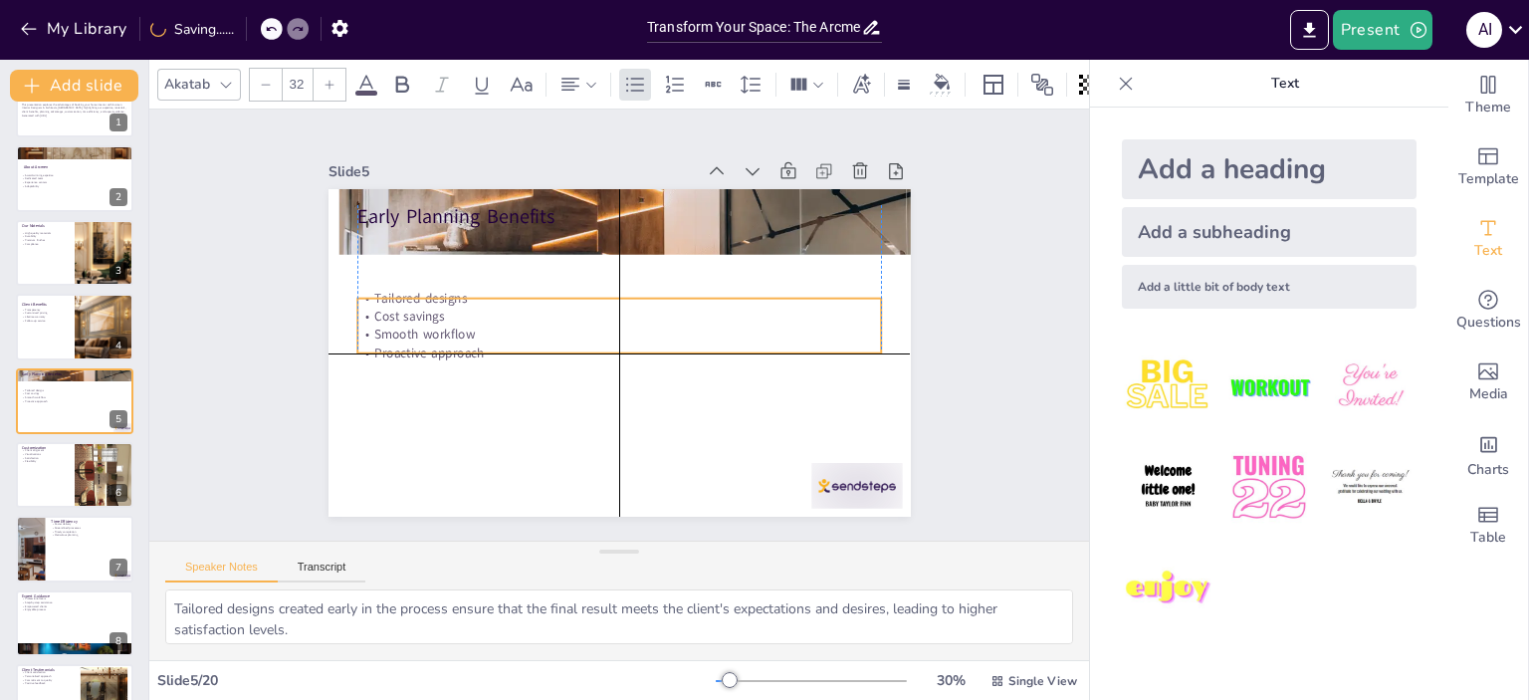
drag, startPoint x: 404, startPoint y: 284, endPoint x: 394, endPoint y: 253, distance: 32.4
click at [399, 325] on p "Smooth workflow" at bounding box center [618, 334] width 523 height 18
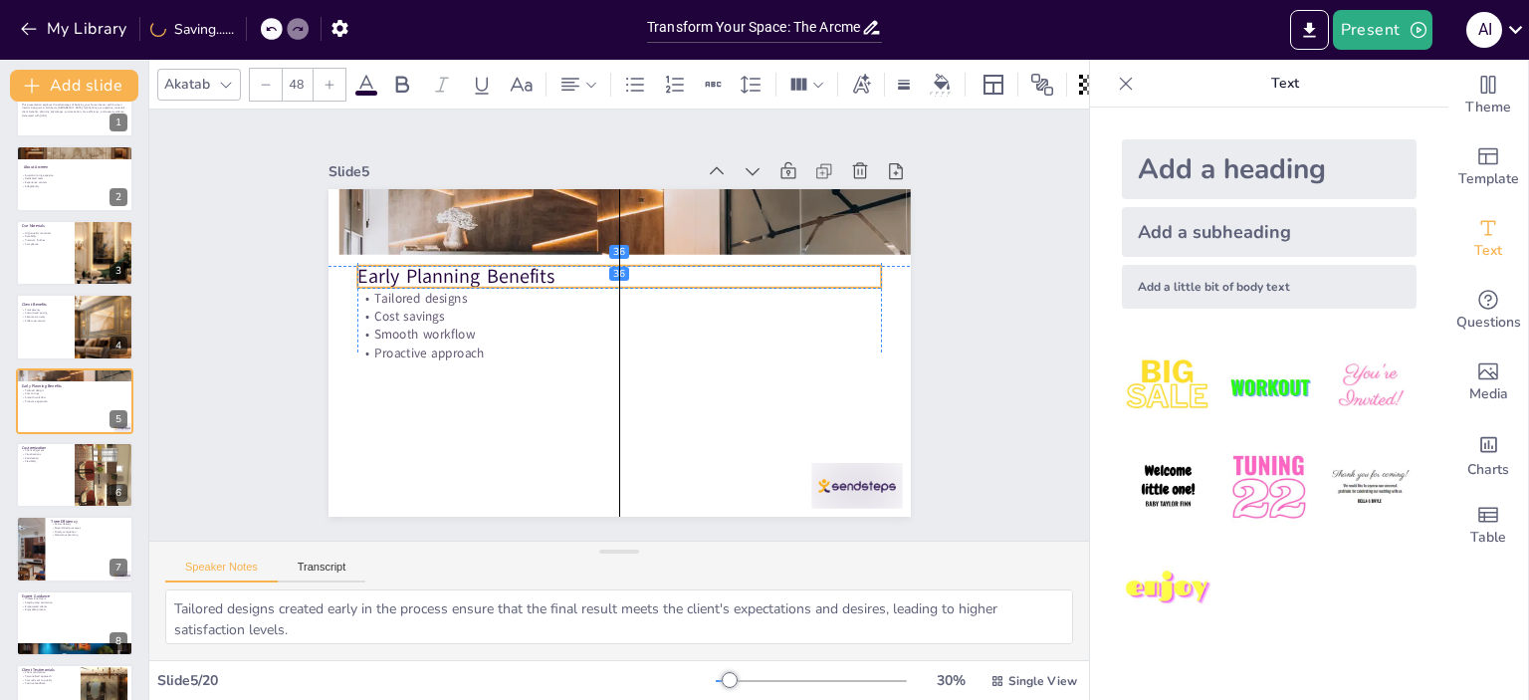
drag, startPoint x: 422, startPoint y: 205, endPoint x: 422, endPoint y: 263, distance: 57.7
click at [422, 263] on p "Early Planning Benefits" at bounding box center [639, 280] width 490 height 238
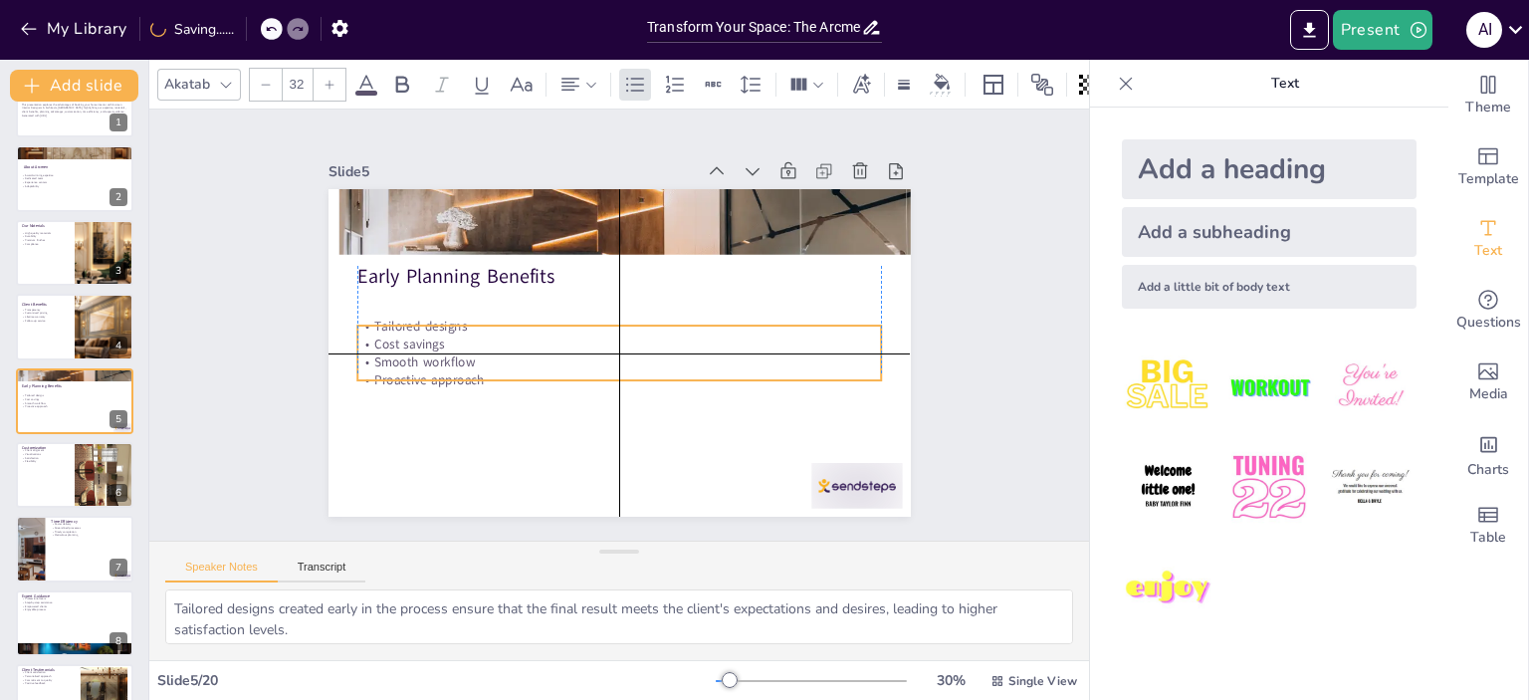
drag, startPoint x: 390, startPoint y: 323, endPoint x: 397, endPoint y: 344, distance: 22.0
click at [397, 353] on p "Smooth workflow" at bounding box center [618, 362] width 523 height 18
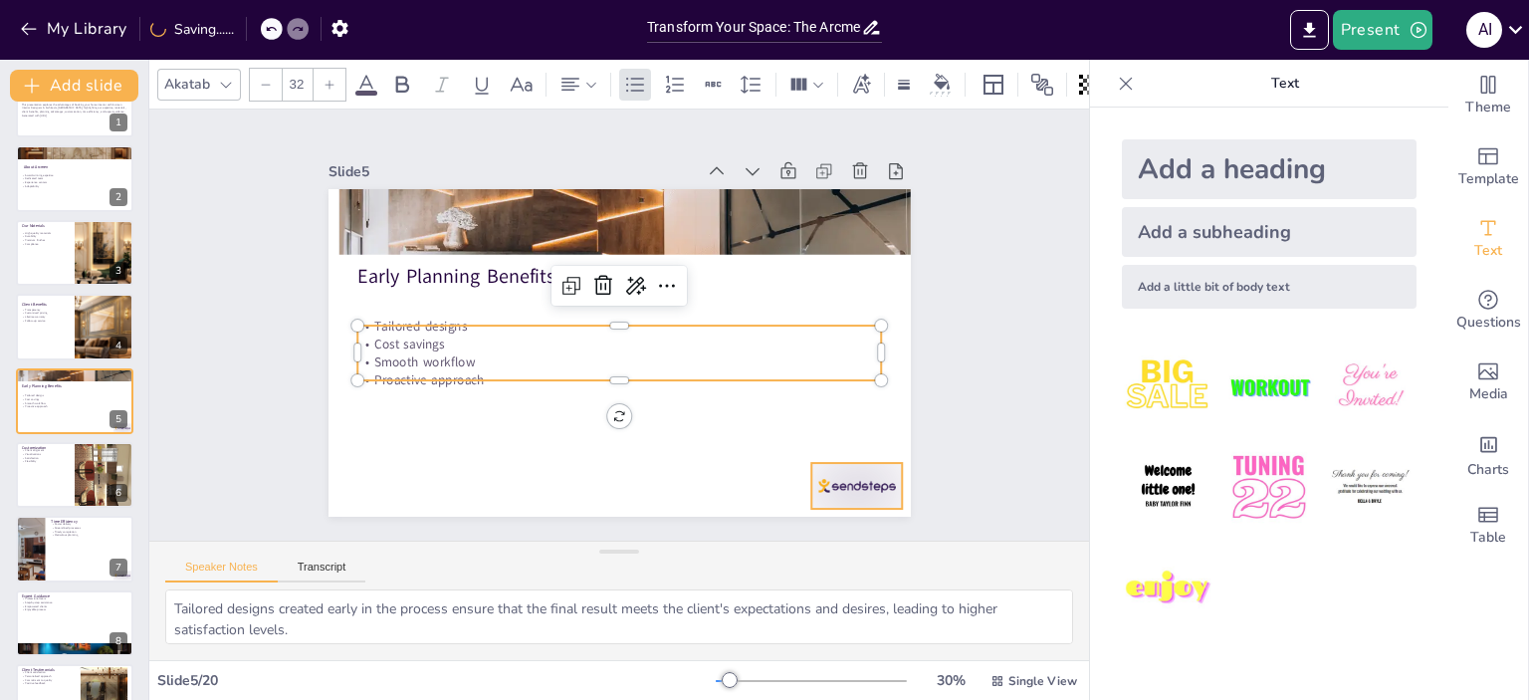
click at [819, 481] on div at bounding box center [856, 486] width 91 height 46
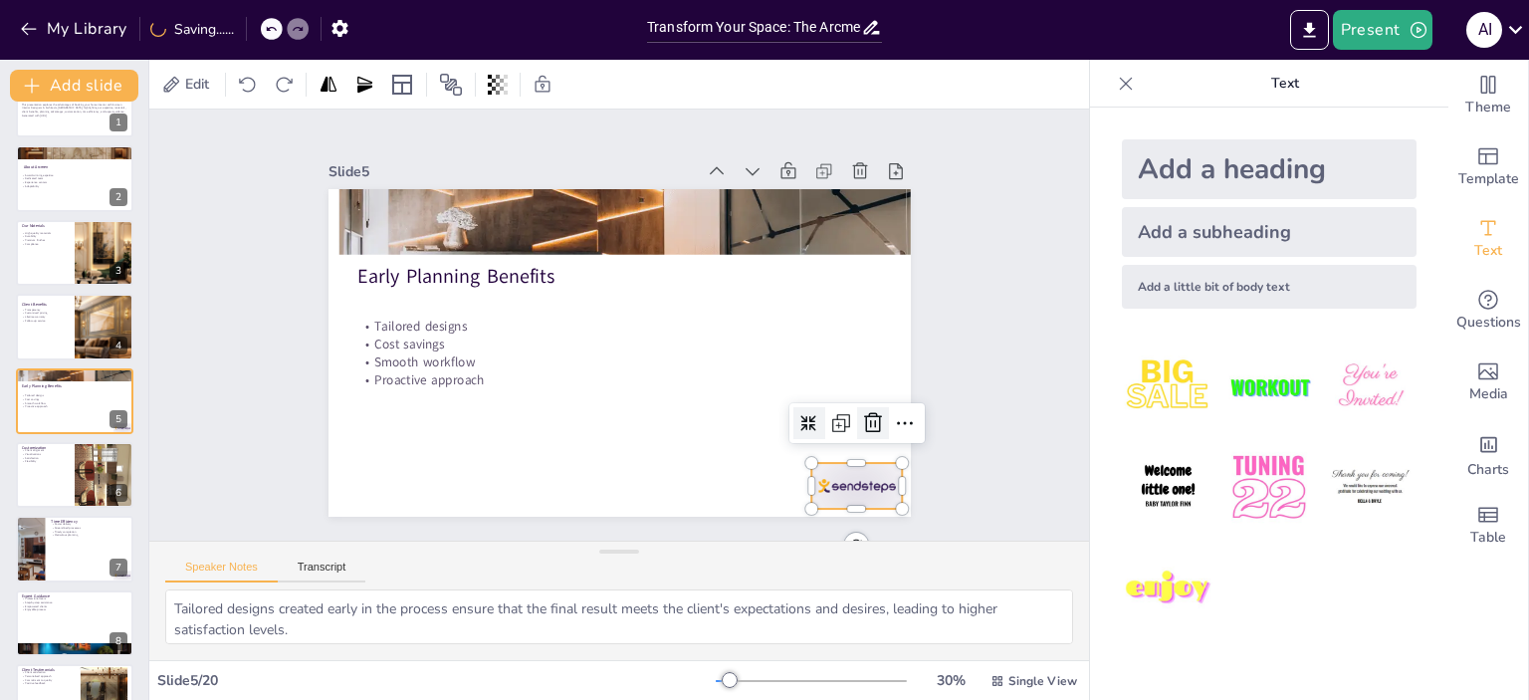
click at [864, 413] on icon at bounding box center [873, 423] width 18 height 20
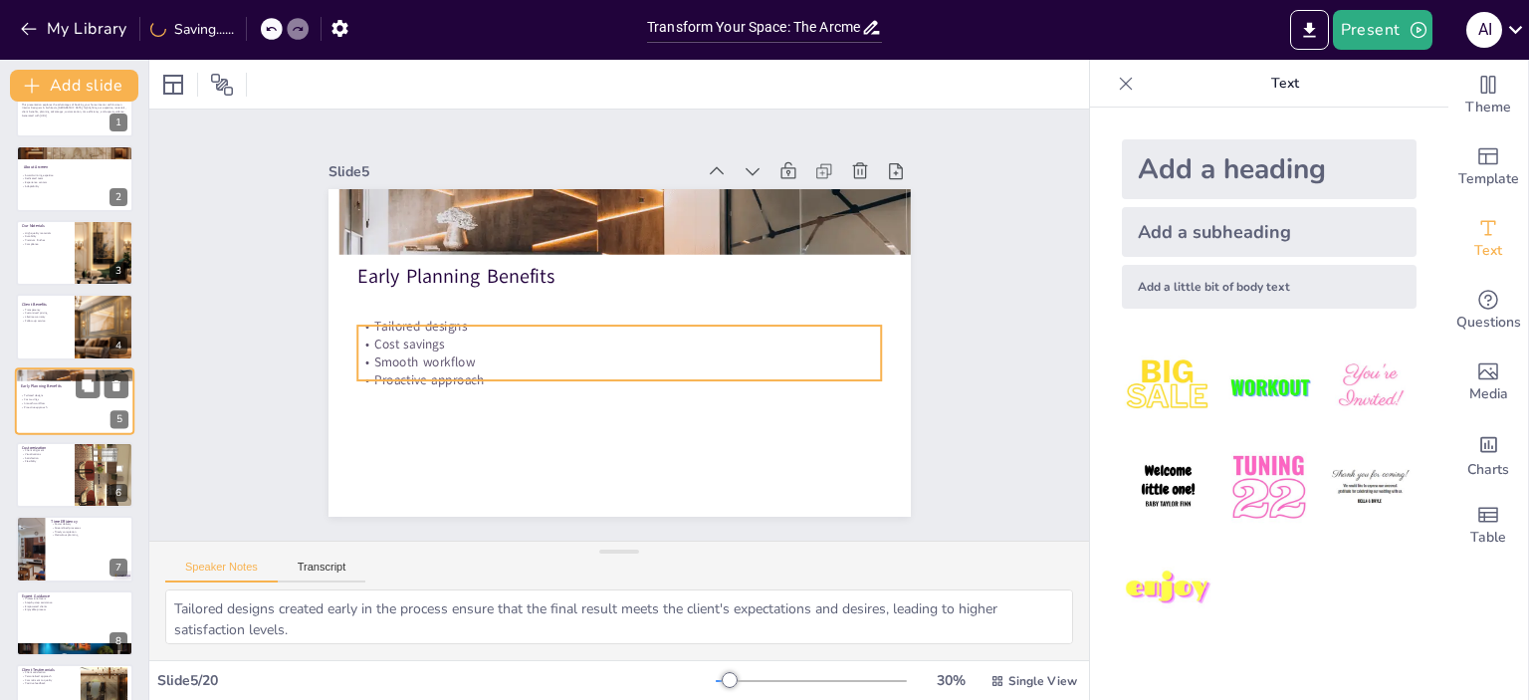
drag, startPoint x: 84, startPoint y: 404, endPoint x: 100, endPoint y: 405, distance: 16.0
click at [84, 405] on p "Proactive approach" at bounding box center [74, 406] width 107 height 4
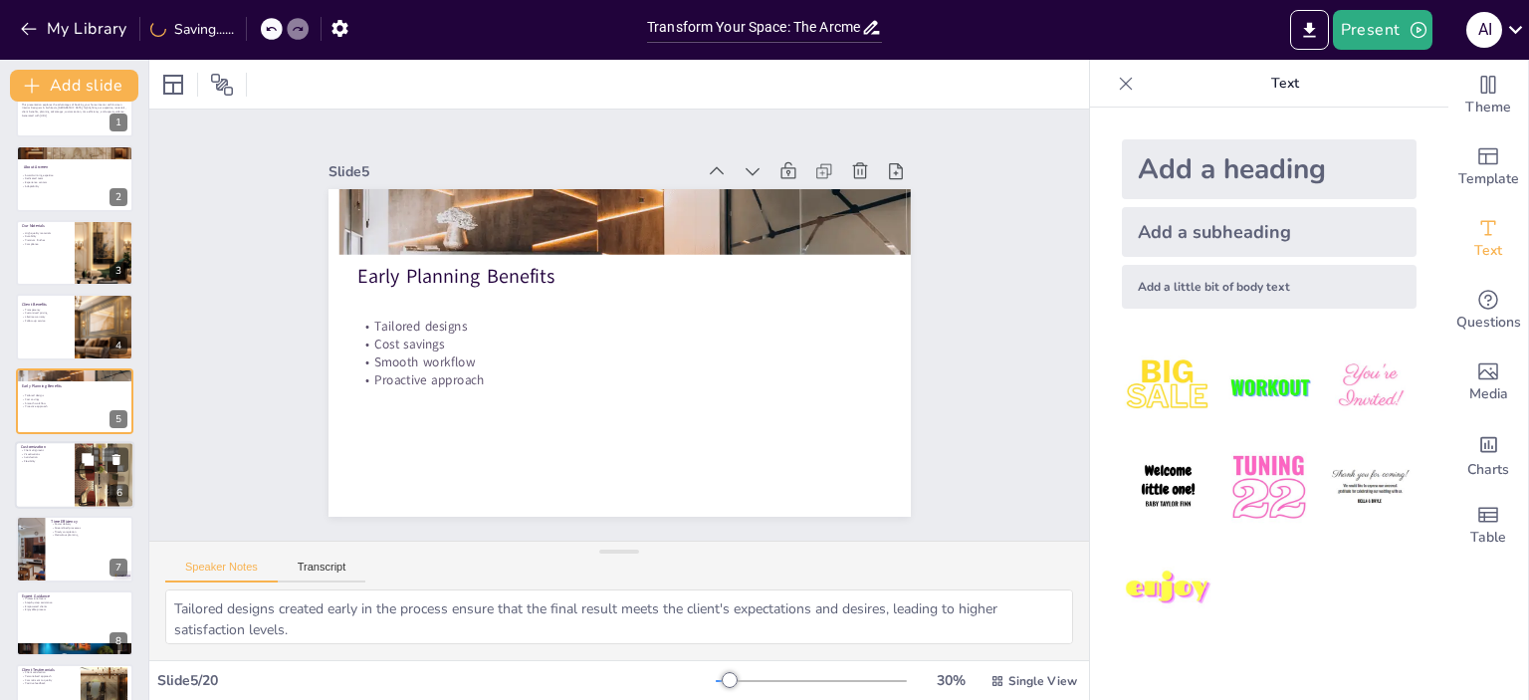
click at [73, 474] on div at bounding box center [74, 475] width 119 height 68
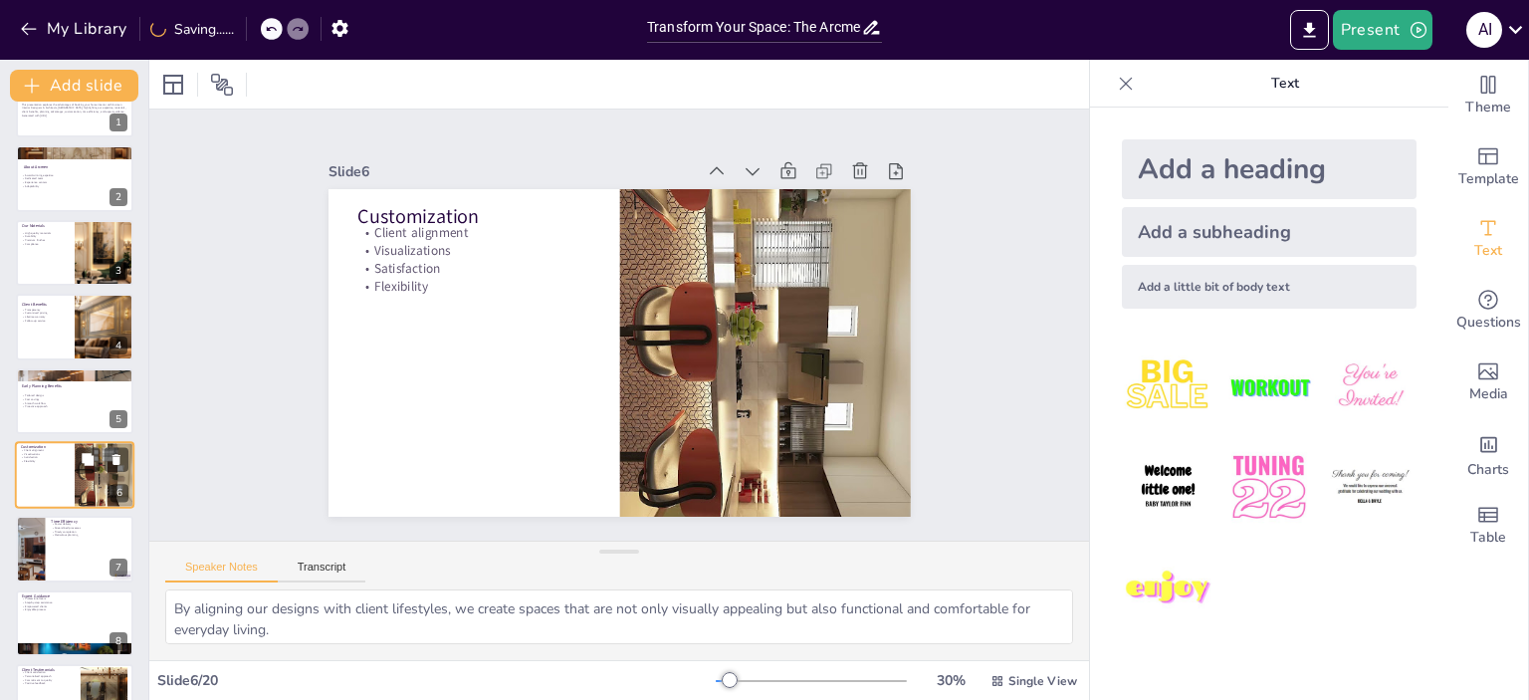
scroll to position [119, 0]
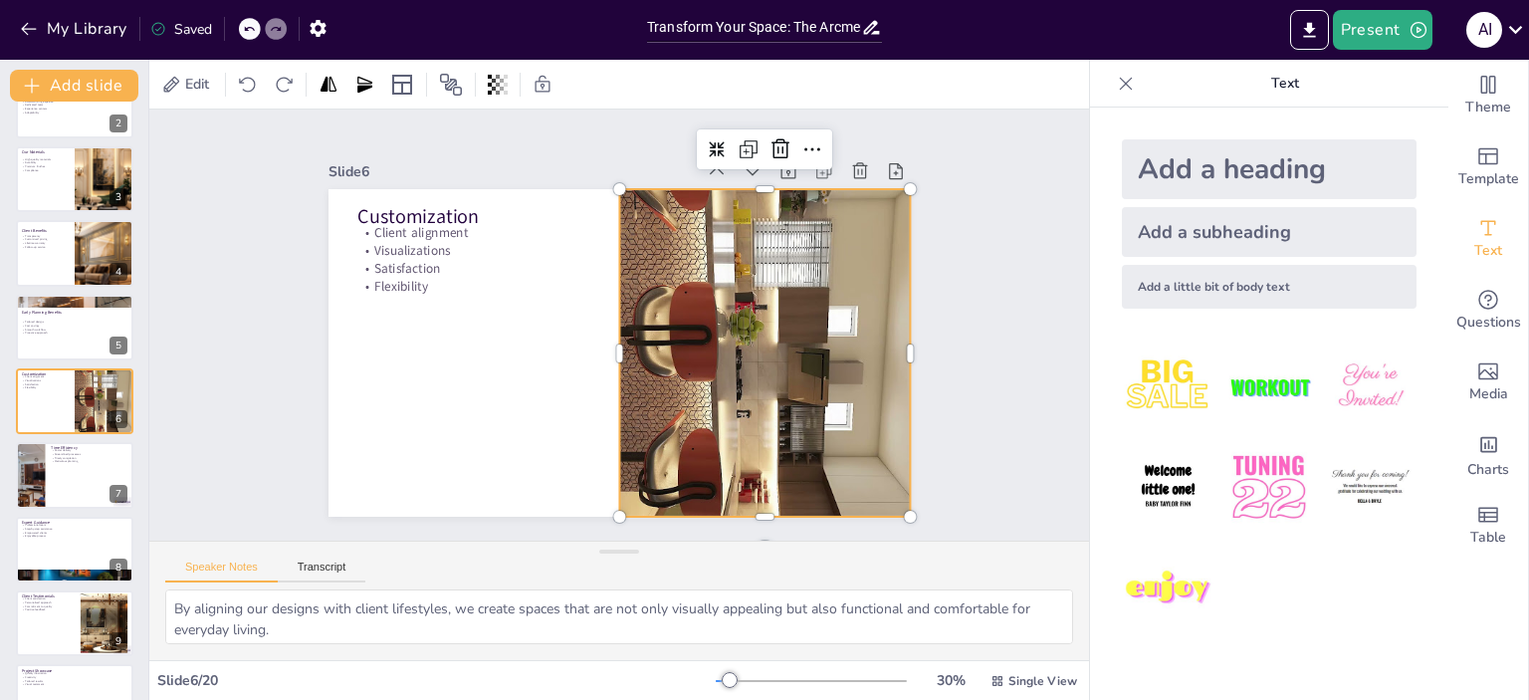
click at [796, 378] on div at bounding box center [764, 353] width 291 height 517
drag, startPoint x: 605, startPoint y: 176, endPoint x: 605, endPoint y: 206, distance: 29.9
click at [605, 209] on div "Customization Client alignment Visualizations Satisfaction Flexibility" at bounding box center [615, 352] width 613 height 386
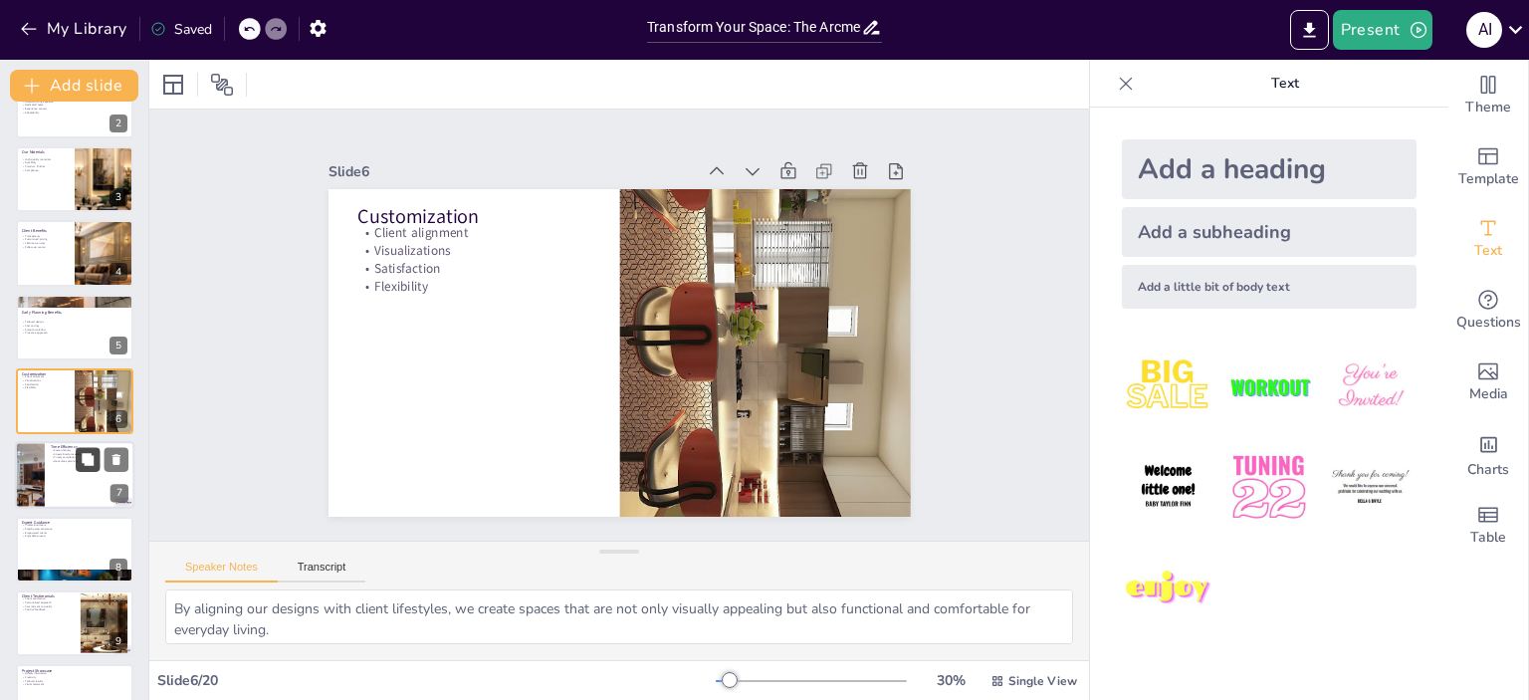
click at [79, 469] on button at bounding box center [88, 460] width 24 height 24
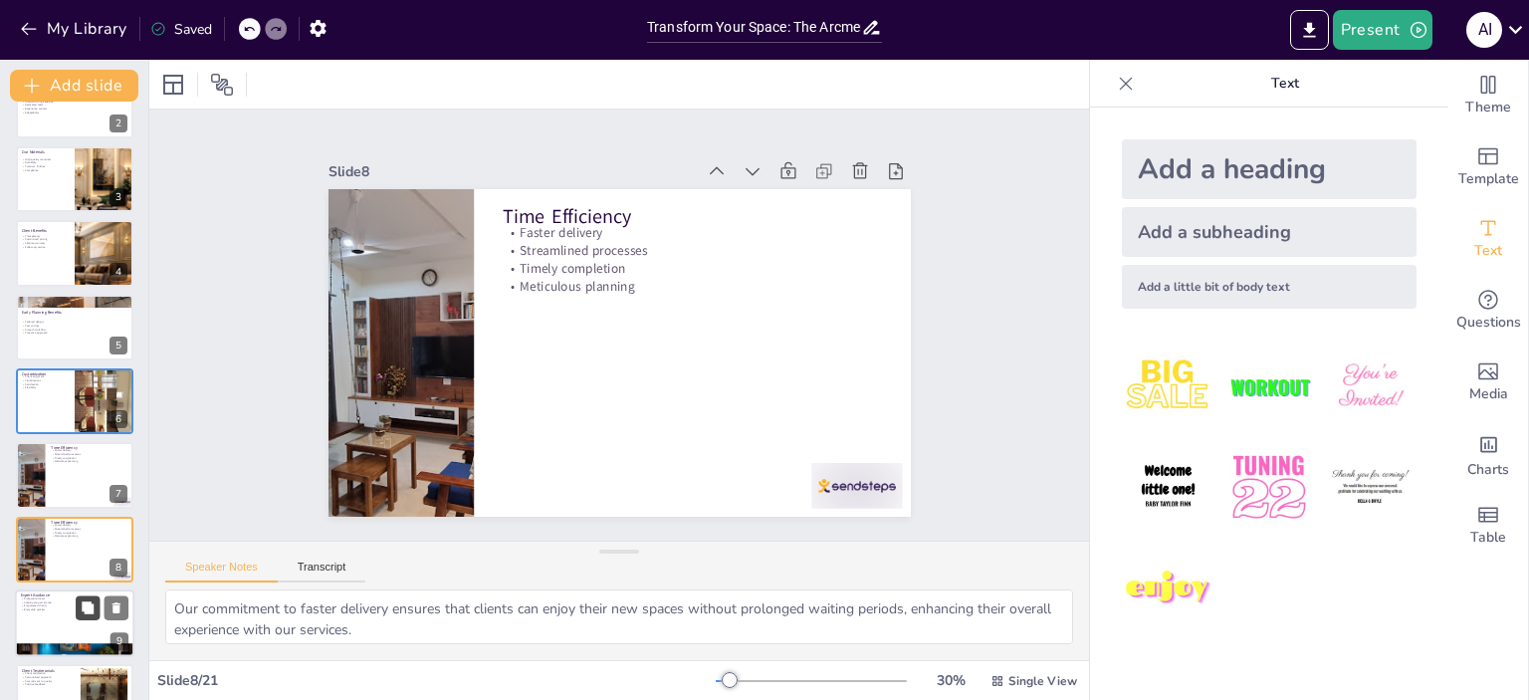
scroll to position [268, 0]
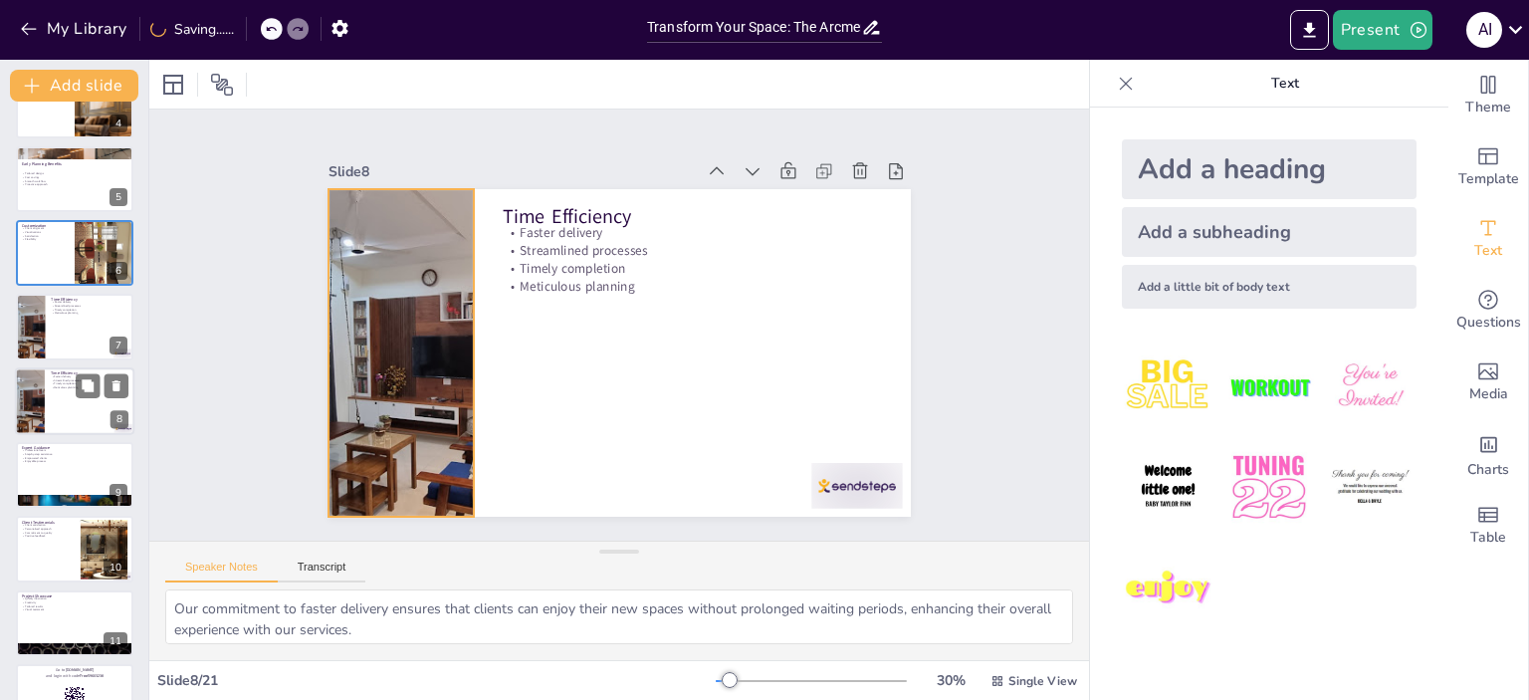
click at [44, 397] on div at bounding box center [29, 401] width 130 height 68
click at [401, 344] on div at bounding box center [401, 352] width 633 height 327
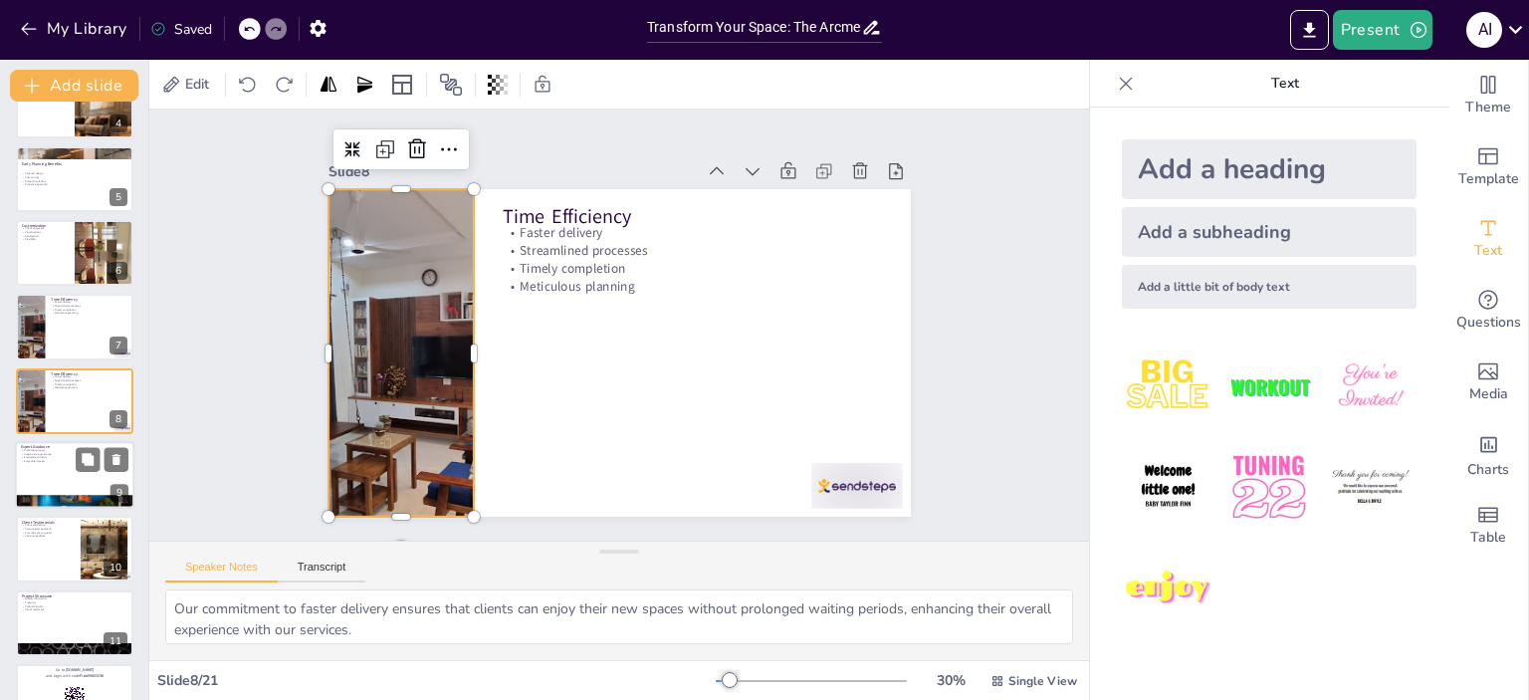
click at [65, 466] on div at bounding box center [74, 475] width 119 height 68
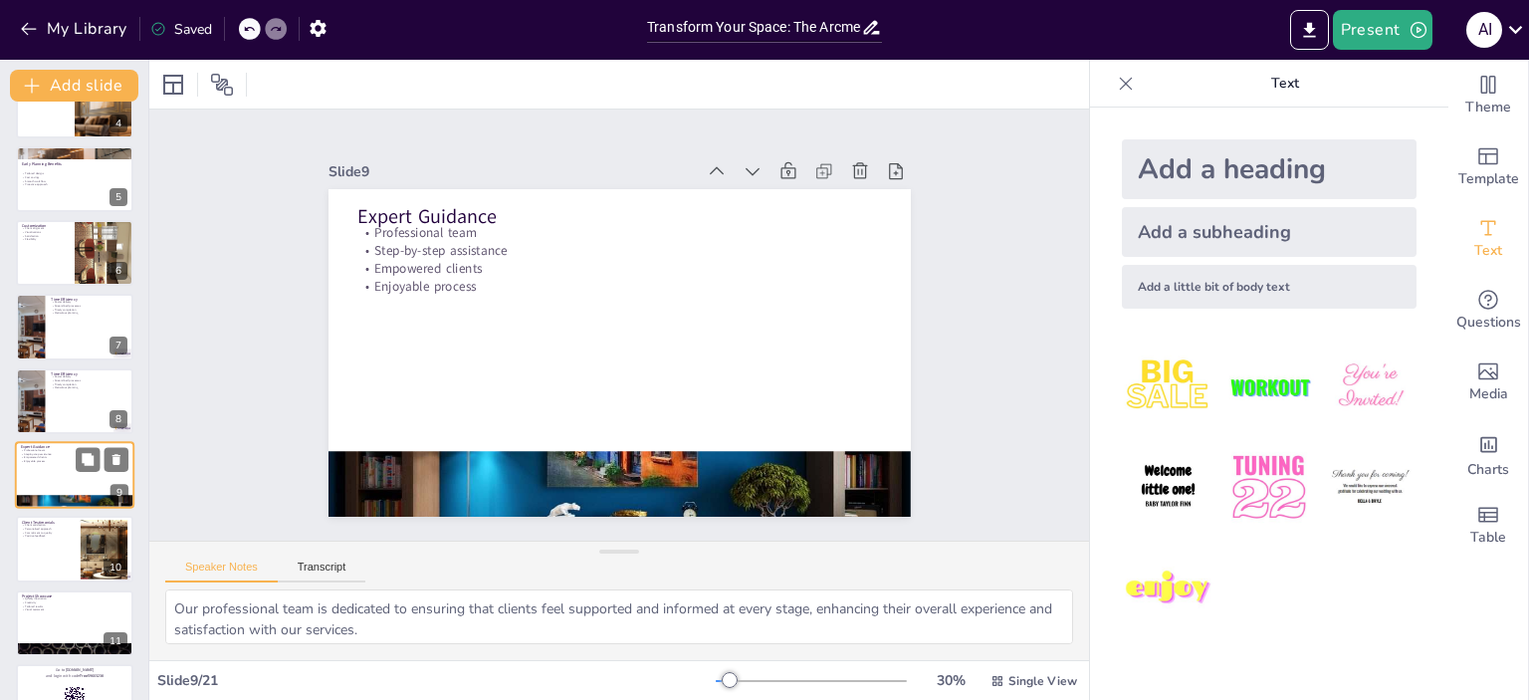
scroll to position [342, 0]
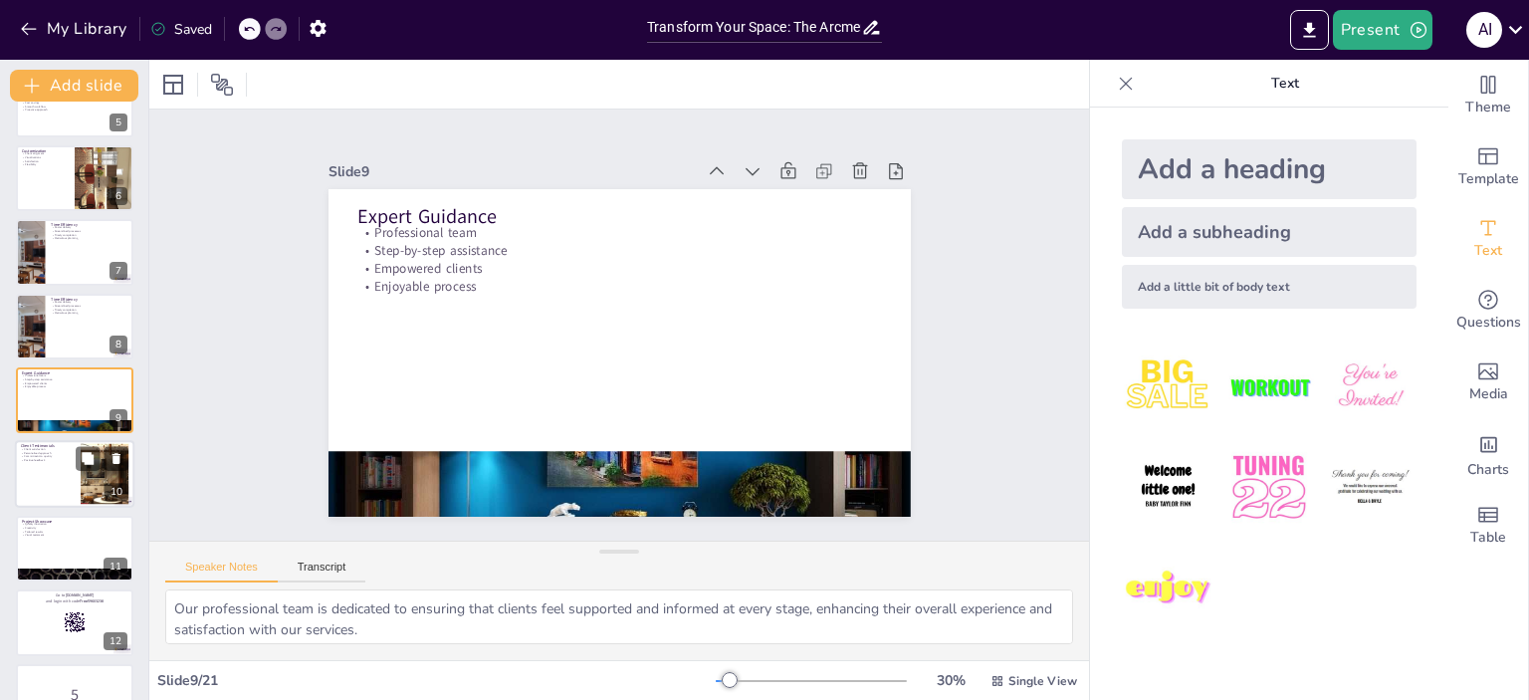
click at [56, 490] on div at bounding box center [74, 475] width 119 height 68
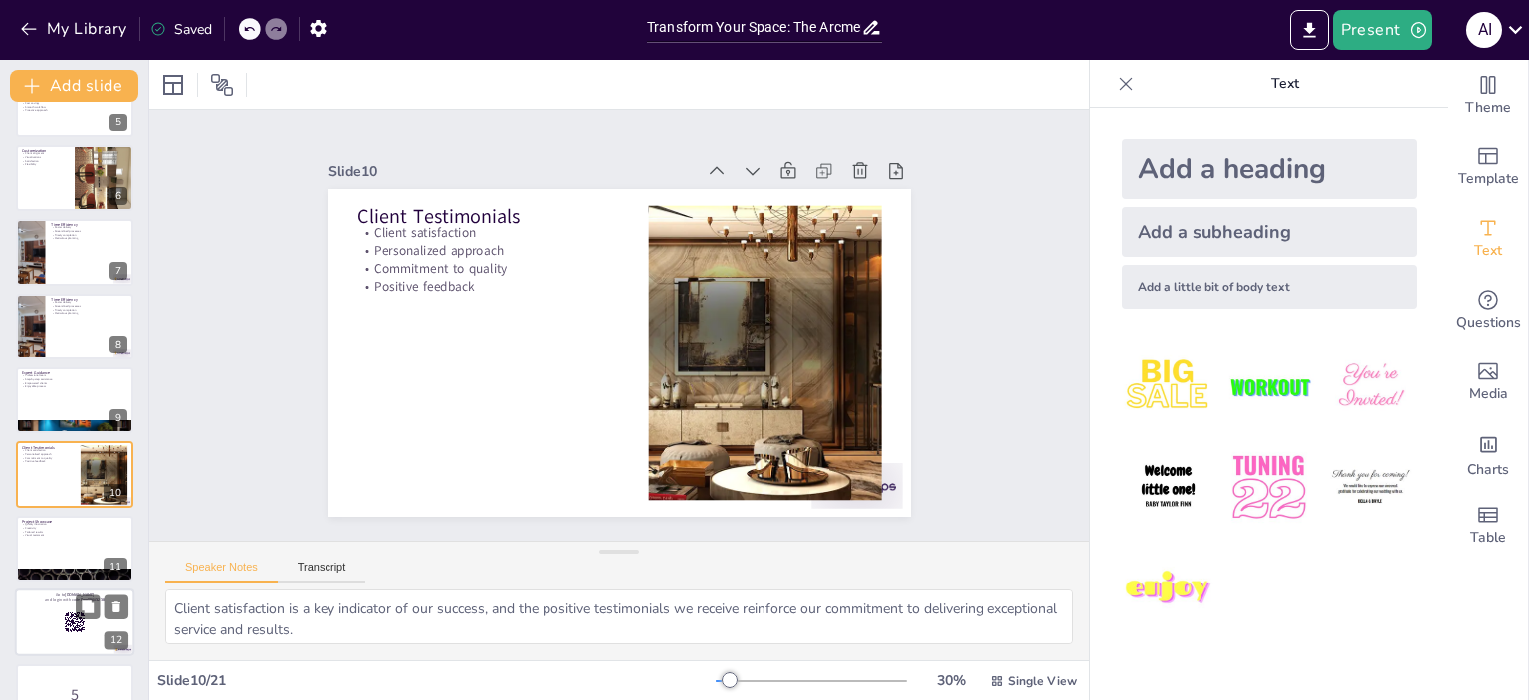
scroll to position [416, 0]
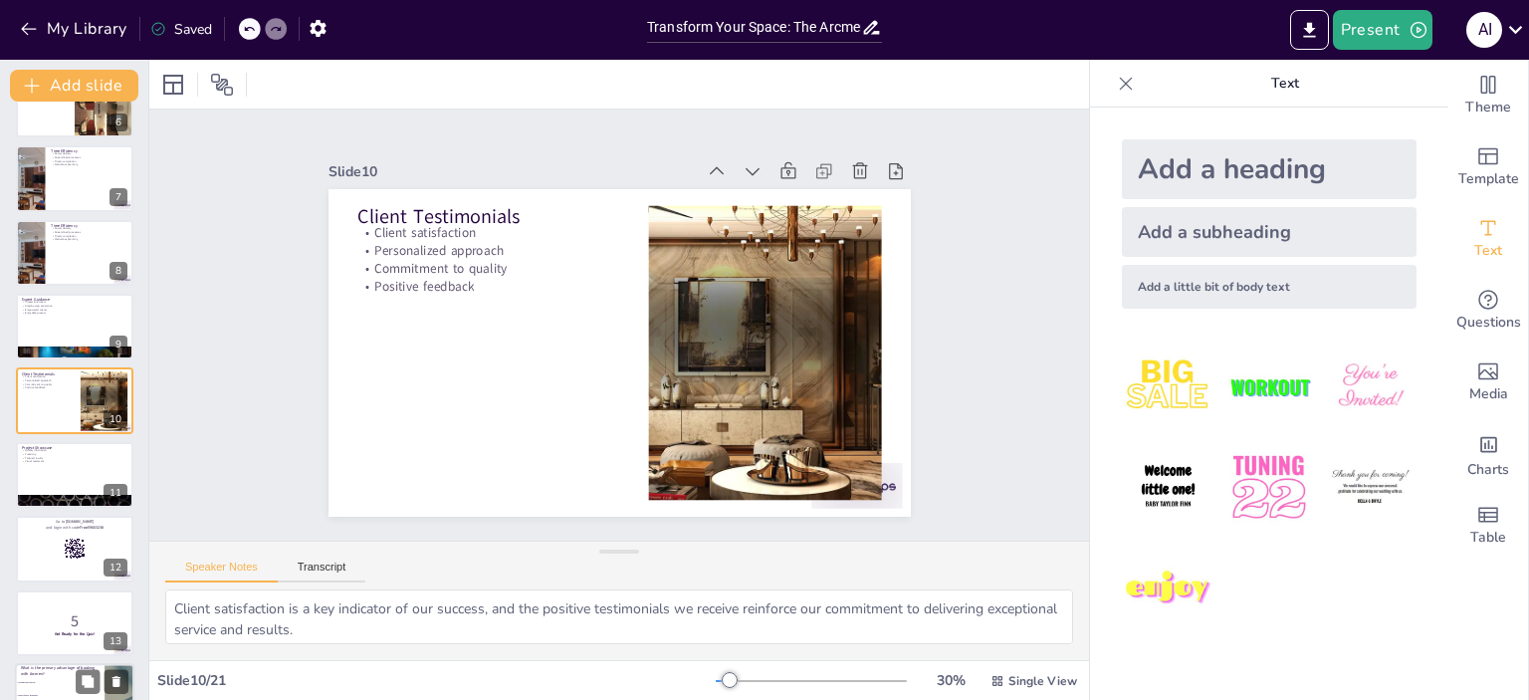
click at [42, 544] on div at bounding box center [74, 548] width 117 height 66
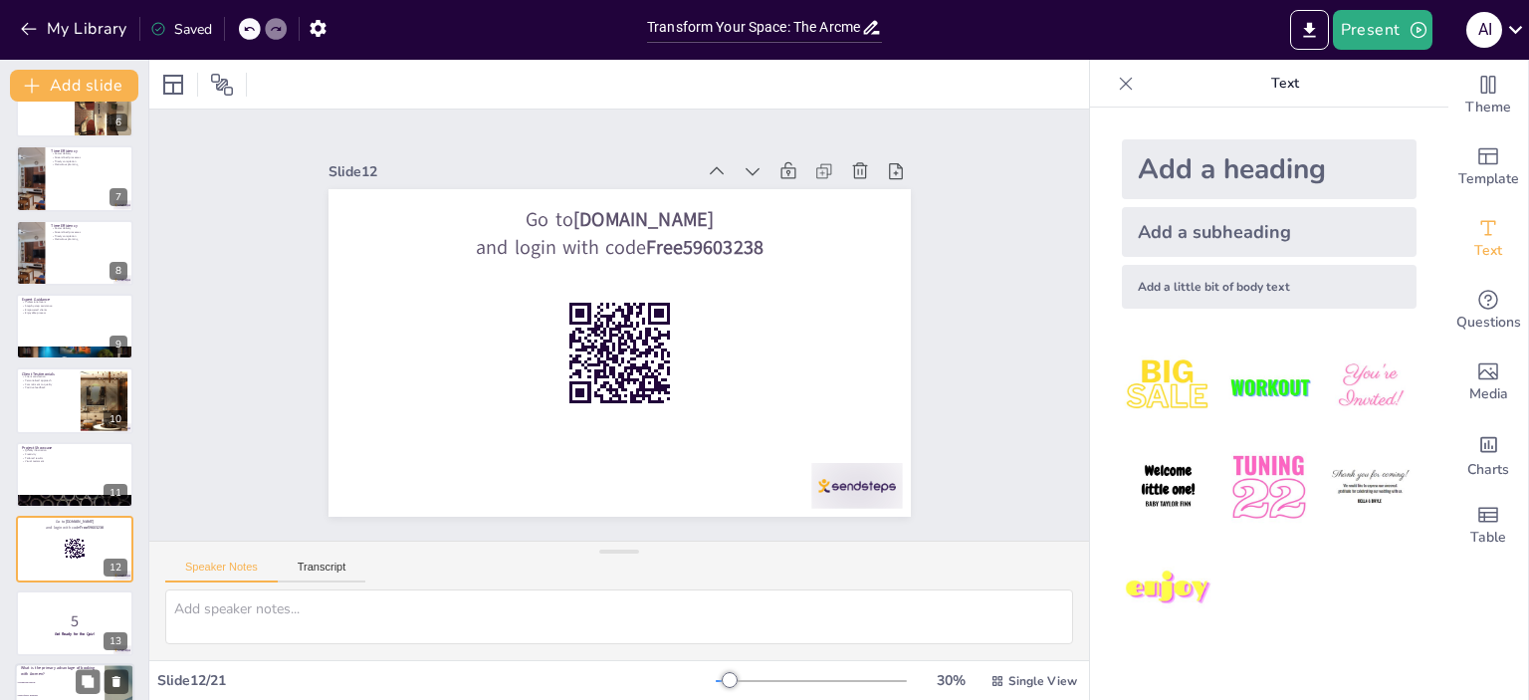
scroll to position [564, 0]
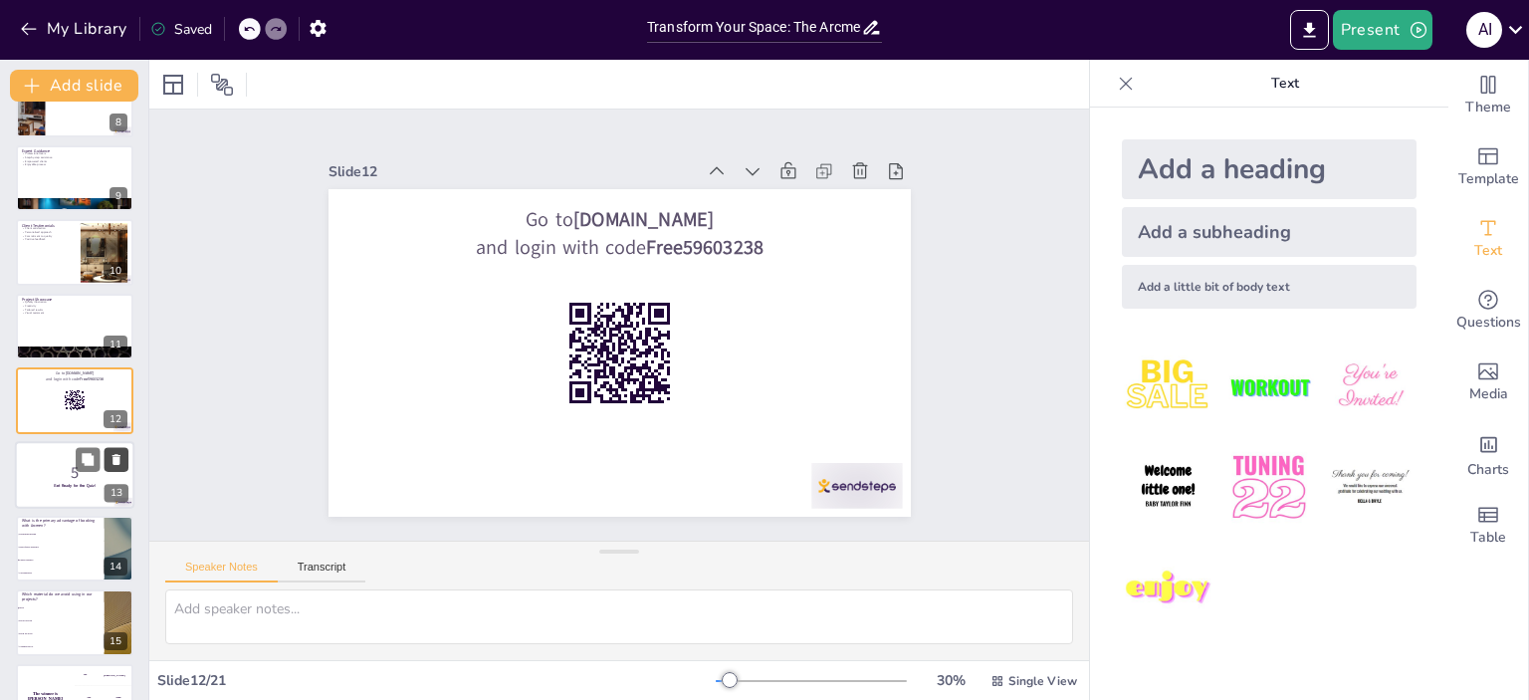
click at [121, 457] on icon at bounding box center [116, 459] width 14 height 14
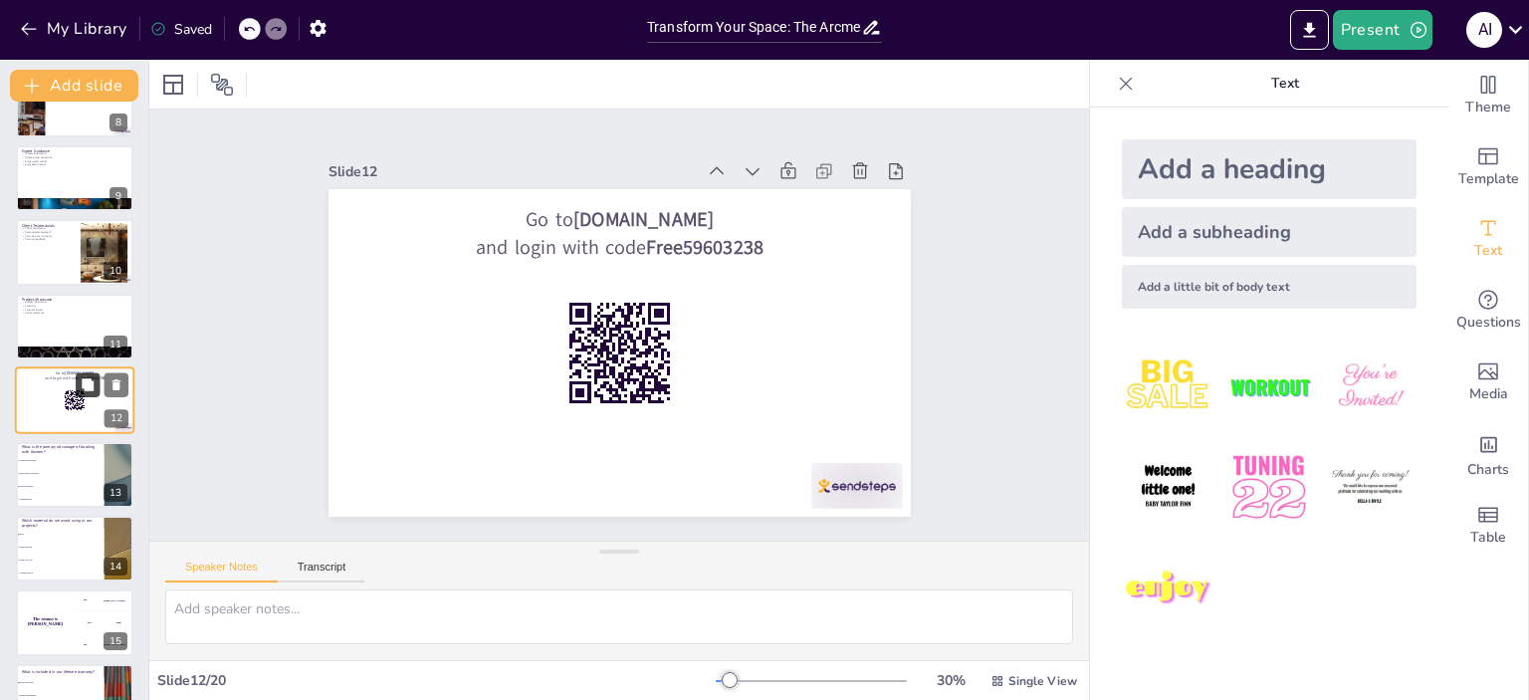
click at [83, 392] on button at bounding box center [88, 385] width 24 height 24
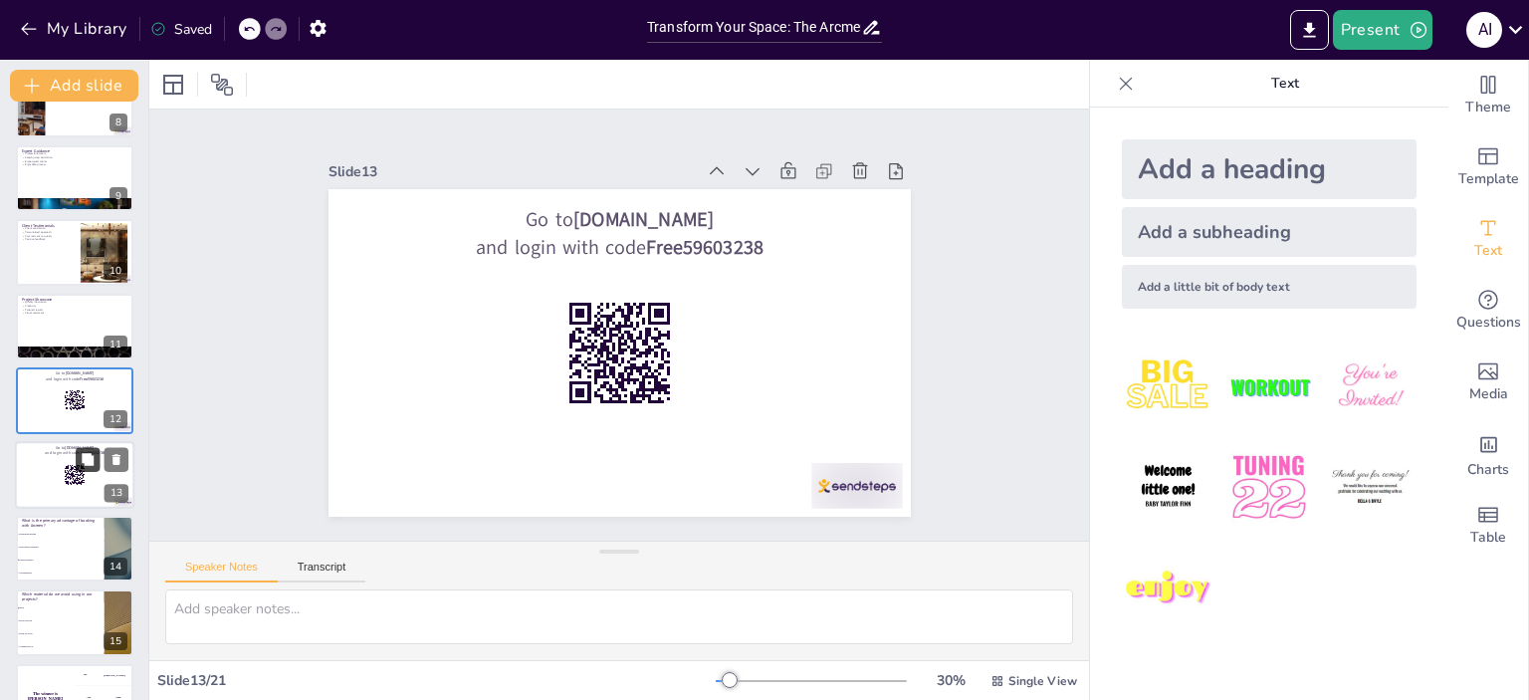
scroll to position [637, 0]
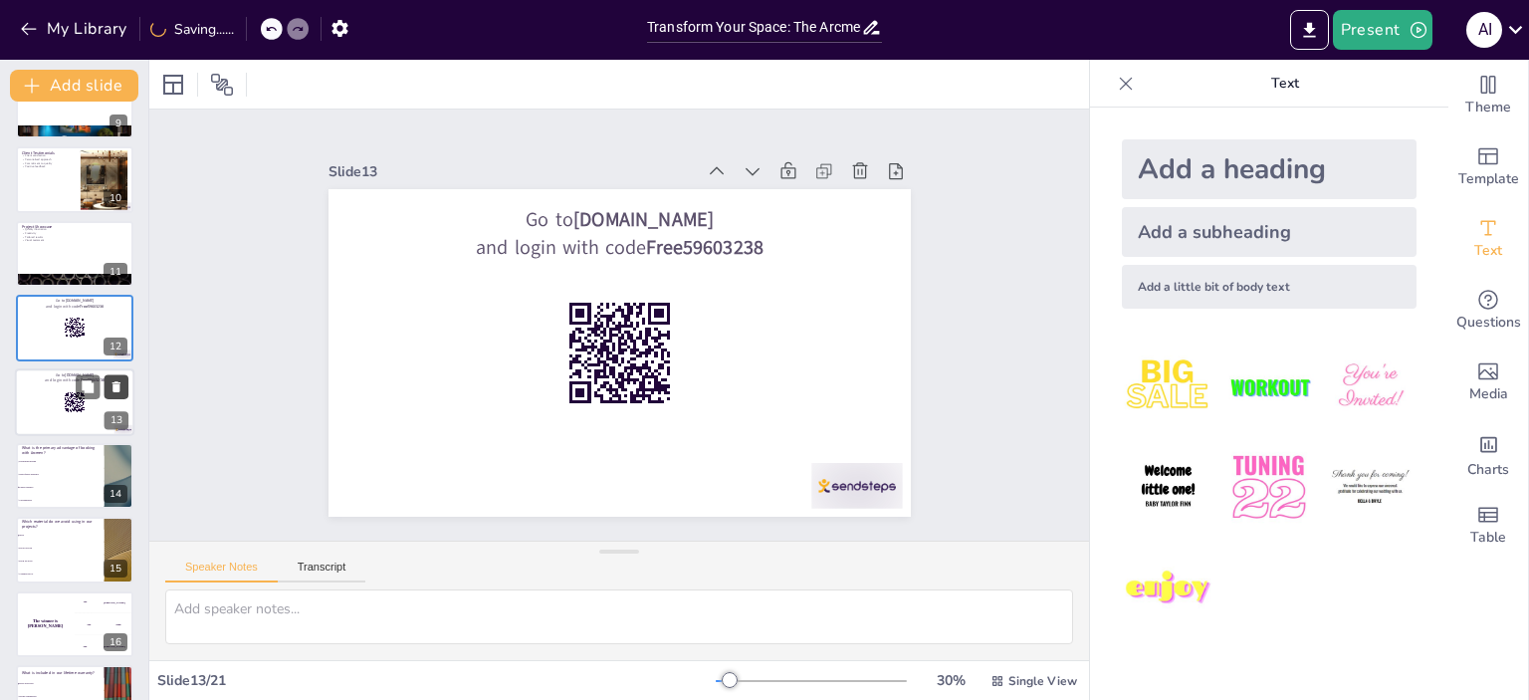
click at [111, 381] on icon at bounding box center [116, 386] width 14 height 14
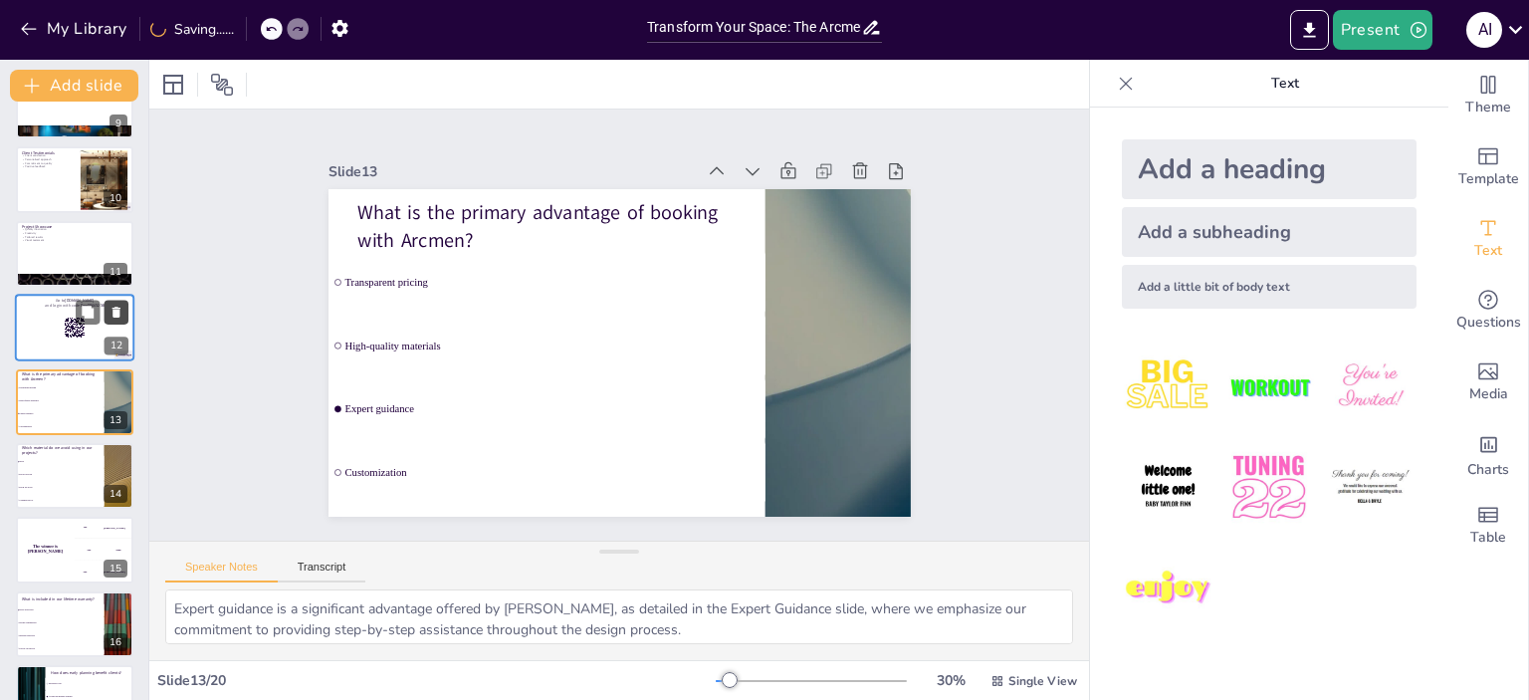
click at [117, 310] on icon at bounding box center [116, 311] width 8 height 11
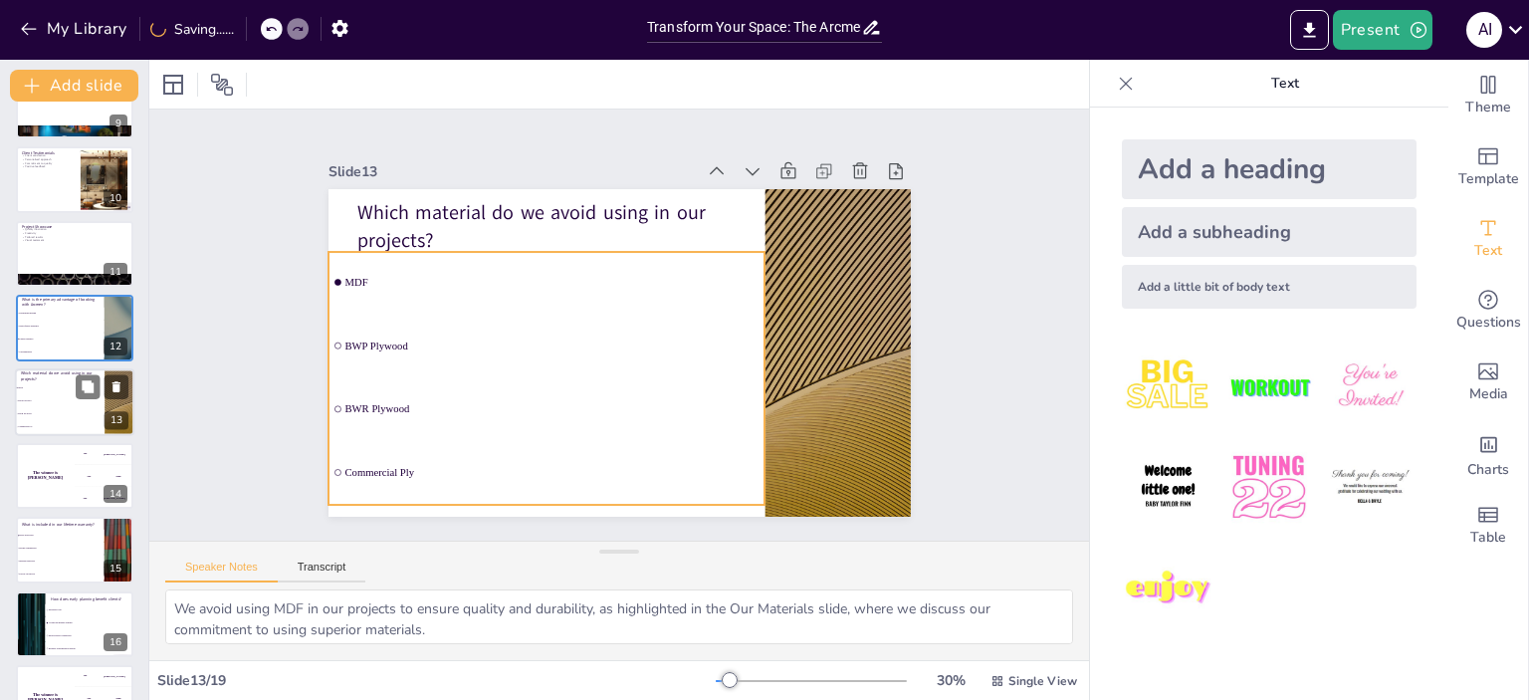
click at [69, 415] on li "BWR Plywood" at bounding box center [60, 413] width 90 height 13
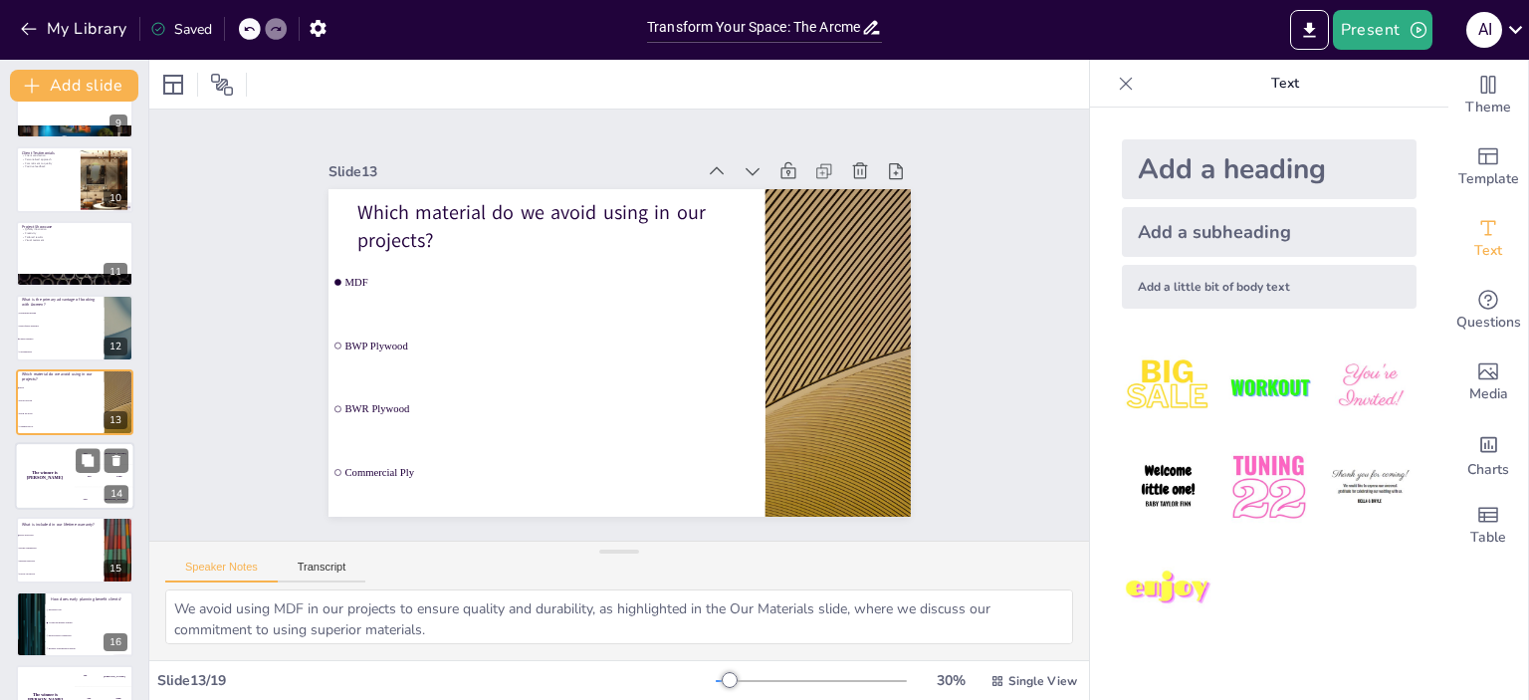
click at [55, 475] on h4 "The winner is [PERSON_NAME]" at bounding box center [45, 476] width 60 height 10
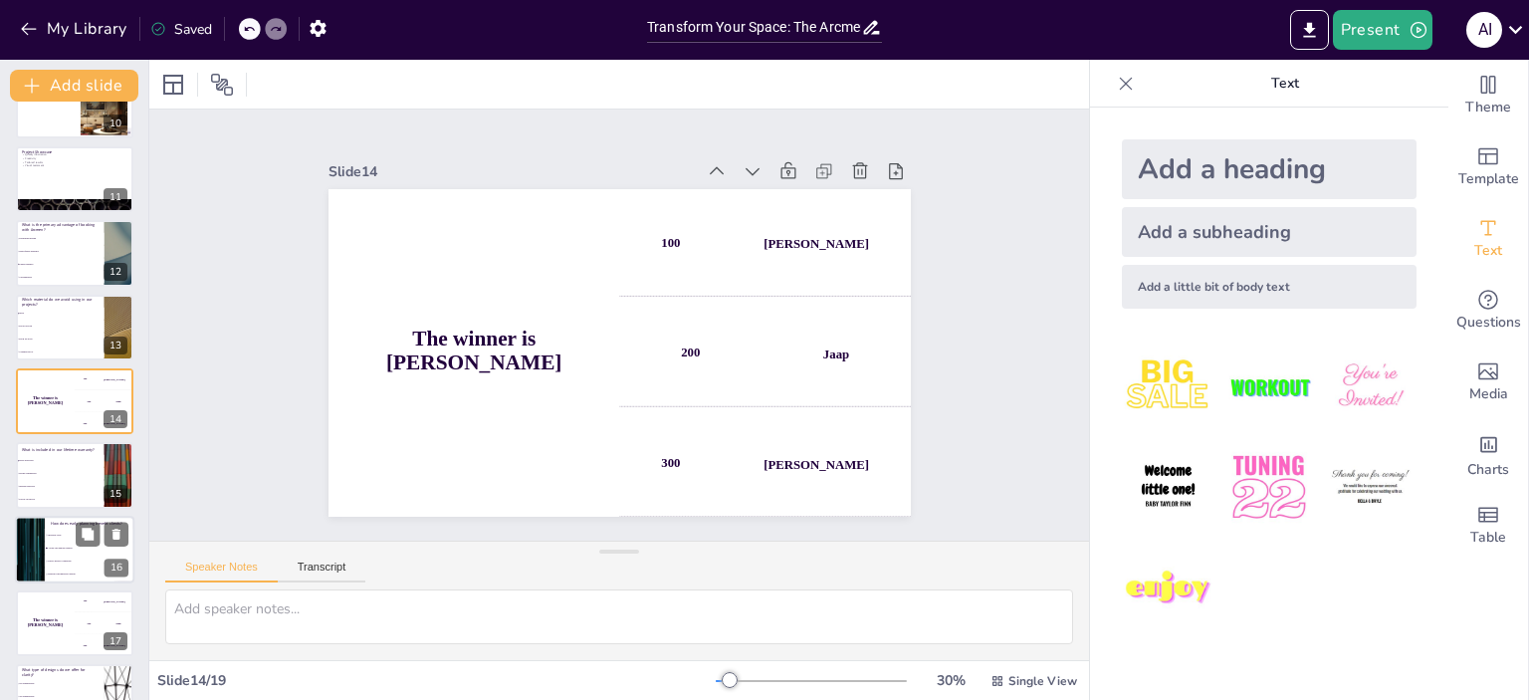
click at [74, 493] on li "Follow-up service" at bounding box center [60, 499] width 89 height 12
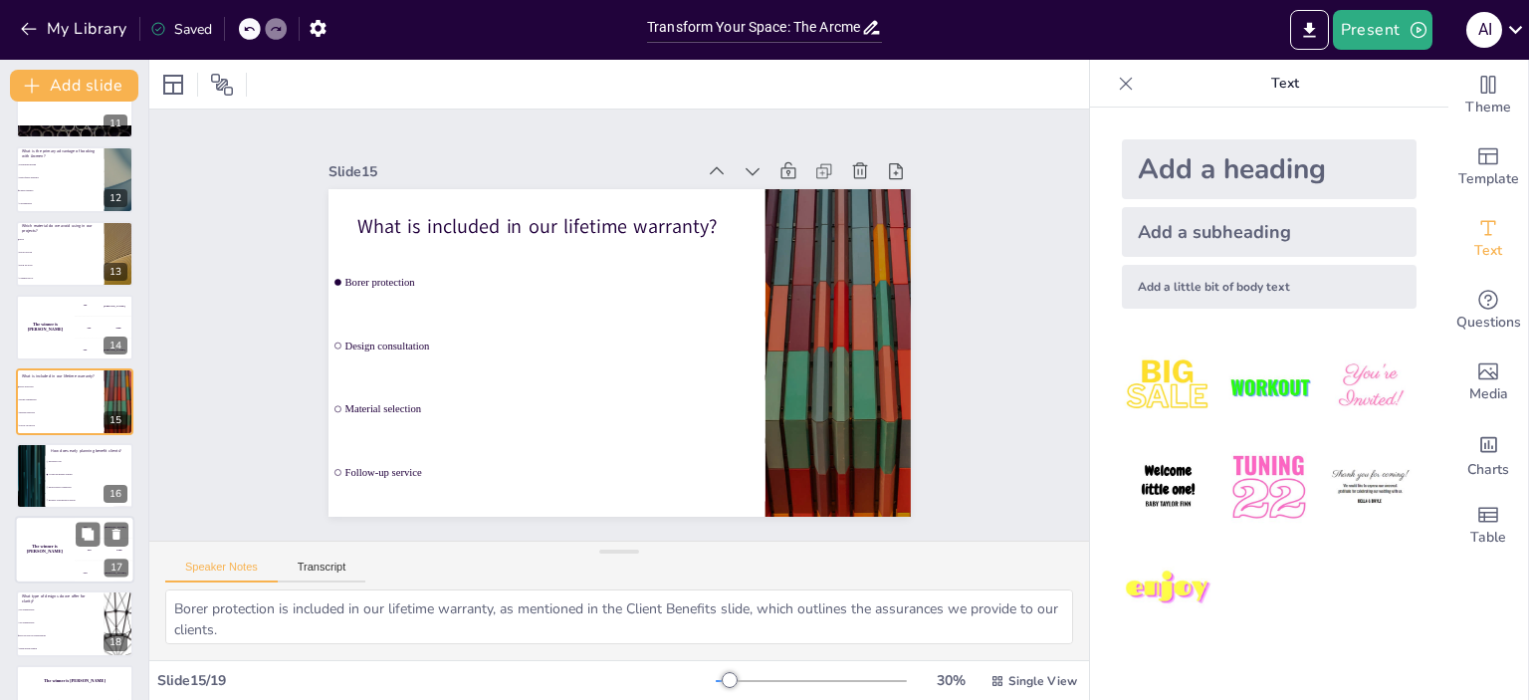
click at [45, 548] on h4 "The winner is [PERSON_NAME]" at bounding box center [45, 549] width 60 height 10
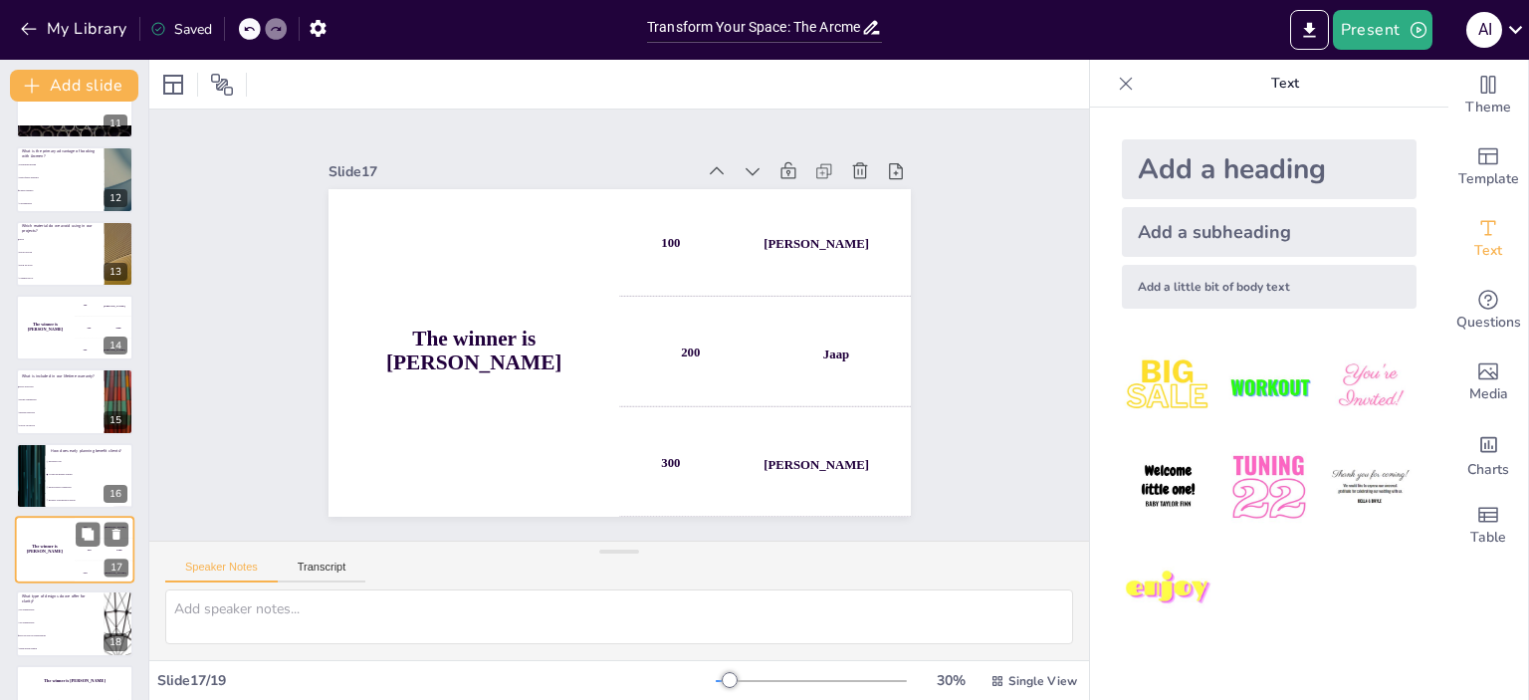
scroll to position [832, 0]
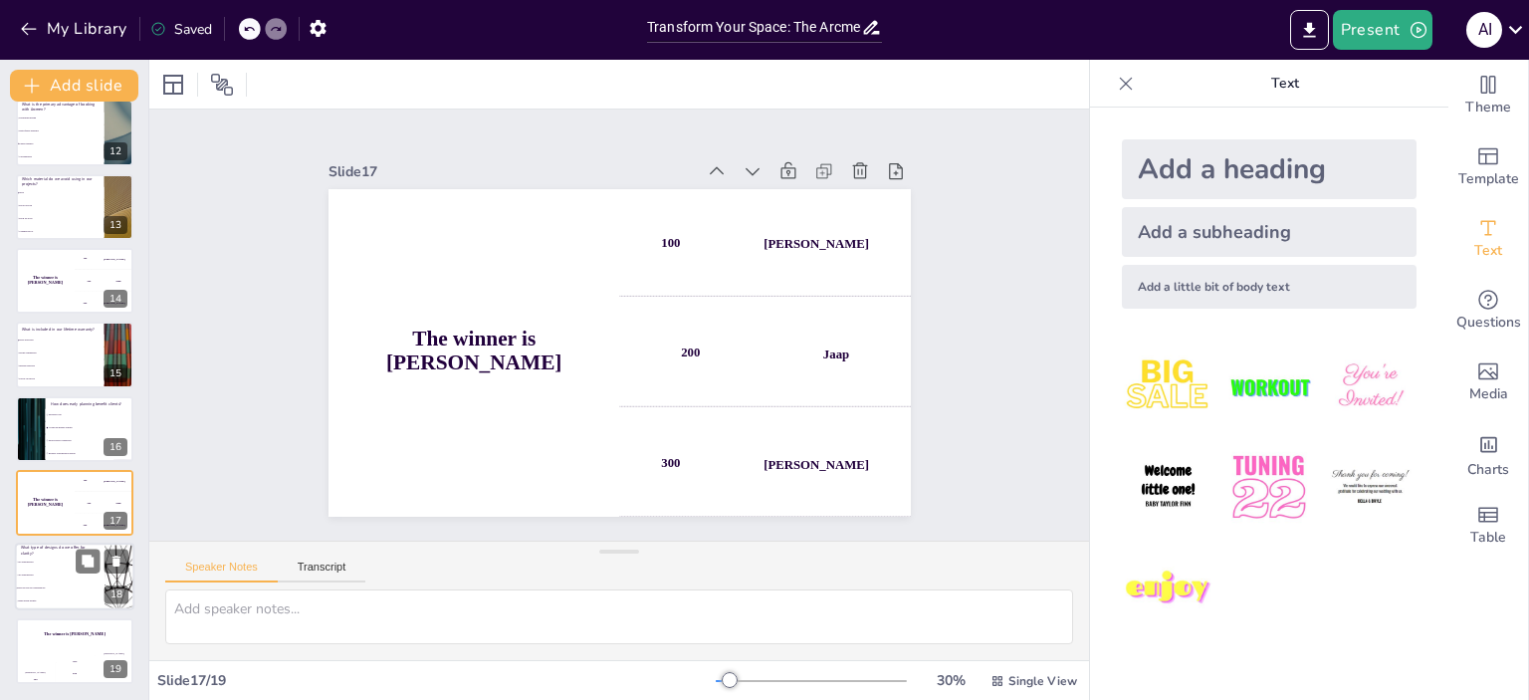
click at [53, 580] on li "3D visualizations" at bounding box center [60, 575] width 90 height 13
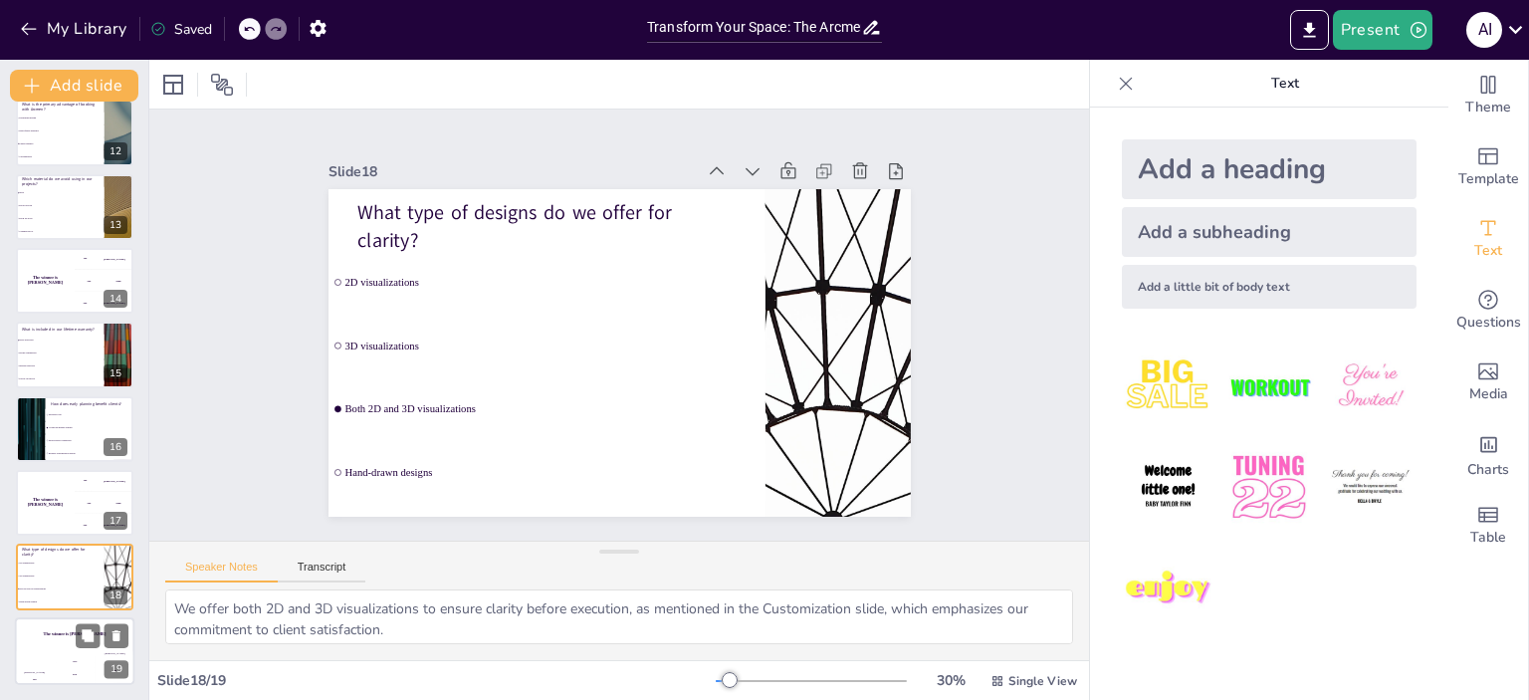
click at [43, 664] on div "Hasan 100" at bounding box center [35, 668] width 40 height 34
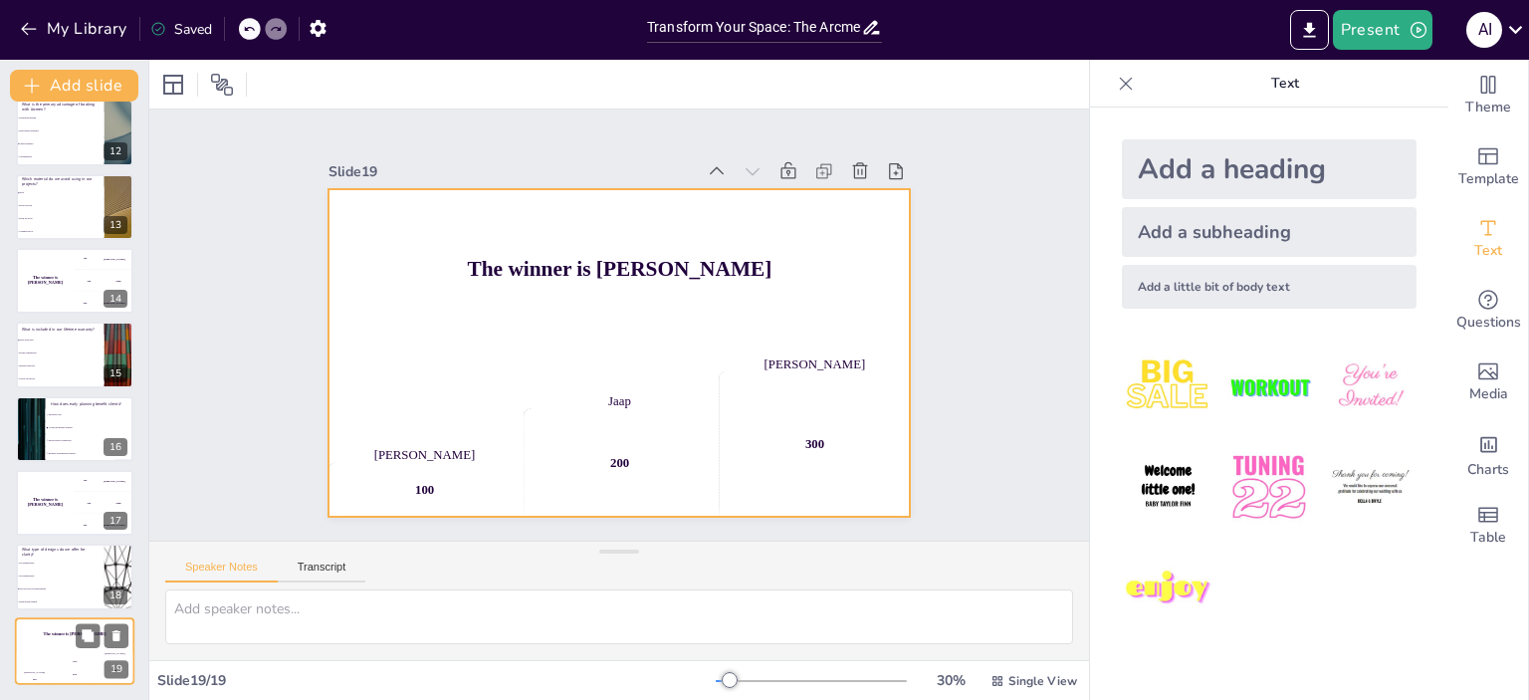
click at [65, 643] on div "The winner is [PERSON_NAME]" at bounding box center [74, 634] width 119 height 34
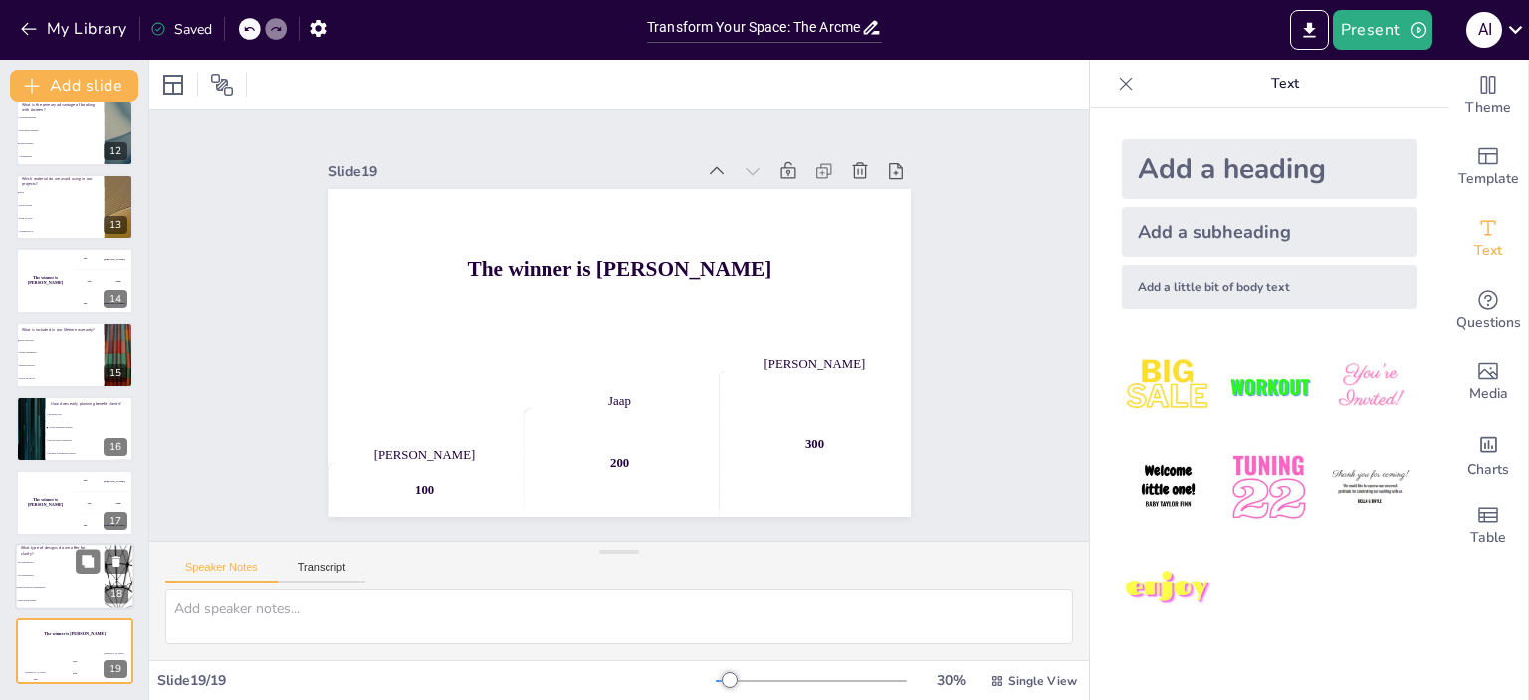
click at [79, 579] on li "3D visualizations" at bounding box center [60, 575] width 90 height 13
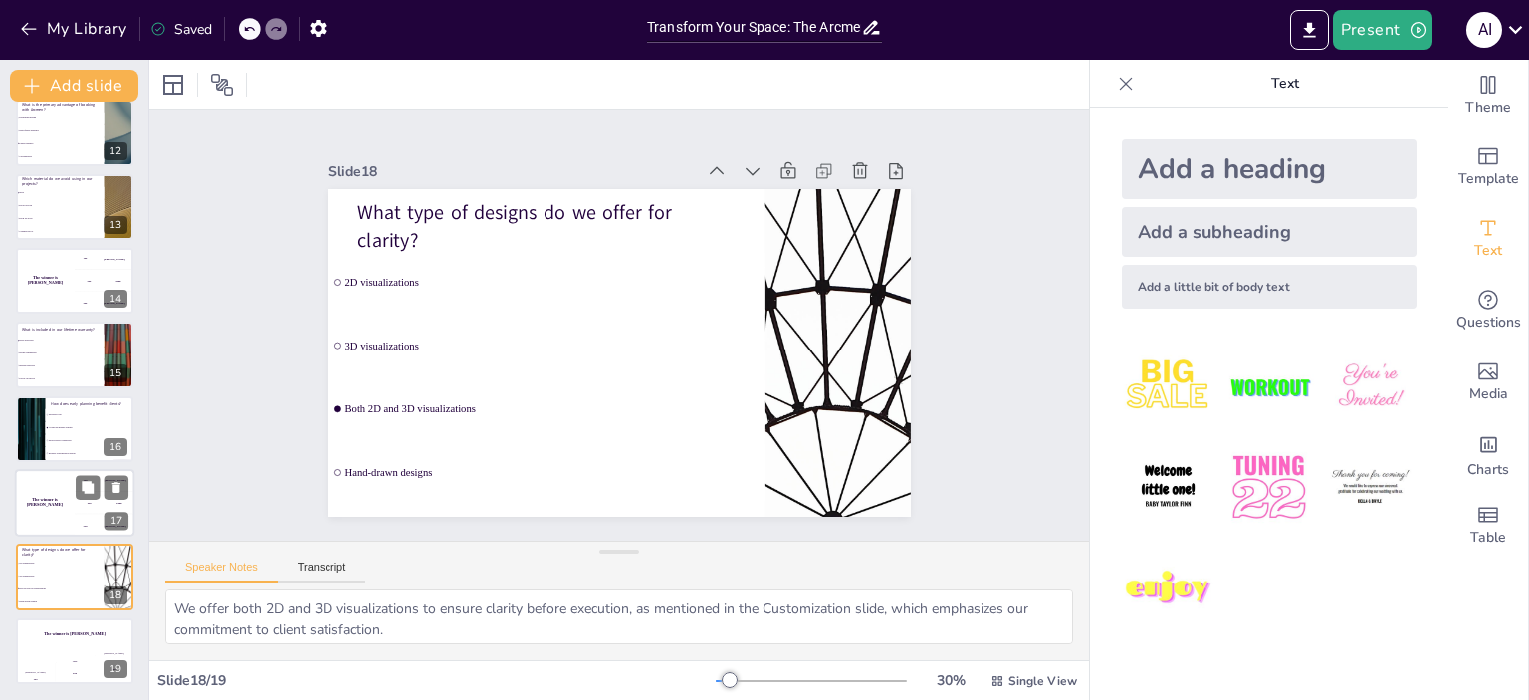
click at [51, 506] on div "The winner is [PERSON_NAME]" at bounding box center [45, 503] width 60 height 68
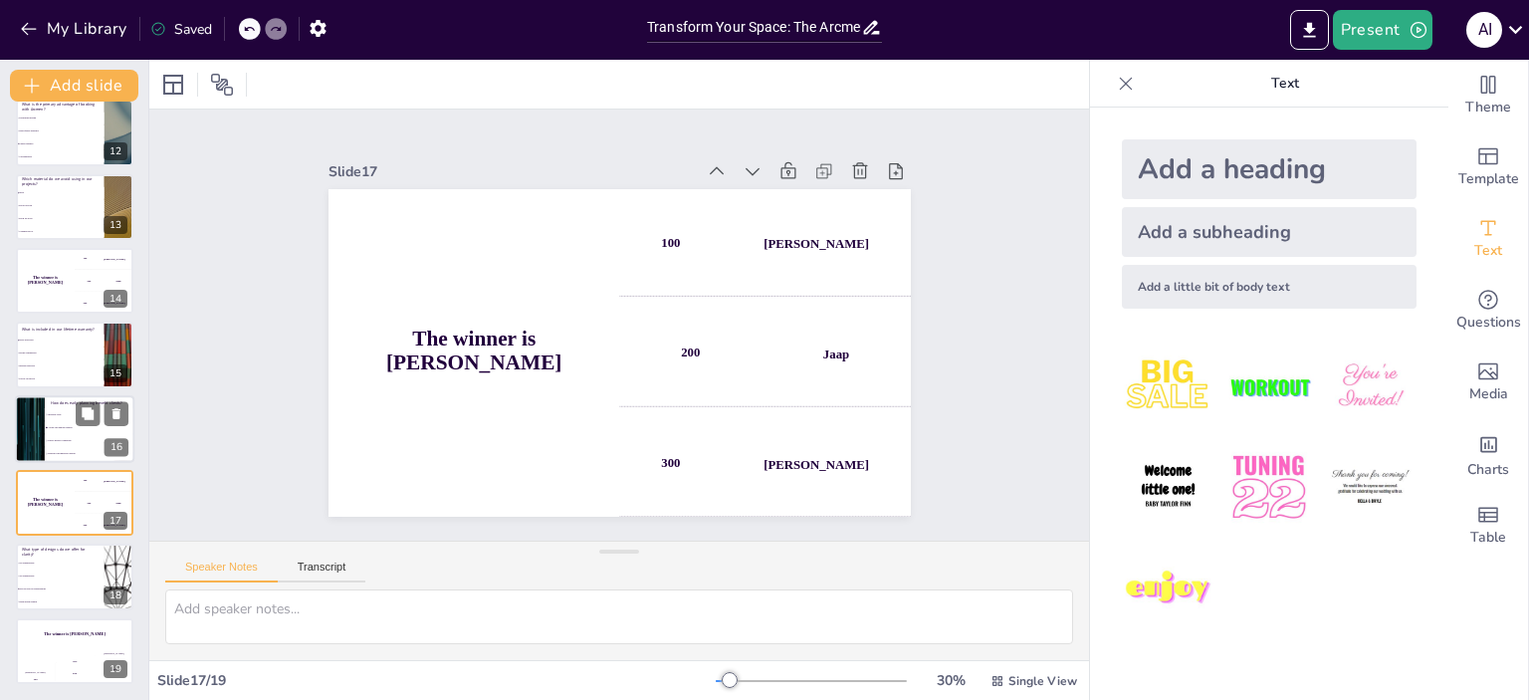
click at [49, 426] on span "Avoids last-minute changes" at bounding box center [91, 427] width 86 height 3
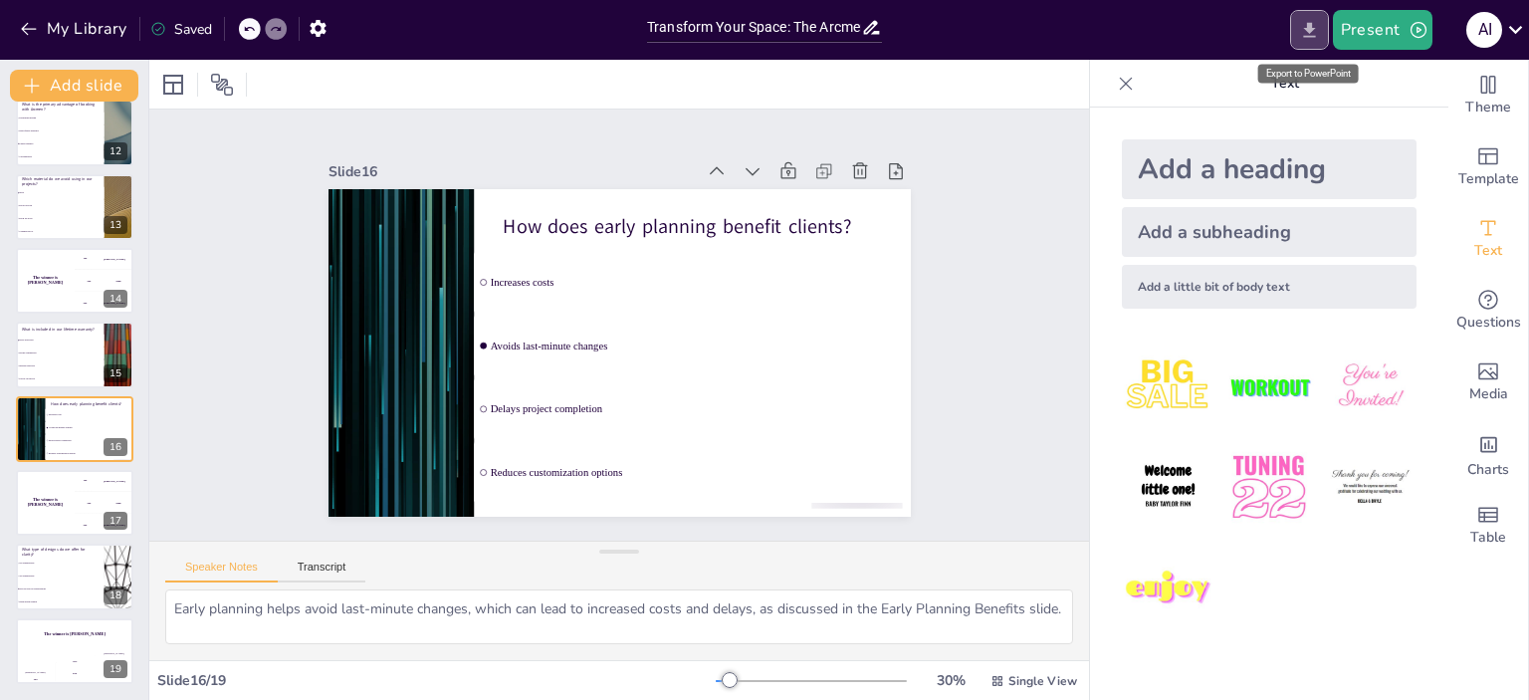
click at [1311, 37] on icon "Export to PowerPoint" at bounding box center [1309, 30] width 21 height 21
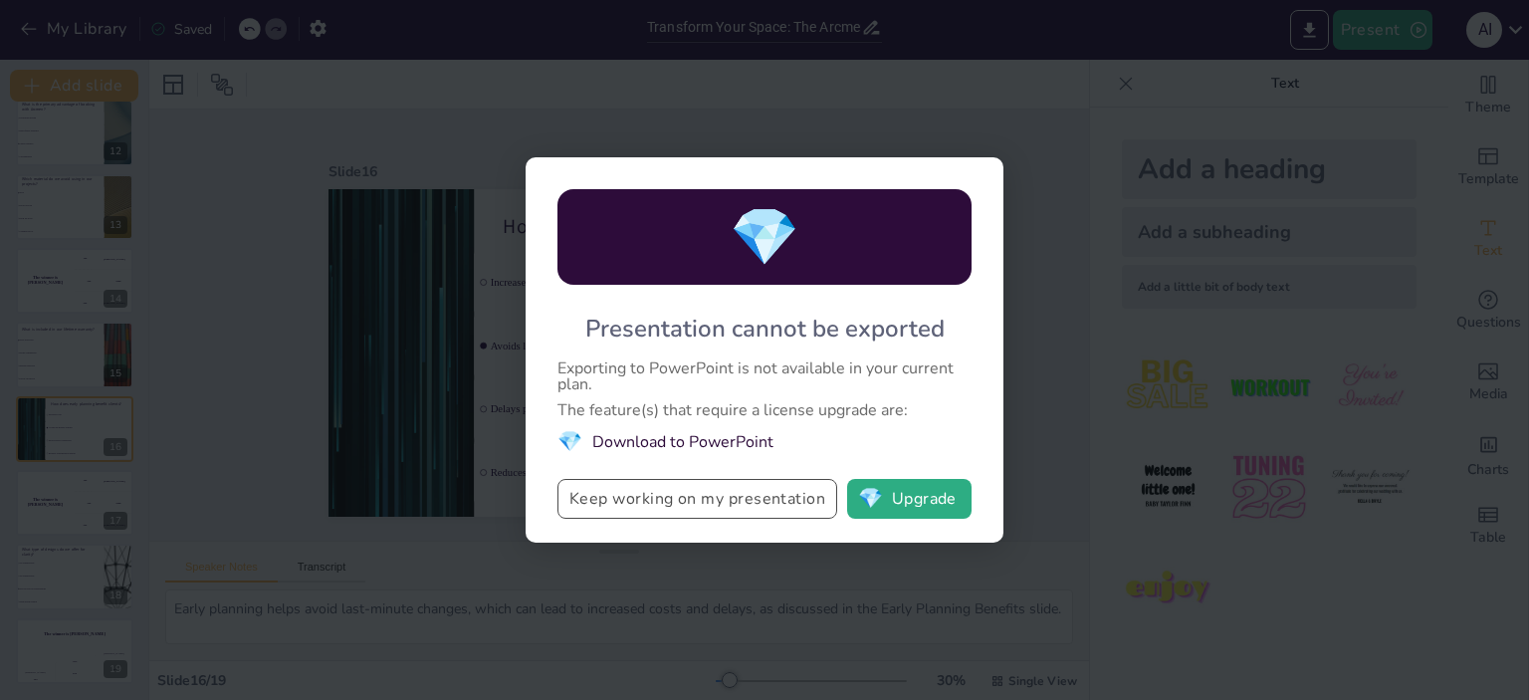
click at [723, 491] on button "Keep working on my presentation" at bounding box center [697, 499] width 280 height 40
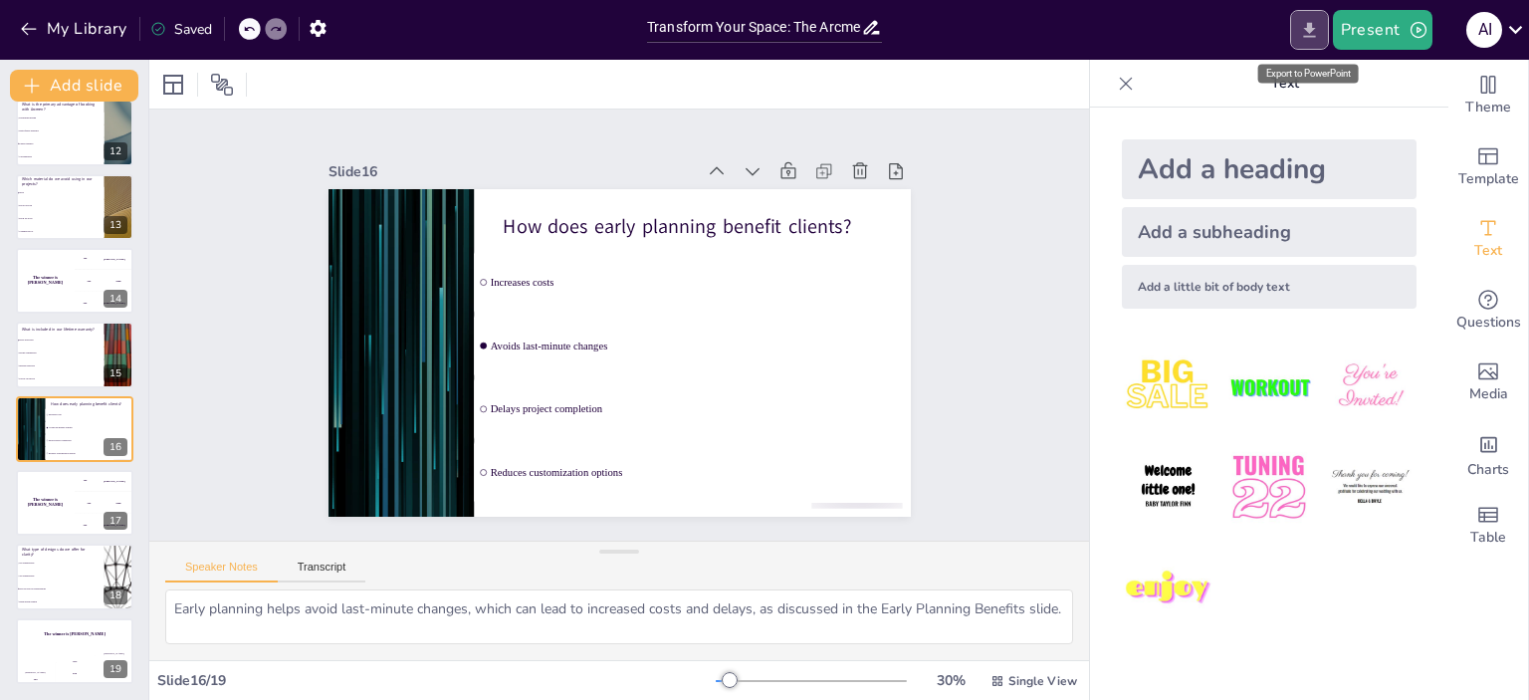
click at [1310, 32] on icon "Export to PowerPoint" at bounding box center [1309, 30] width 21 height 21
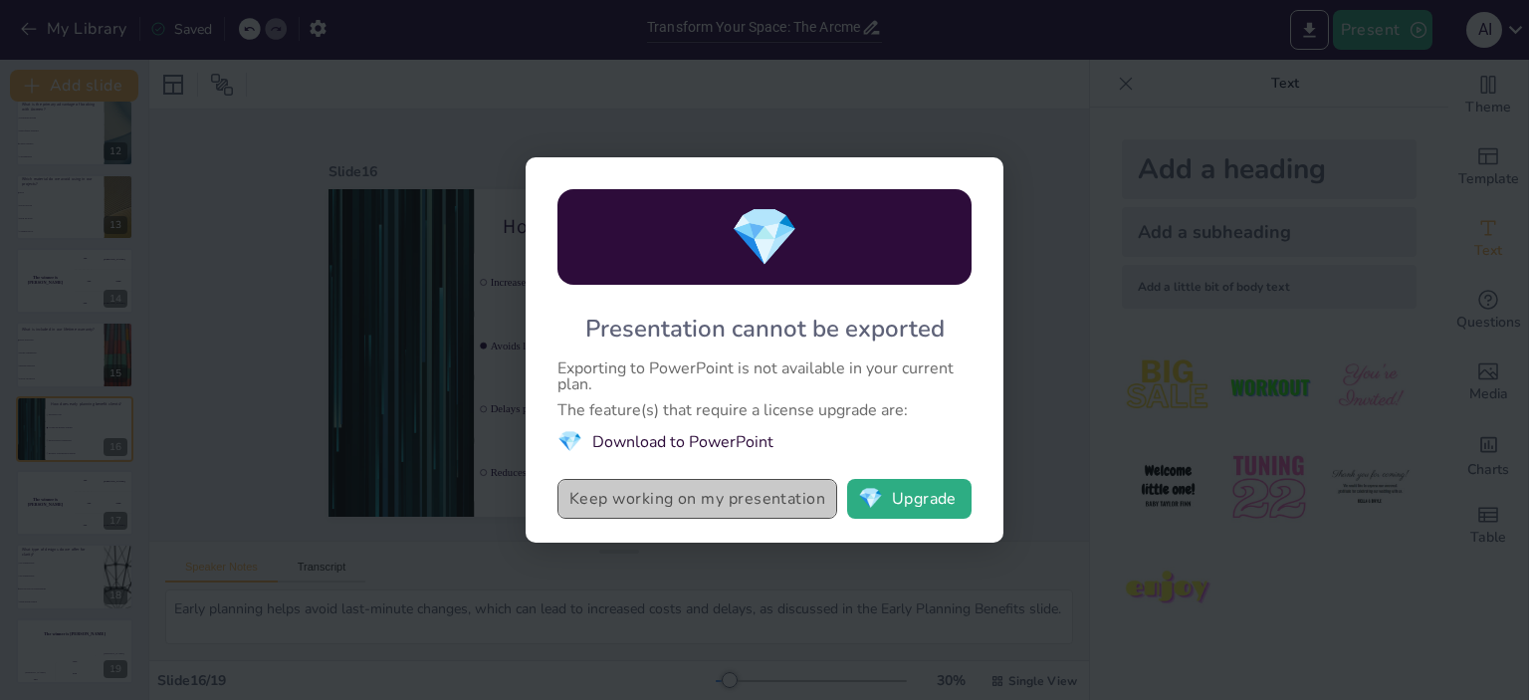
click at [666, 502] on button "Keep working on my presentation" at bounding box center [697, 499] width 280 height 40
